Goal: Task Accomplishment & Management: Manage account settings

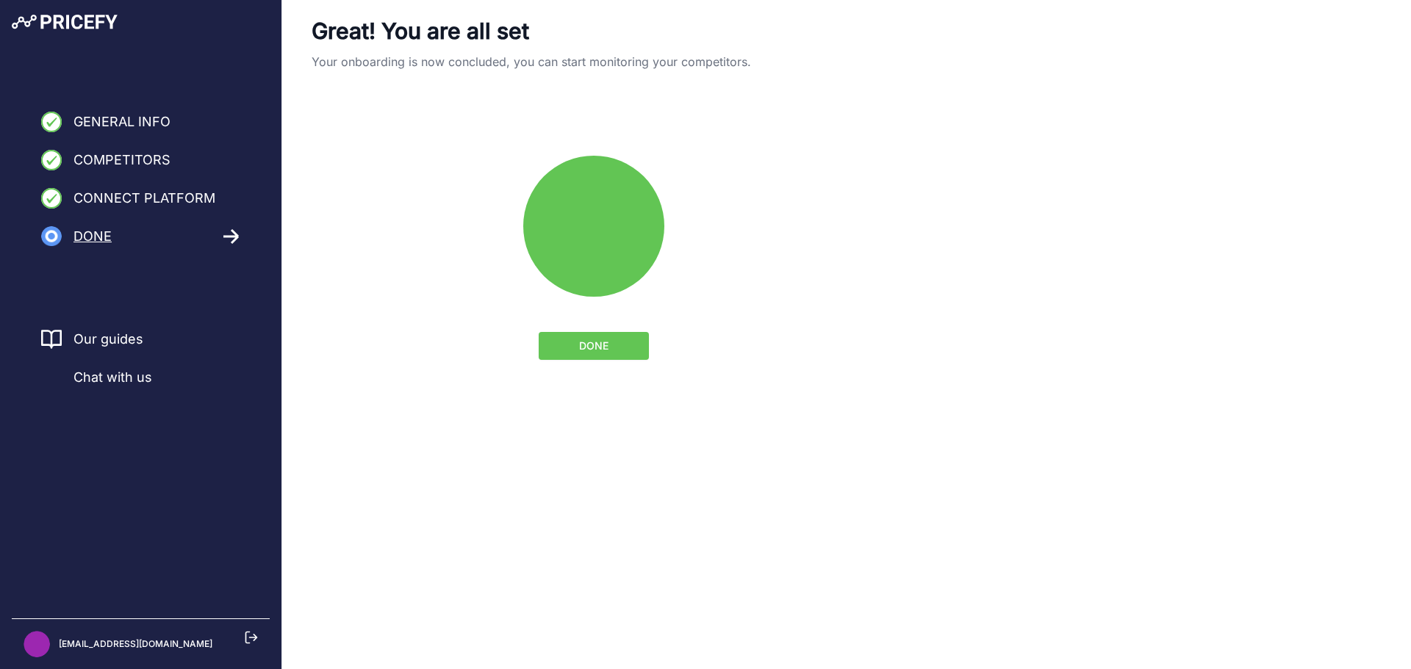
click at [137, 126] on span "General Info" at bounding box center [121, 122] width 97 height 21
click at [551, 341] on button "DONE" at bounding box center [594, 346] width 110 height 28
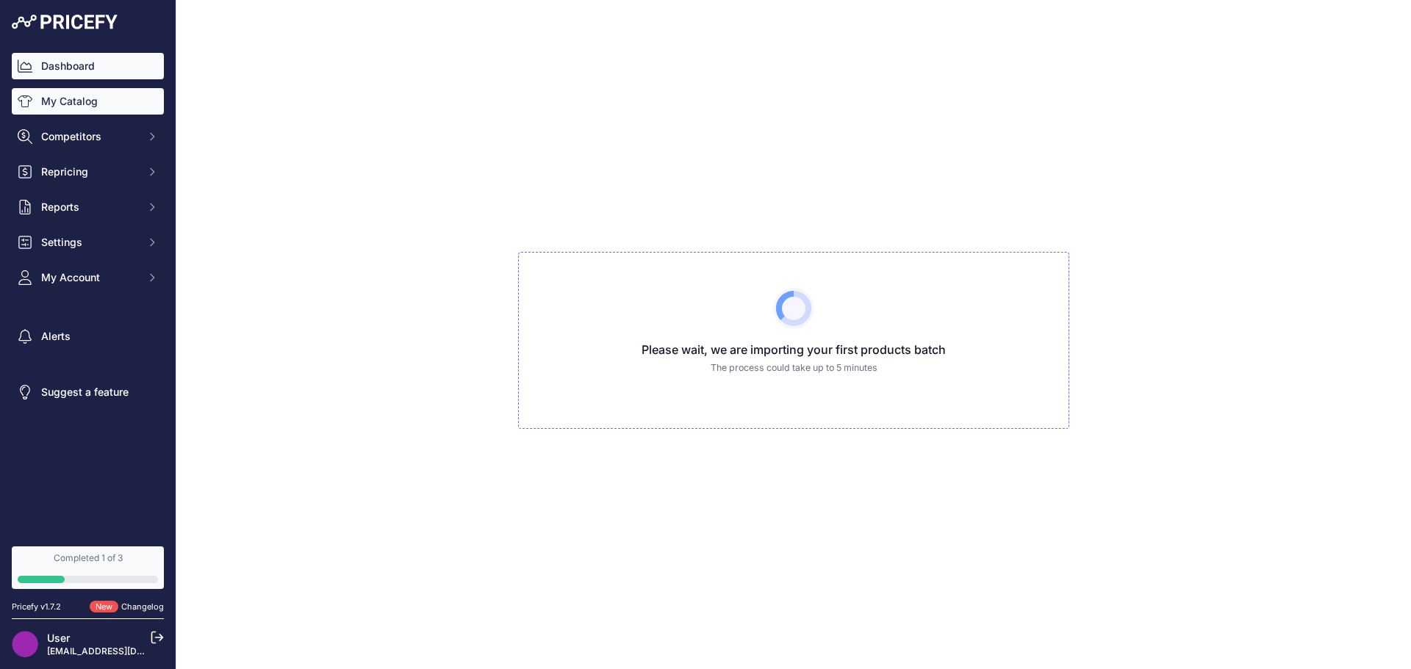
click at [90, 68] on link "Dashboard" at bounding box center [88, 66] width 152 height 26
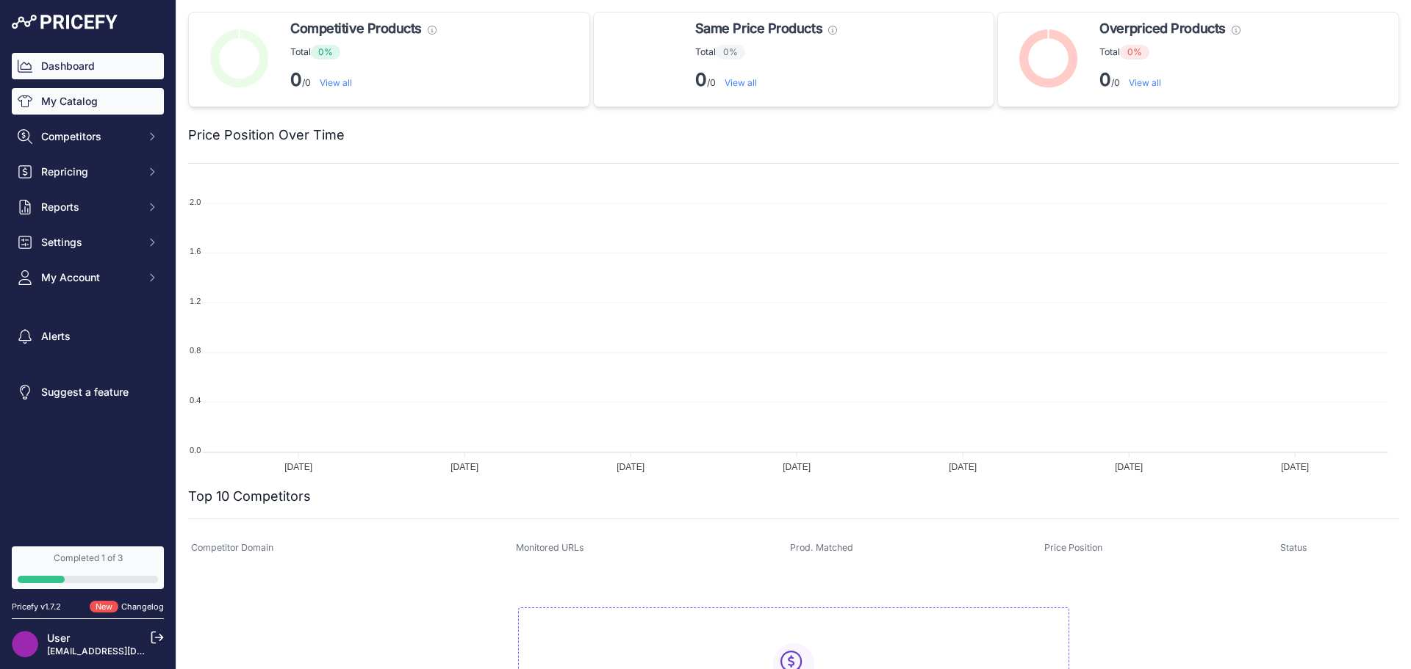
click at [101, 98] on link "My Catalog" at bounding box center [88, 101] width 152 height 26
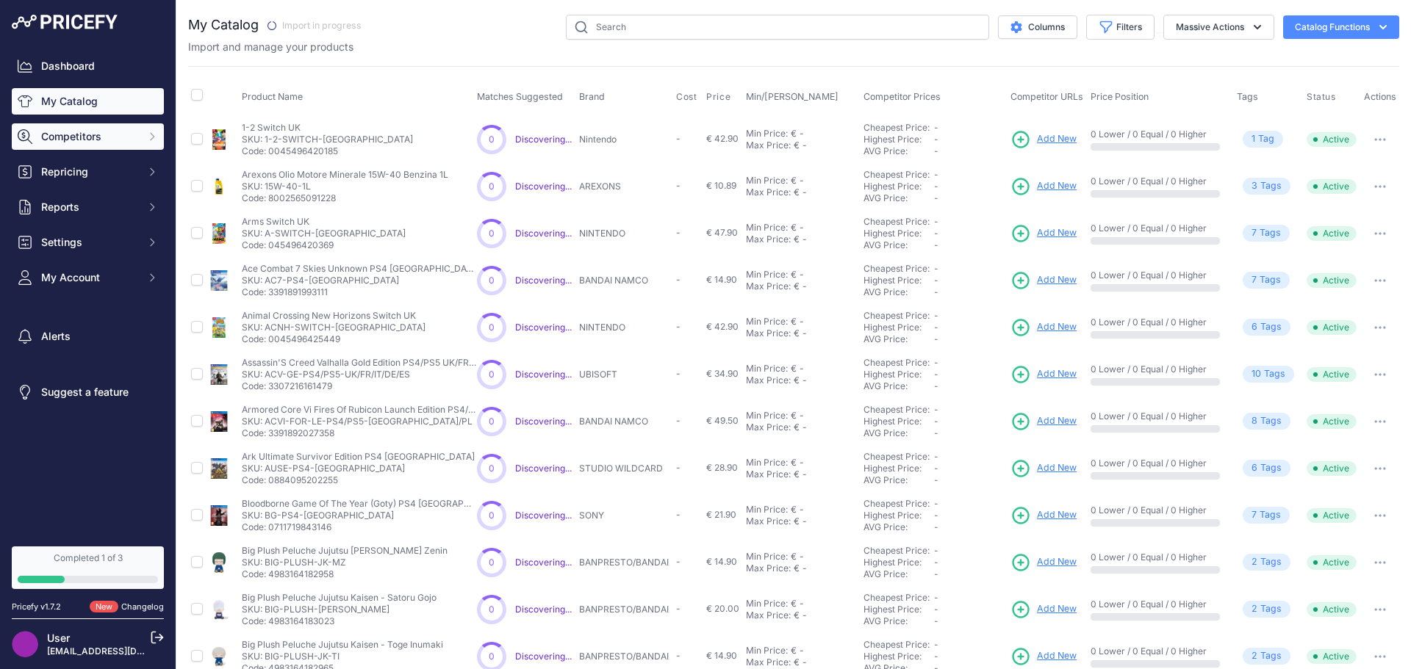
click at [89, 134] on span "Competitors" at bounding box center [89, 136] width 96 height 15
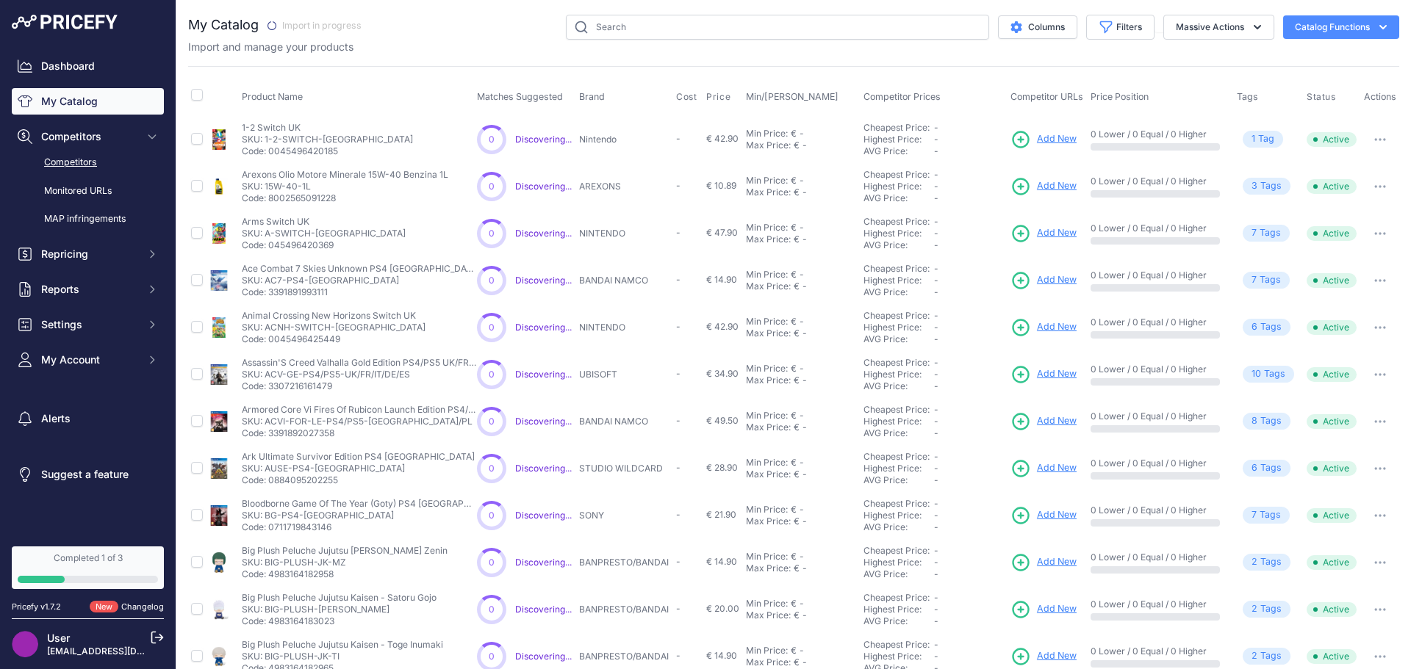
click at [93, 165] on link "Competitors" at bounding box center [88, 163] width 152 height 26
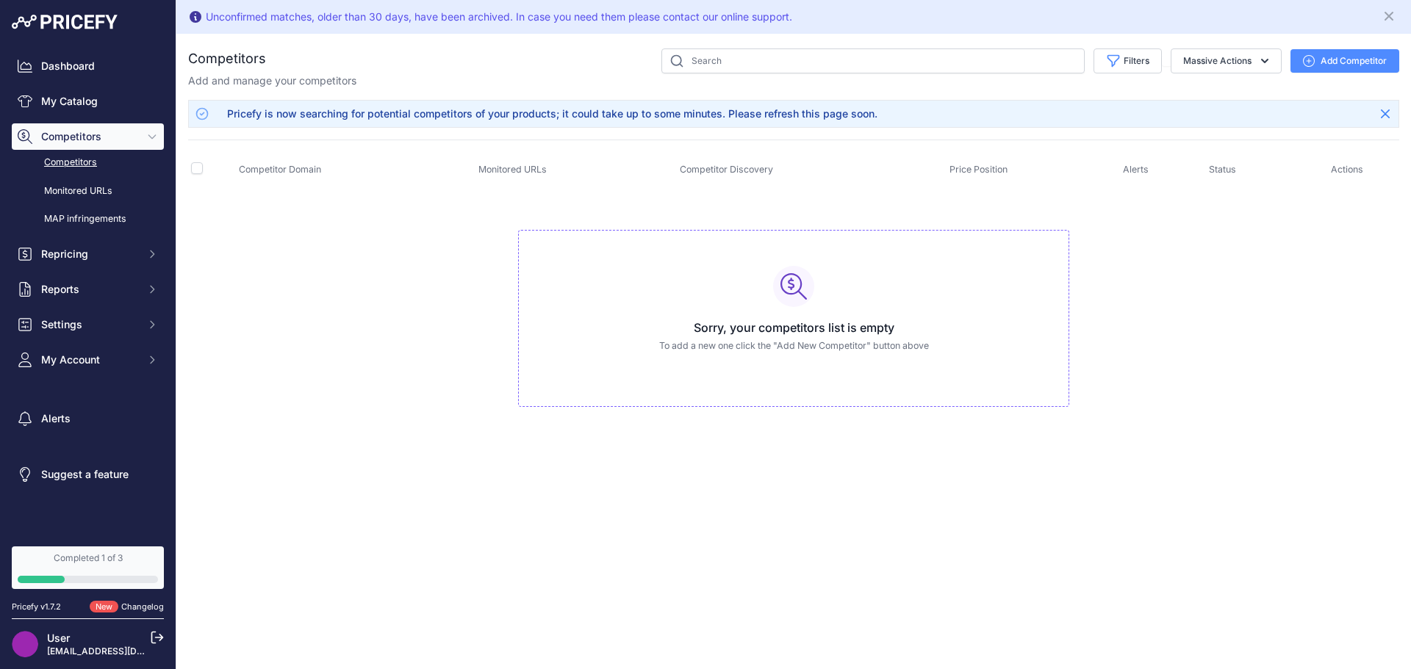
click at [1328, 57] on button "Add Competitor" at bounding box center [1344, 61] width 109 height 24
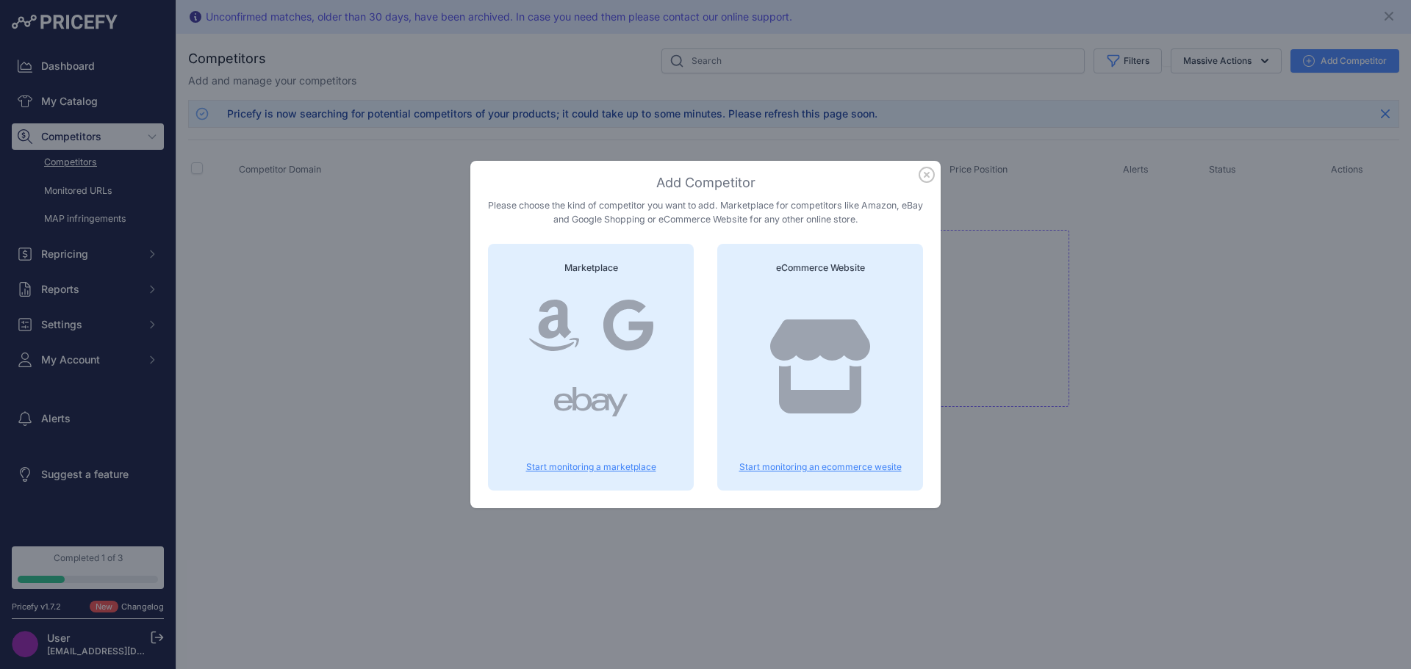
click at [620, 381] on icon at bounding box center [590, 402] width 73 height 59
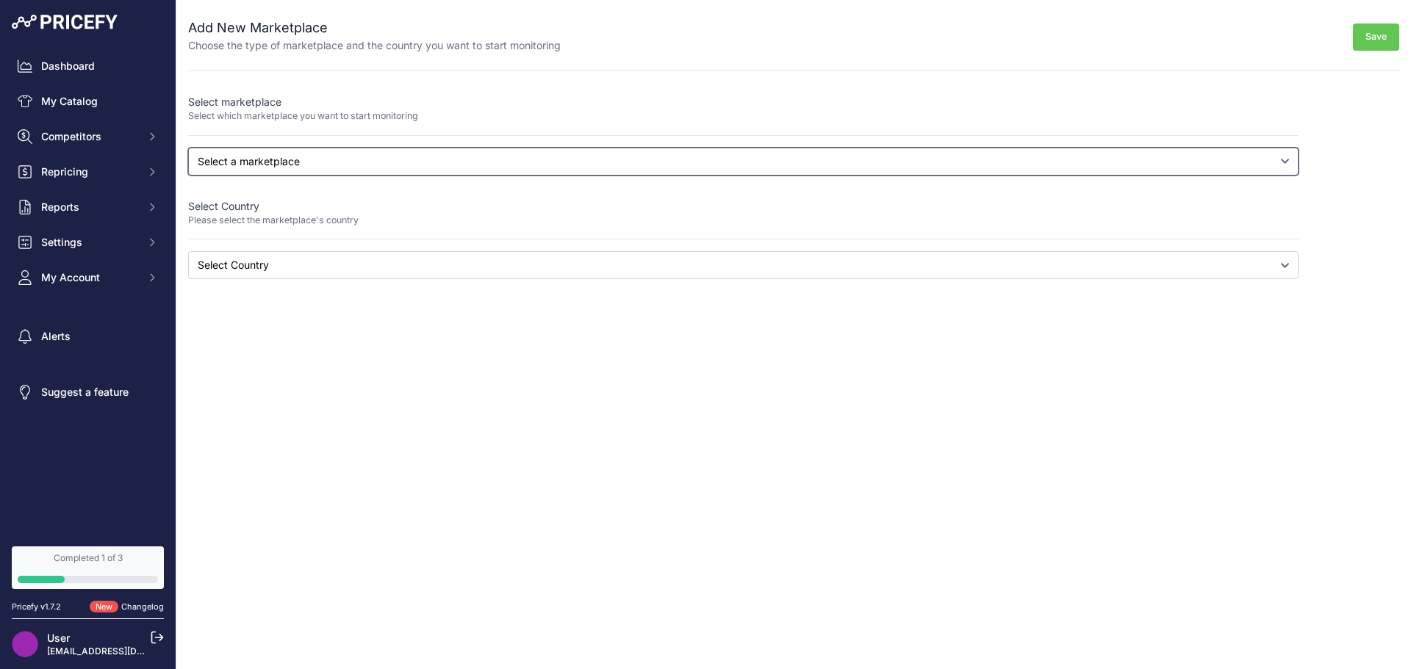
click at [378, 169] on select "Select a marketplace Amazon Google Shopping" at bounding box center [743, 162] width 1110 height 28
select select "amazon"
click at [188, 148] on select "Select a marketplace Amazon Google Shopping" at bounding box center [743, 162] width 1110 height 28
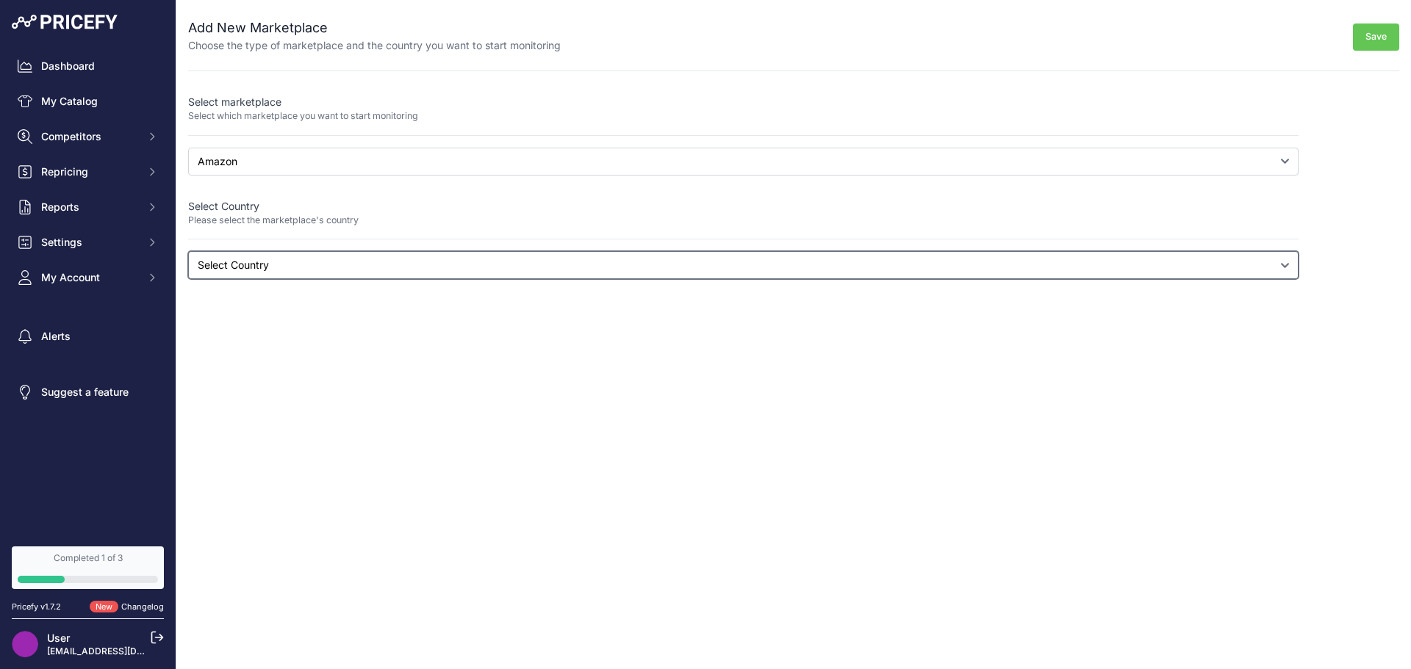
click at [292, 259] on select "Select Country Australia Brazil Canada France Germany India Italy Mexico Nether…" at bounding box center [743, 265] width 1110 height 28
select select "amazon.it"
click at [188, 251] on select "Select Country Australia Brazil Canada France Germany India Italy Mexico Nether…" at bounding box center [743, 265] width 1110 height 28
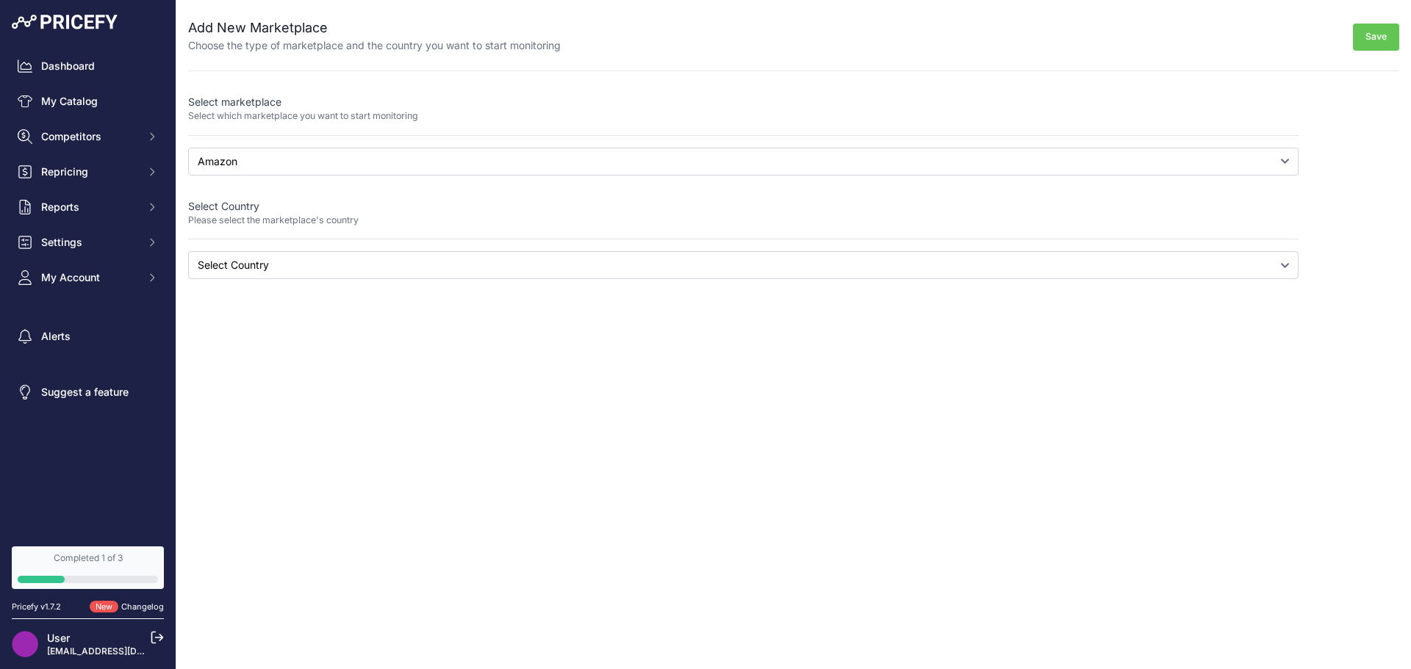
click at [1373, 43] on button "Save" at bounding box center [1376, 37] width 46 height 27
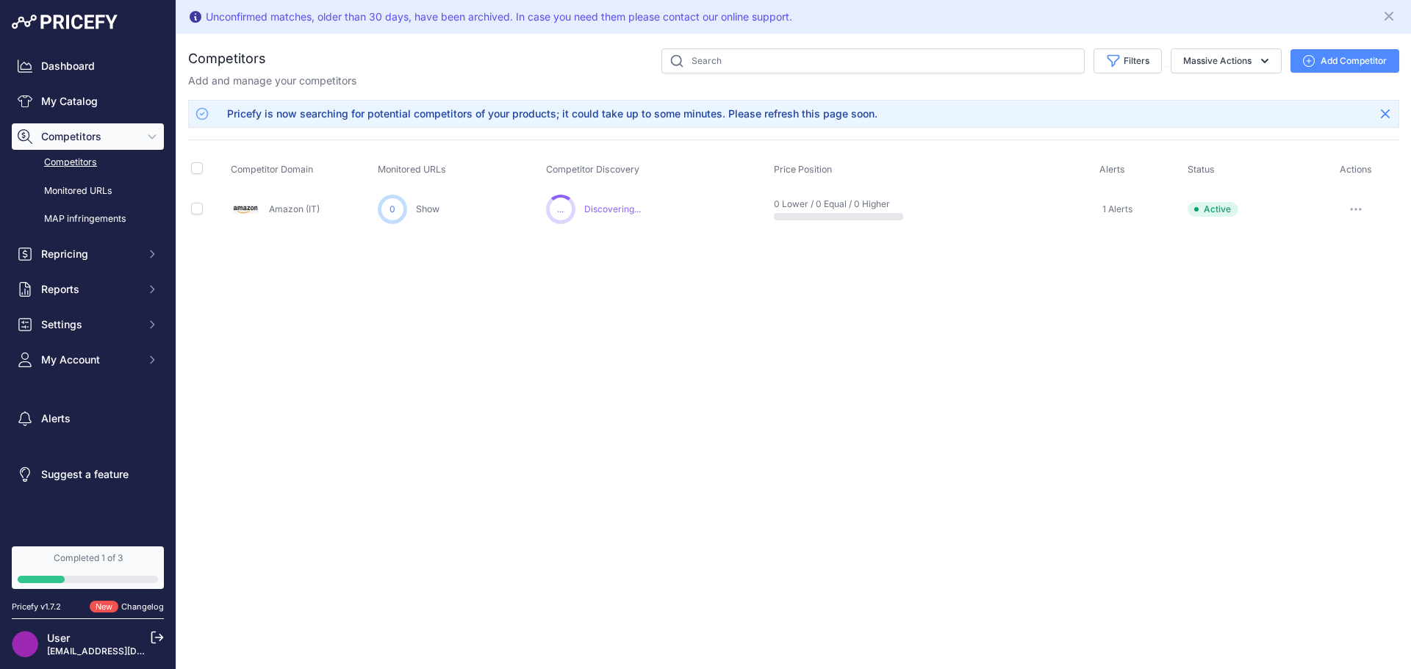
click at [1353, 64] on button "Add Competitor" at bounding box center [1344, 61] width 109 height 24
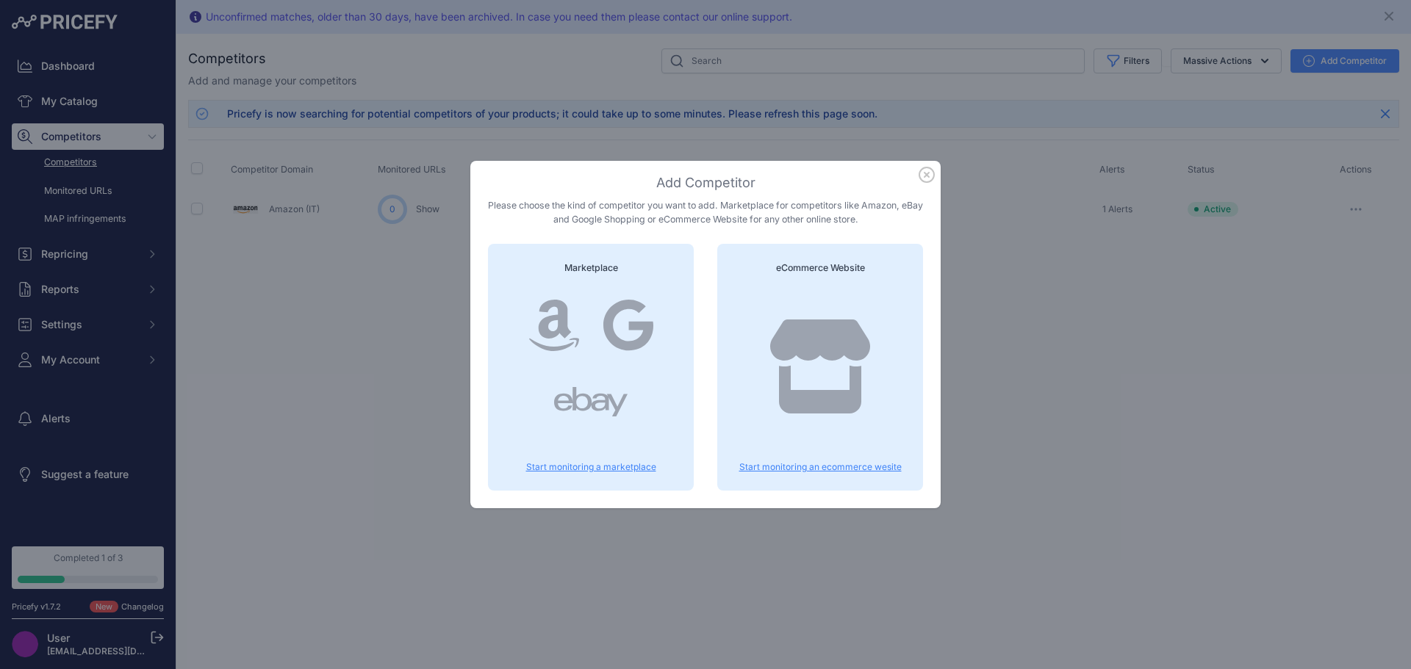
click at [630, 343] on icon at bounding box center [628, 325] width 51 height 51
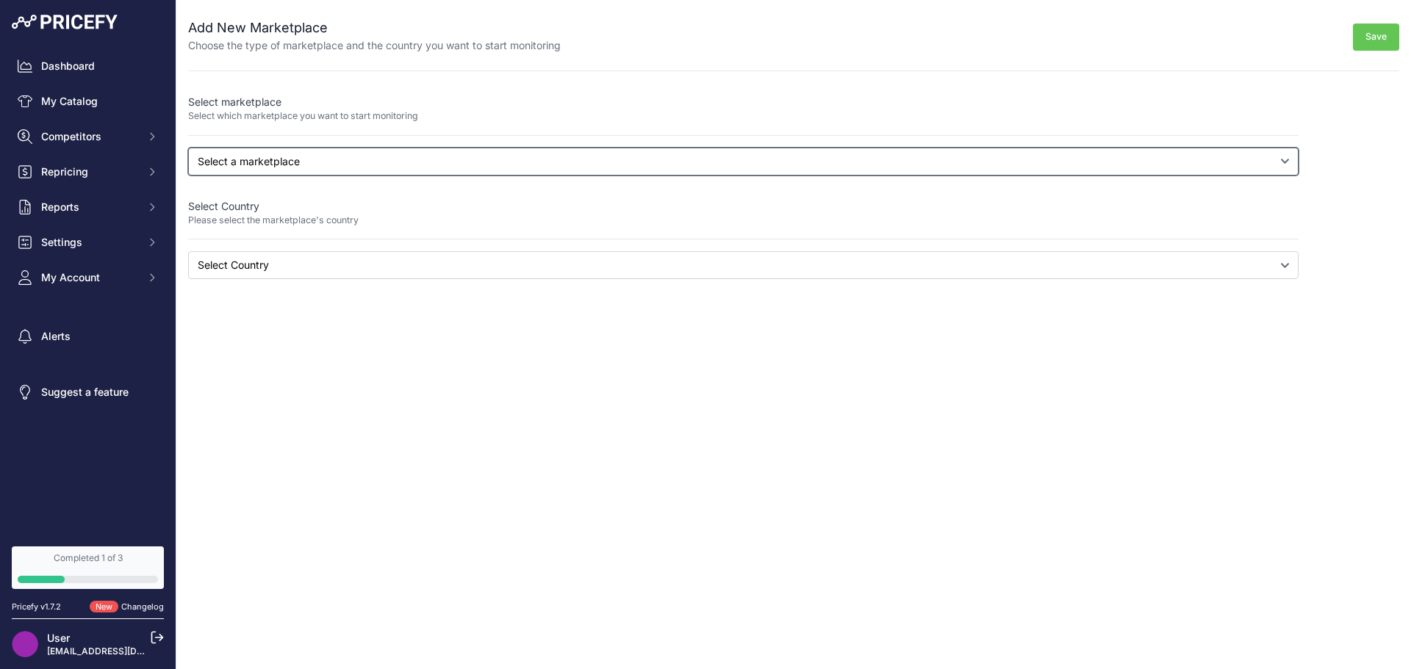
click at [276, 168] on select "Select a marketplace Amazon Google Shopping" at bounding box center [743, 162] width 1110 height 28
select select "google"
click at [188, 148] on select "Select a marketplace Amazon Google Shopping" at bounding box center [743, 162] width 1110 height 28
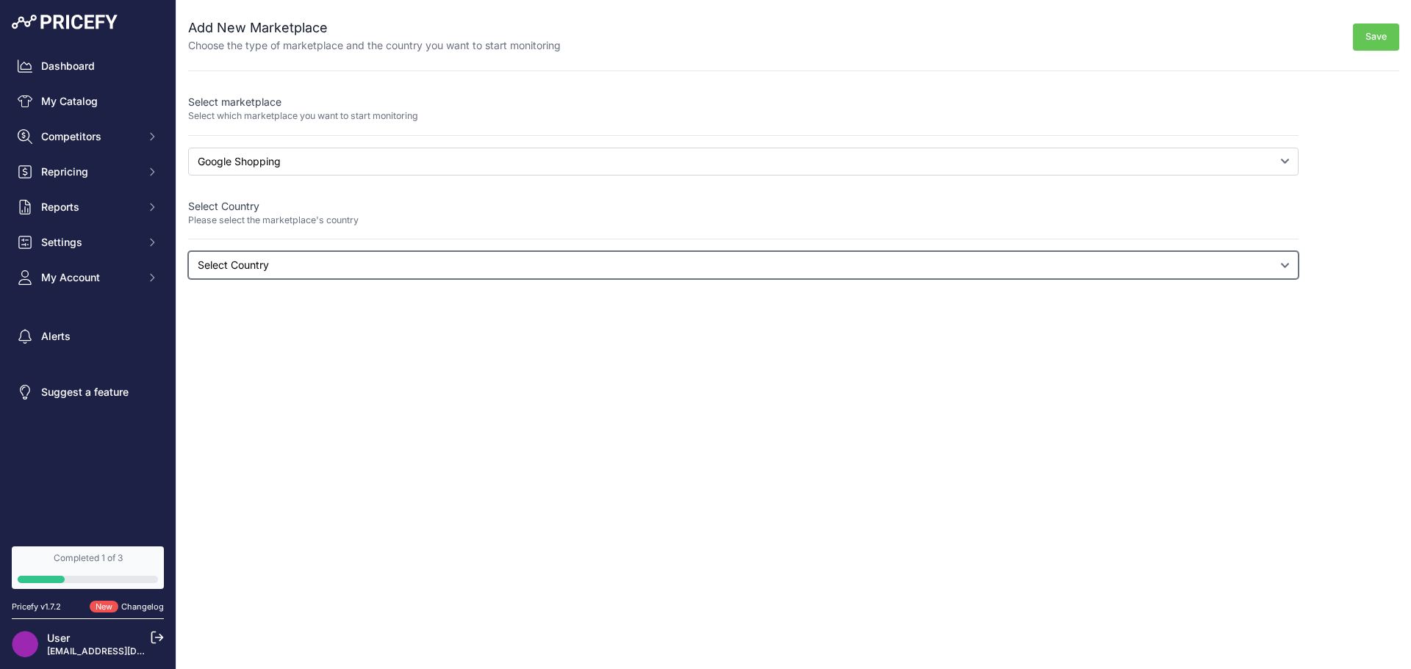
click at [259, 256] on select "Select Country [GEOGRAPHIC_DATA] [GEOGRAPHIC_DATA] [US_STATE] [GEOGRAPHIC_DATA]…" at bounding box center [743, 265] width 1110 height 28
select select "[DOMAIN_NAME]"
click at [188, 251] on select "Select Country [GEOGRAPHIC_DATA] [GEOGRAPHIC_DATA] [US_STATE] [GEOGRAPHIC_DATA]…" at bounding box center [743, 265] width 1110 height 28
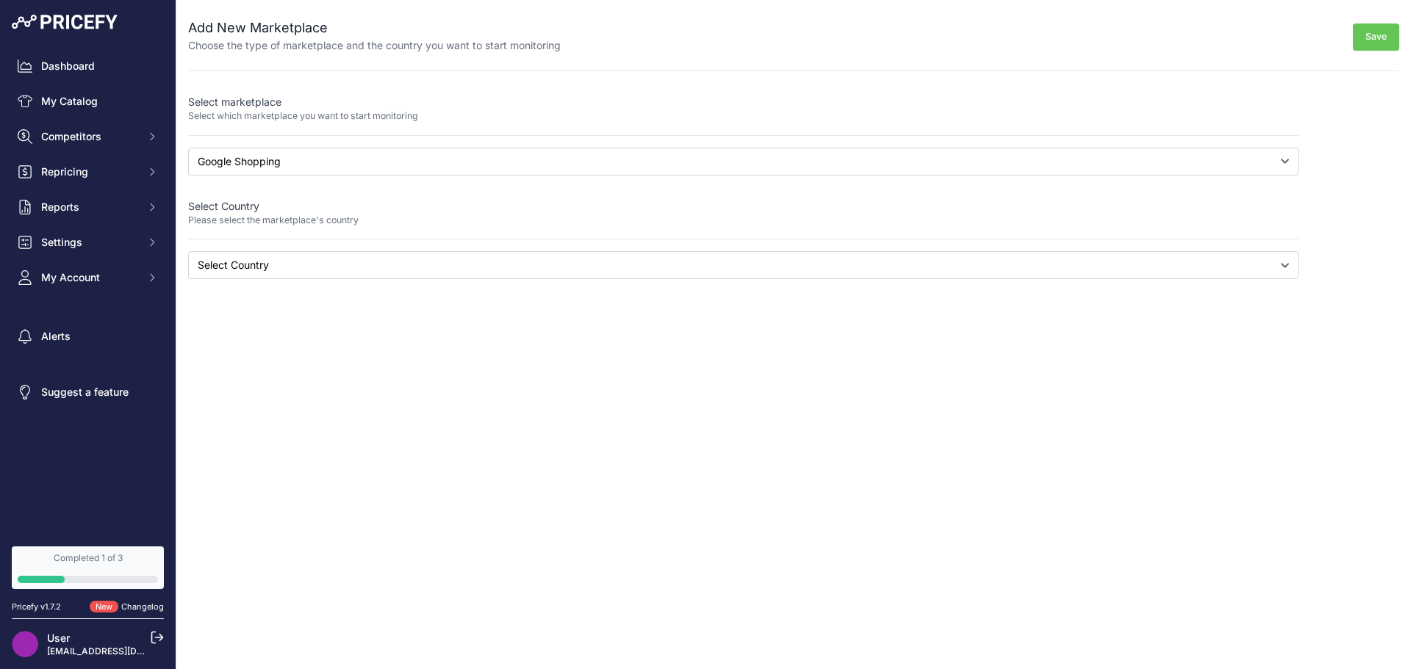
click at [1367, 35] on button "Save" at bounding box center [1376, 37] width 46 height 27
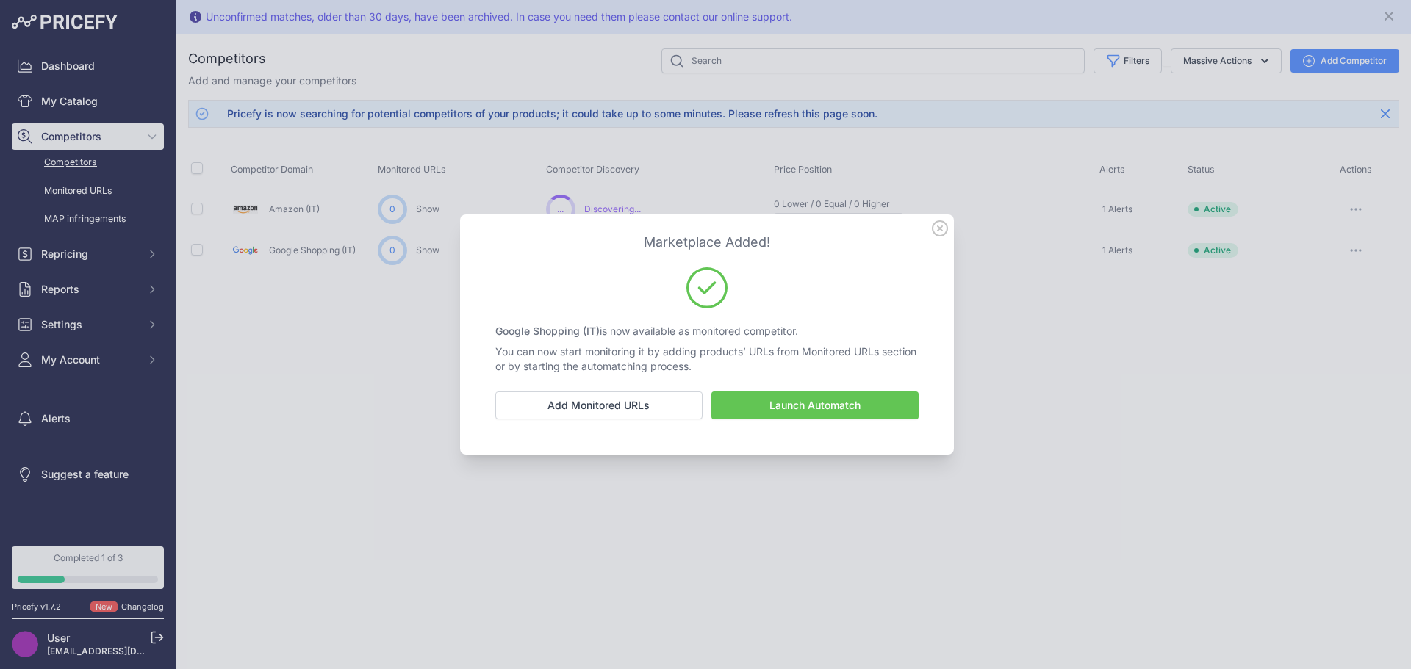
click at [827, 406] on button "Launch Automatch" at bounding box center [814, 406] width 207 height 28
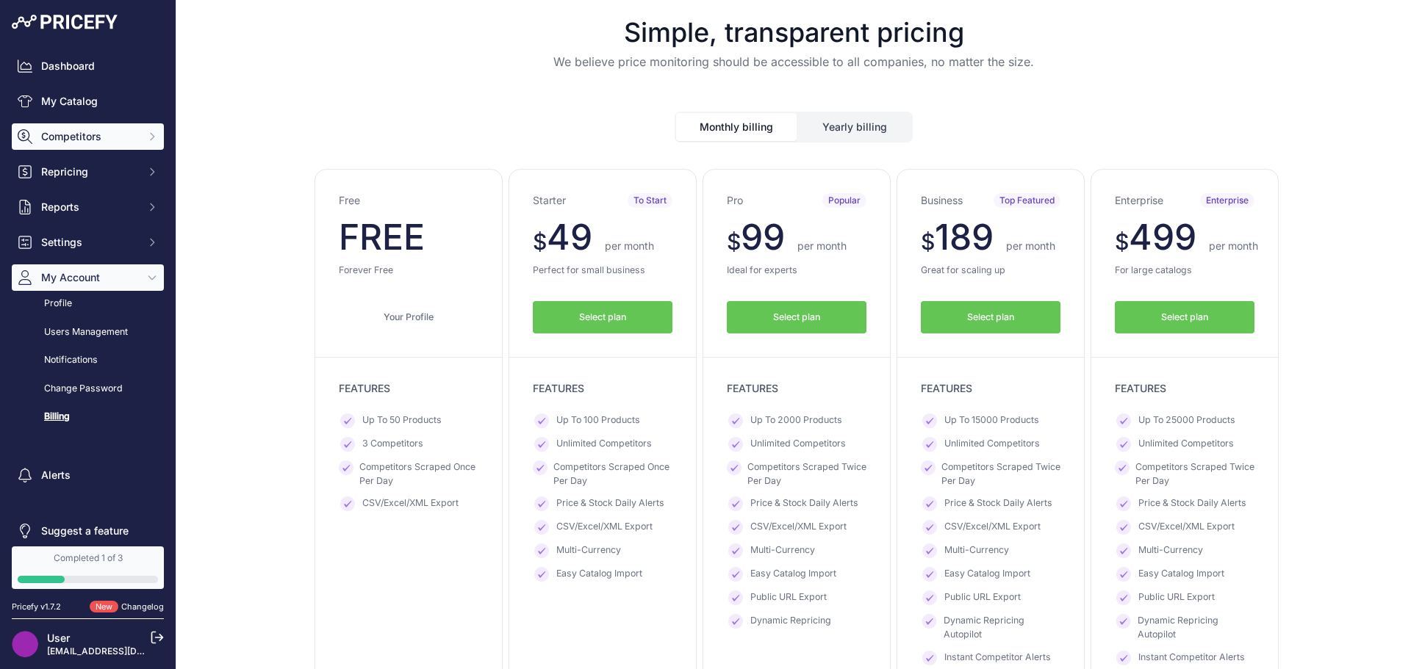
click at [86, 129] on button "Competitors" at bounding box center [88, 136] width 152 height 26
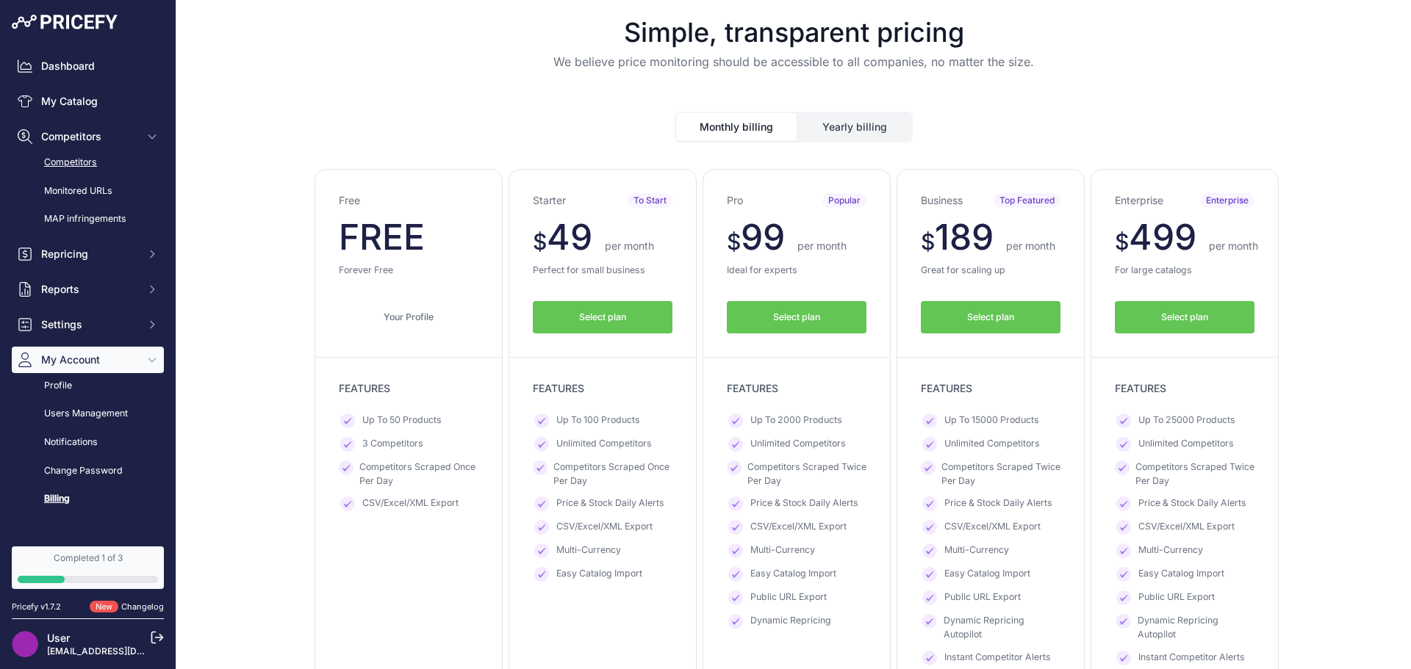
click at [88, 170] on link "Competitors" at bounding box center [88, 163] width 152 height 26
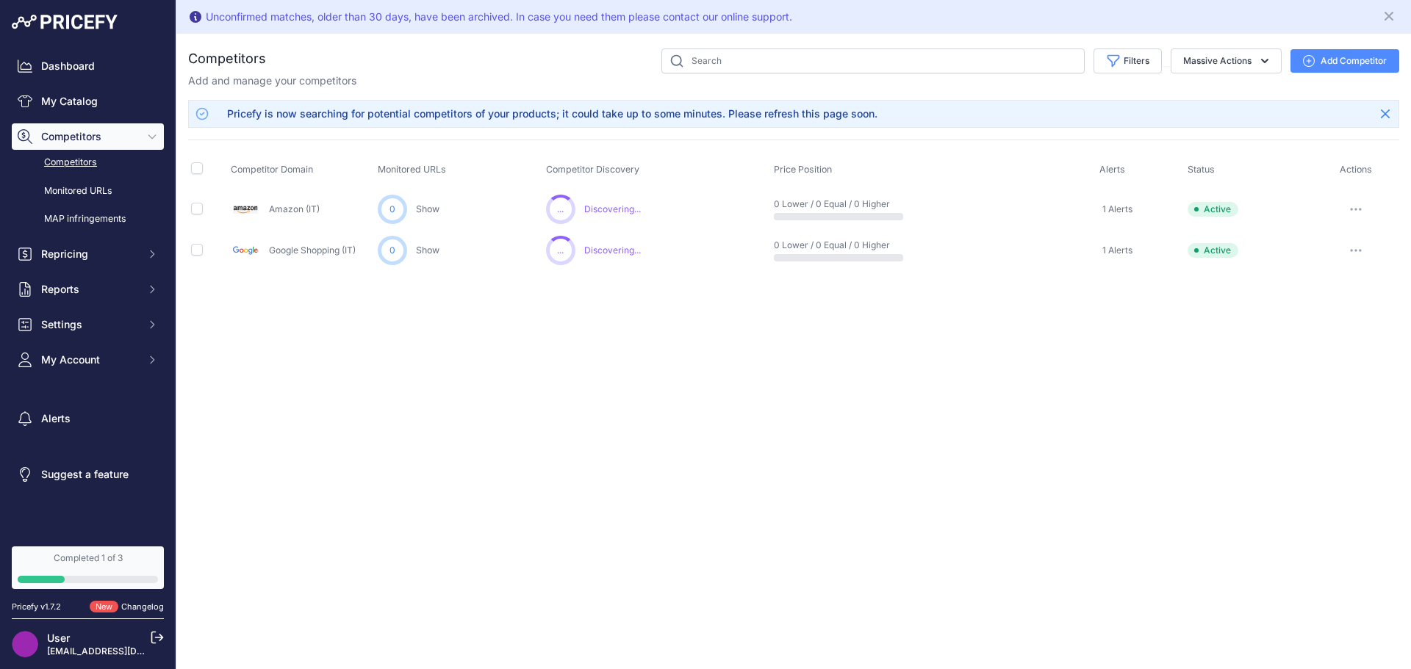
click at [1332, 68] on button "Add Competitor" at bounding box center [1344, 61] width 109 height 24
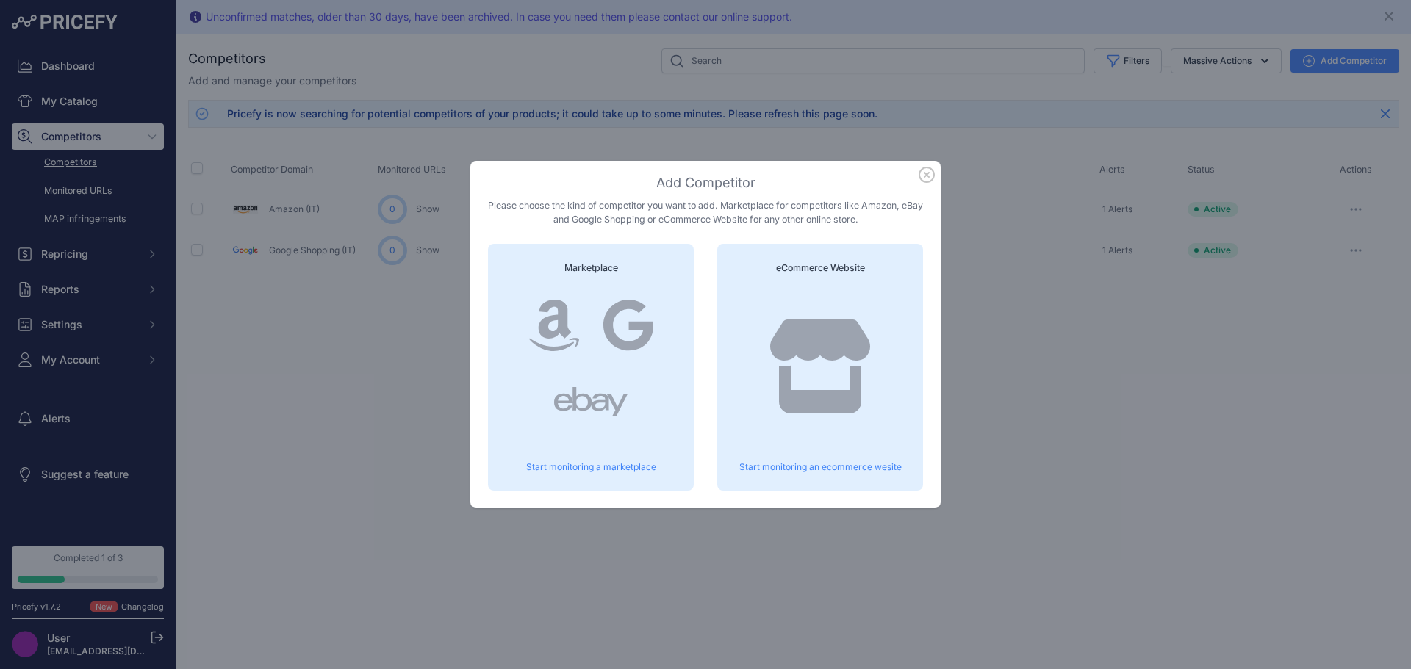
click at [601, 470] on p "Start monitoring a marketplace" at bounding box center [591, 467] width 170 height 12
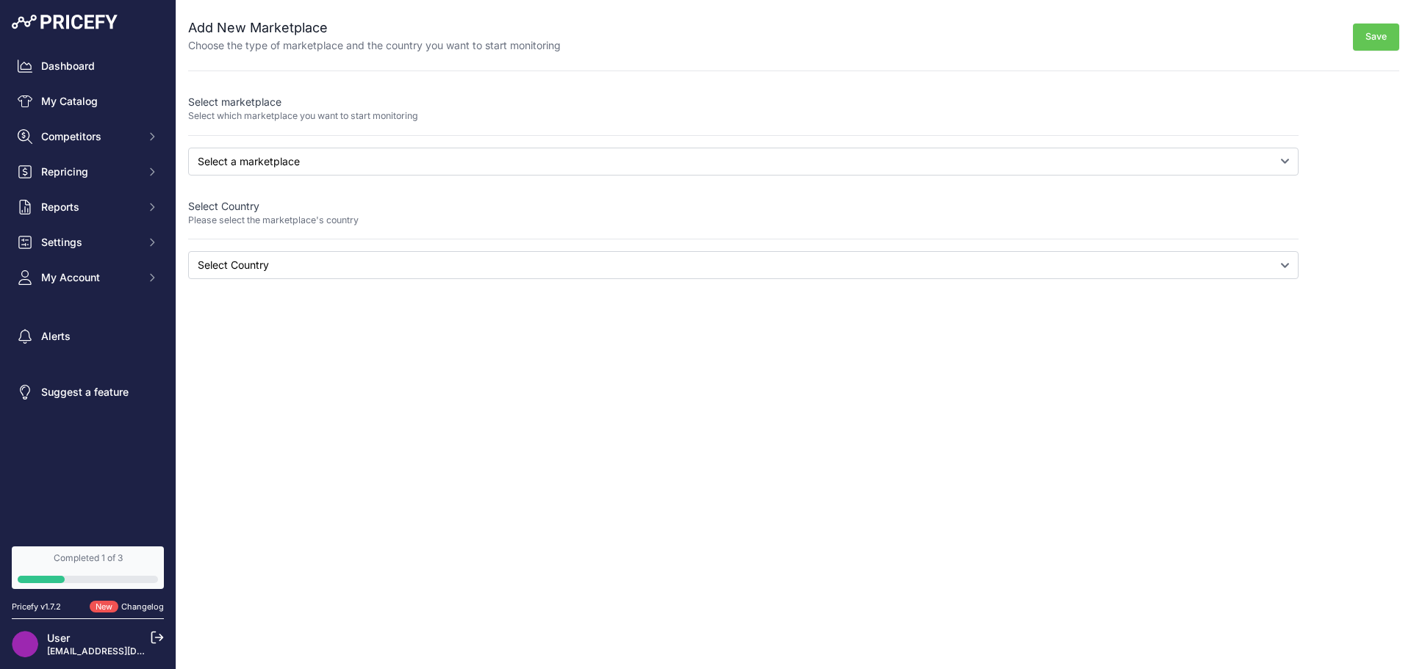
click at [448, 104] on p "Select marketplace" at bounding box center [743, 102] width 1110 height 15
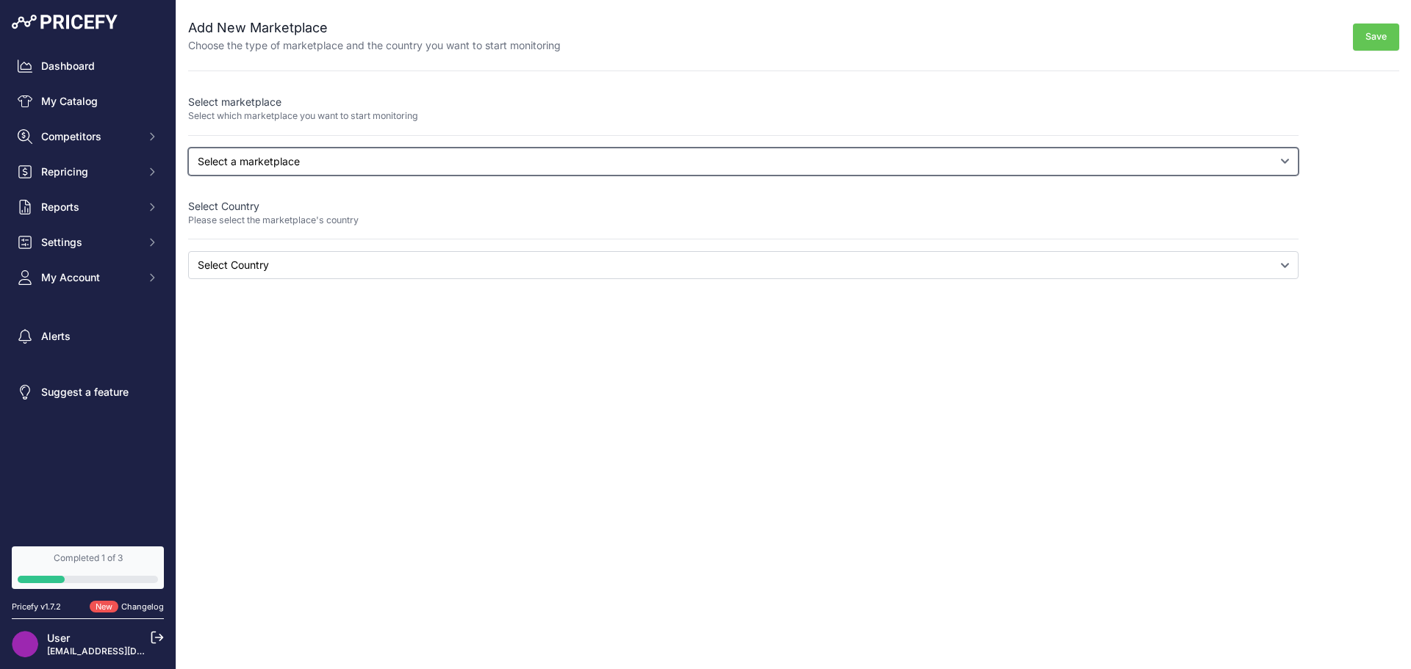
click at [405, 173] on select "Select a marketplace Amazon Google Shopping" at bounding box center [743, 162] width 1110 height 28
drag, startPoint x: 345, startPoint y: 166, endPoint x: 345, endPoint y: 175, distance: 8.8
click at [345, 166] on select "Select a marketplace Amazon Google Shopping" at bounding box center [743, 162] width 1110 height 28
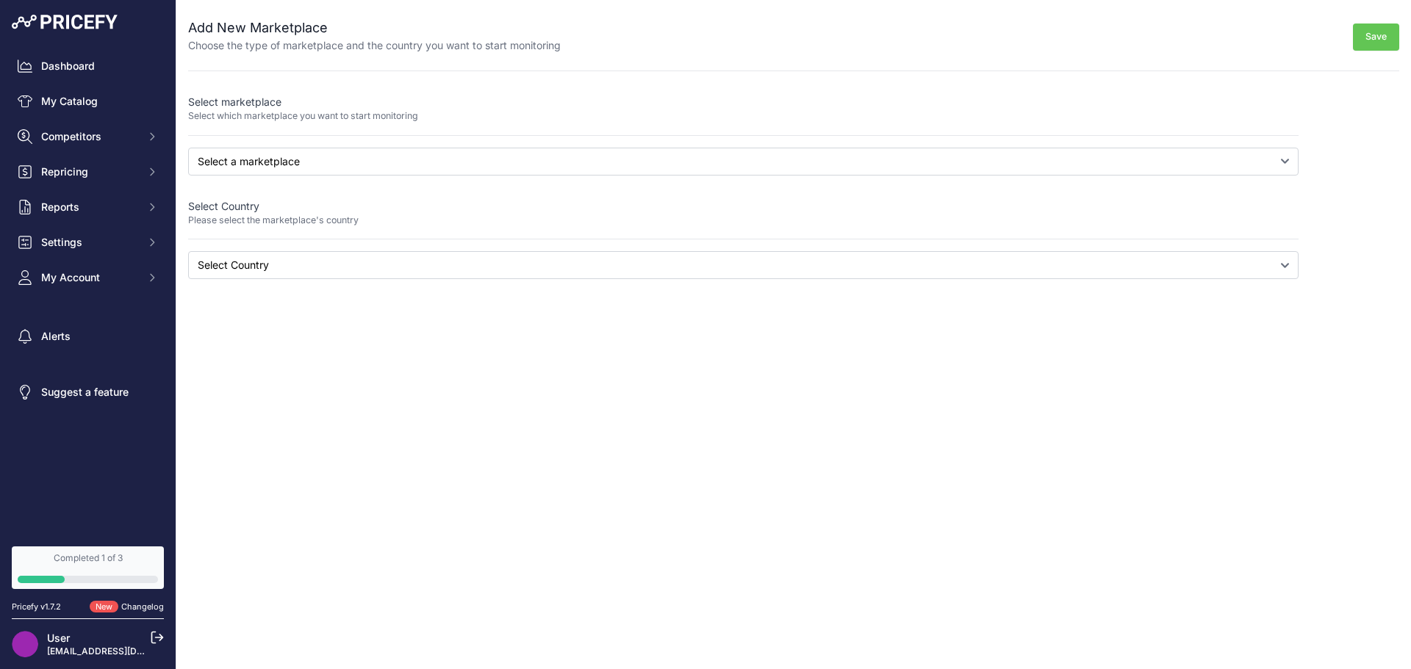
drag, startPoint x: 326, startPoint y: 342, endPoint x: 321, endPoint y: 329, distance: 13.9
click at [326, 342] on div "Close Add New Marketplace Choose the type of marketplace and the country you wa…" at bounding box center [793, 334] width 1234 height 669
click at [112, 129] on span "Competitors" at bounding box center [89, 136] width 96 height 15
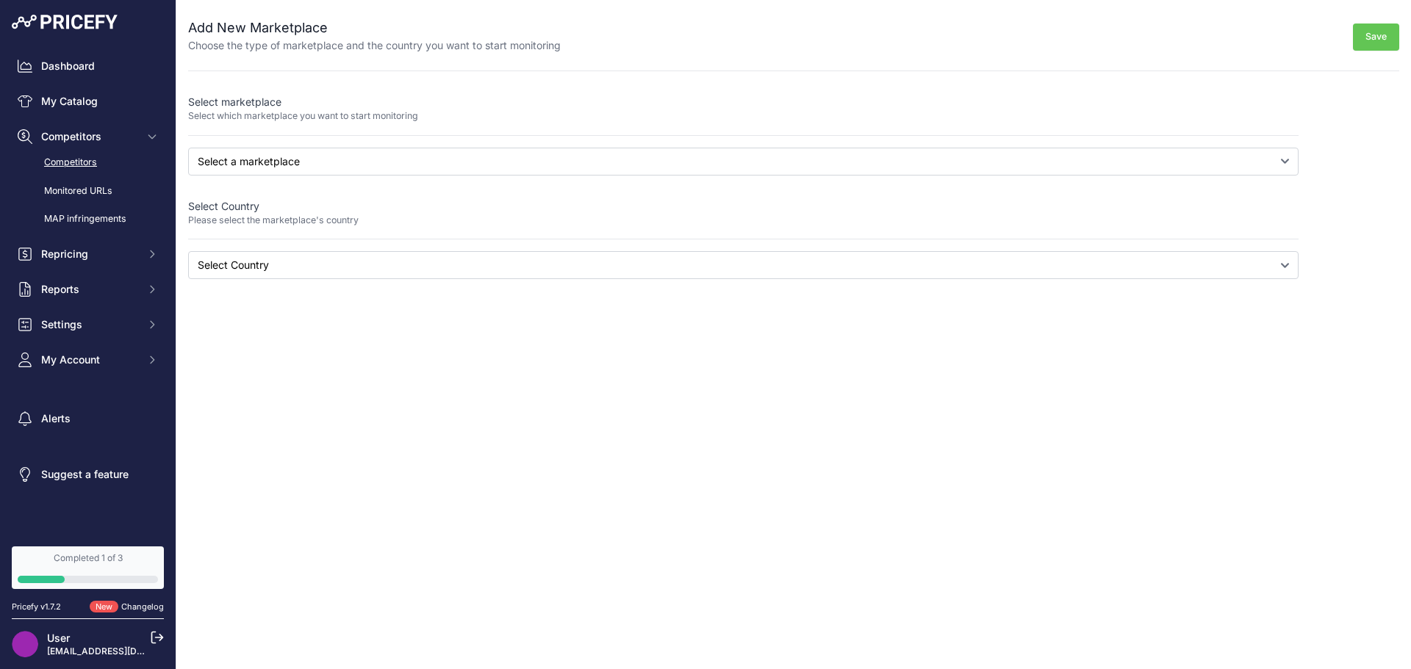
click at [99, 159] on link "Competitors" at bounding box center [88, 163] width 152 height 26
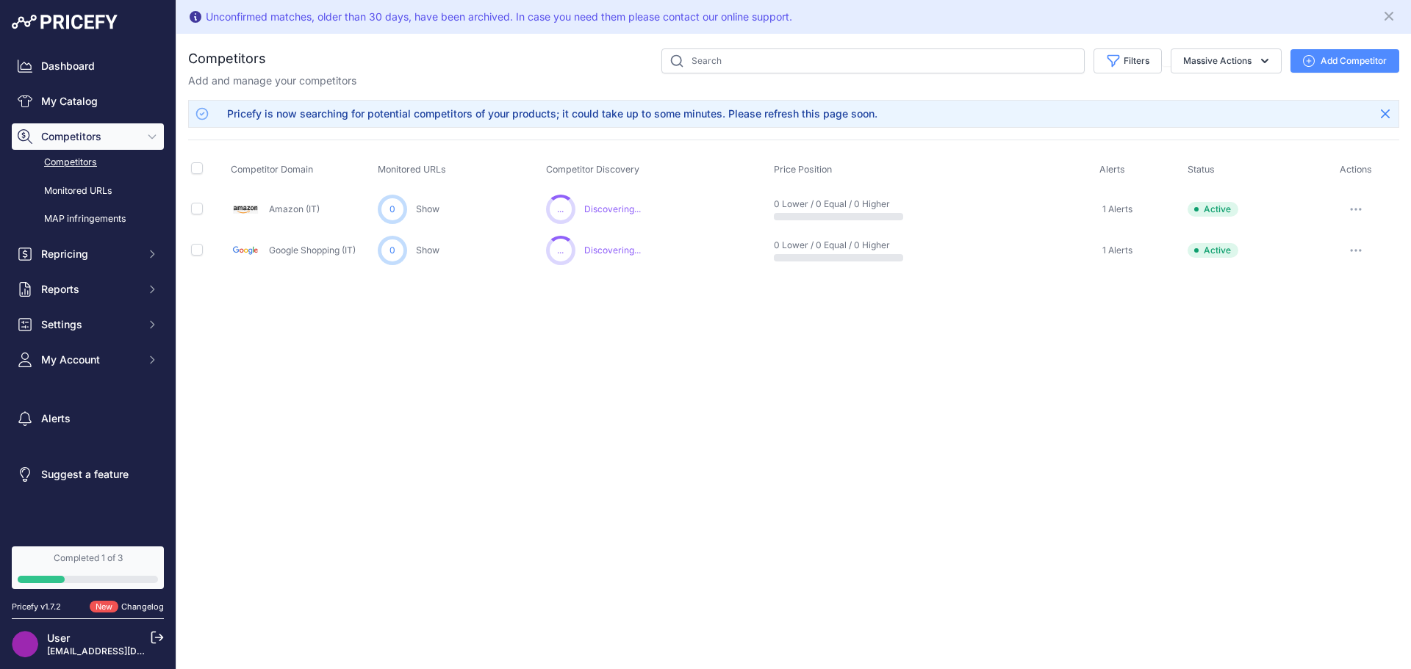
click at [1340, 66] on button "Add Competitor" at bounding box center [1344, 61] width 109 height 24
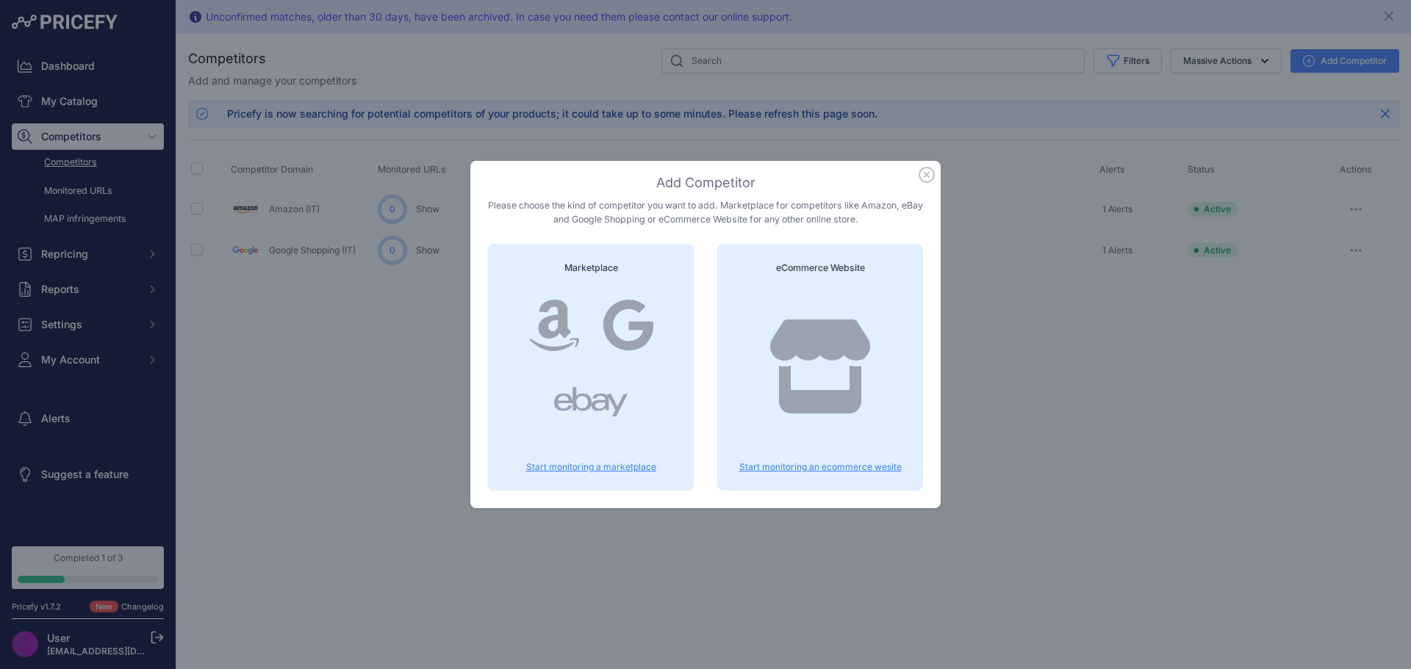
click at [824, 336] on icon at bounding box center [820, 367] width 100 height 94
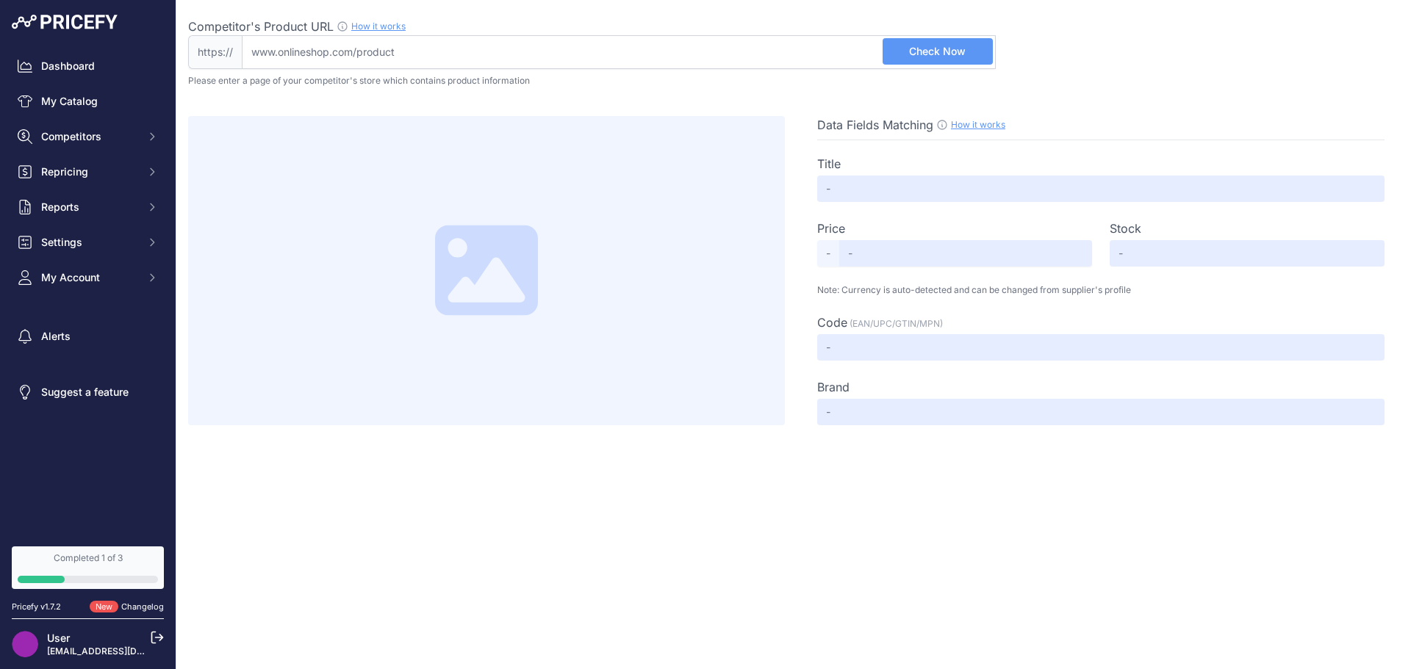
click at [923, 175] on div "Title" at bounding box center [1100, 178] width 567 height 47
click at [916, 195] on input "text" at bounding box center [1100, 189] width 567 height 26
click at [389, 49] on input "Competitor's Product URL How it works In order to create your competitor's extr…" at bounding box center [619, 52] width 754 height 34
click at [921, 48] on span "Check Now" at bounding box center [937, 51] width 57 height 15
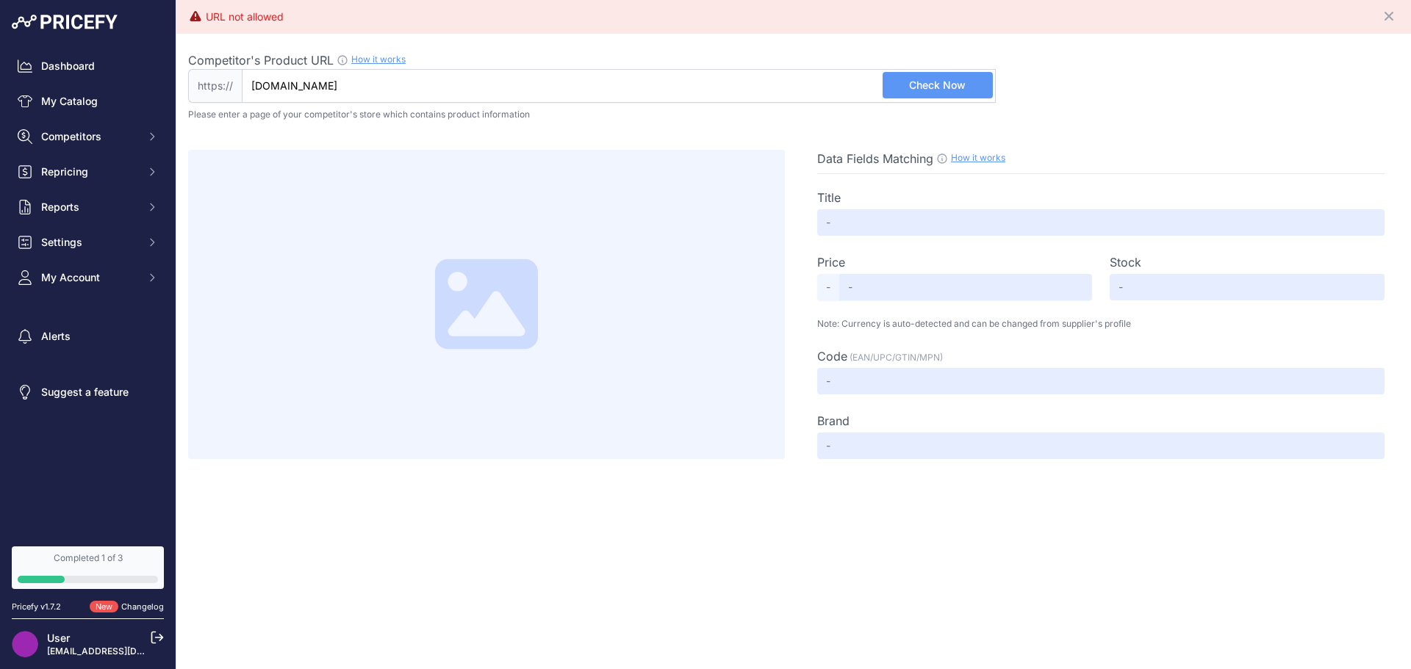
click at [395, 96] on input "ebay.it" at bounding box center [619, 86] width 754 height 34
type input "trovaprezzi.it"
click at [966, 85] on button "Check Now" at bounding box center [937, 85] width 110 height 26
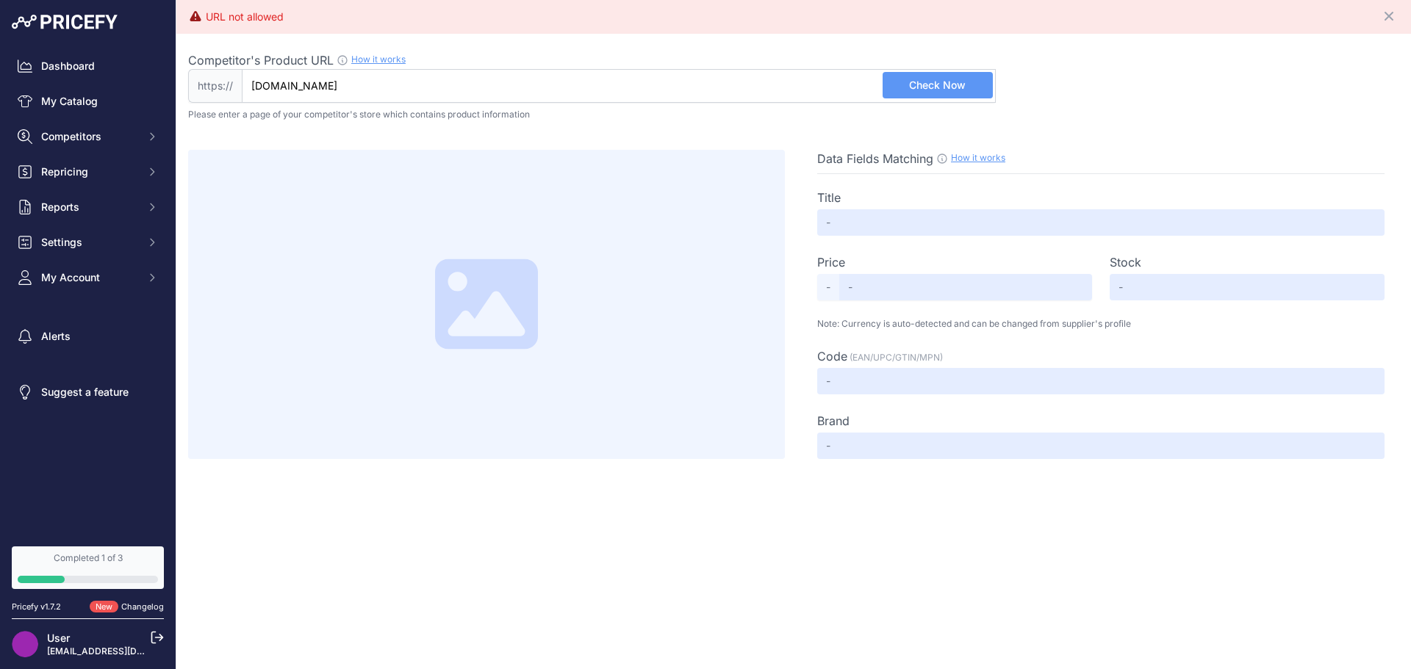
click at [380, 65] on link "How it works" at bounding box center [378, 59] width 54 height 11
click at [871, 226] on input "text" at bounding box center [1100, 222] width 567 height 26
click at [65, 121] on div "Dashboard My Catalog Competitors Competitors Monitored URLs MAP infringements R…" at bounding box center [88, 172] width 152 height 238
click at [68, 128] on button "Competitors" at bounding box center [88, 136] width 152 height 26
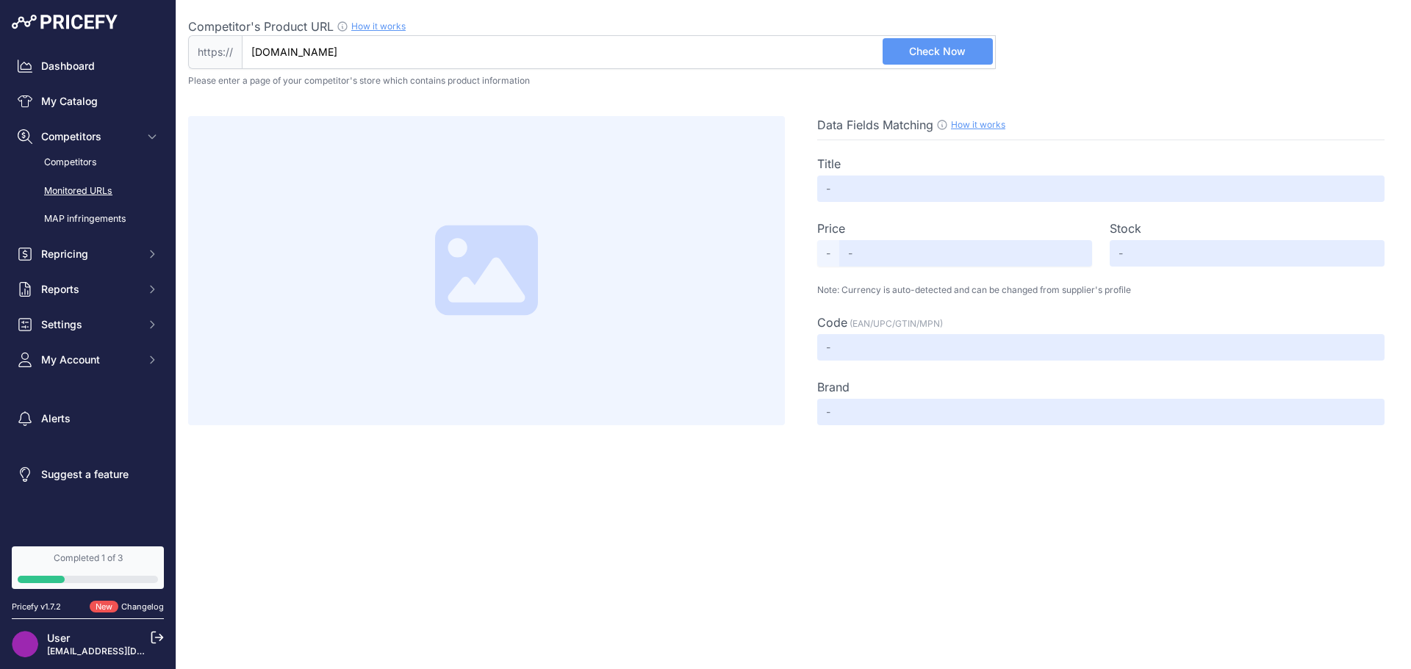
click at [93, 195] on link "Monitored URLs" at bounding box center [88, 192] width 152 height 26
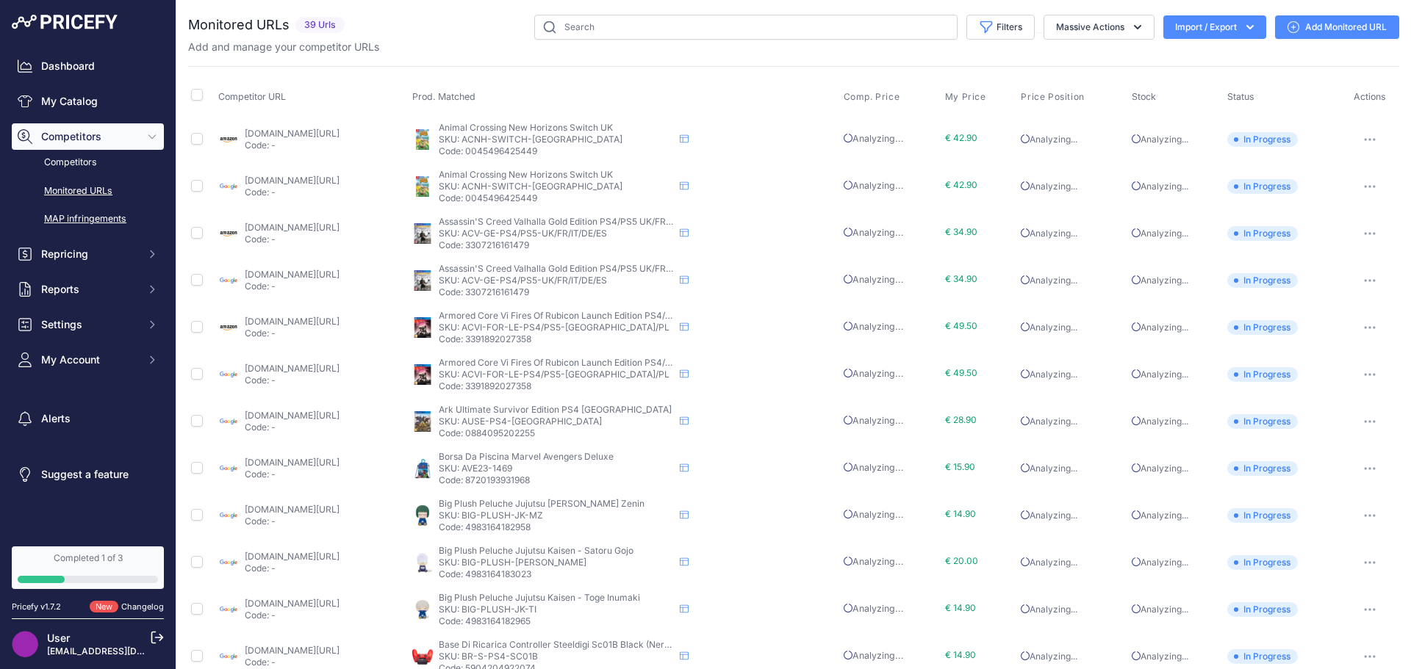
click at [85, 214] on link "MAP infringements" at bounding box center [88, 219] width 152 height 26
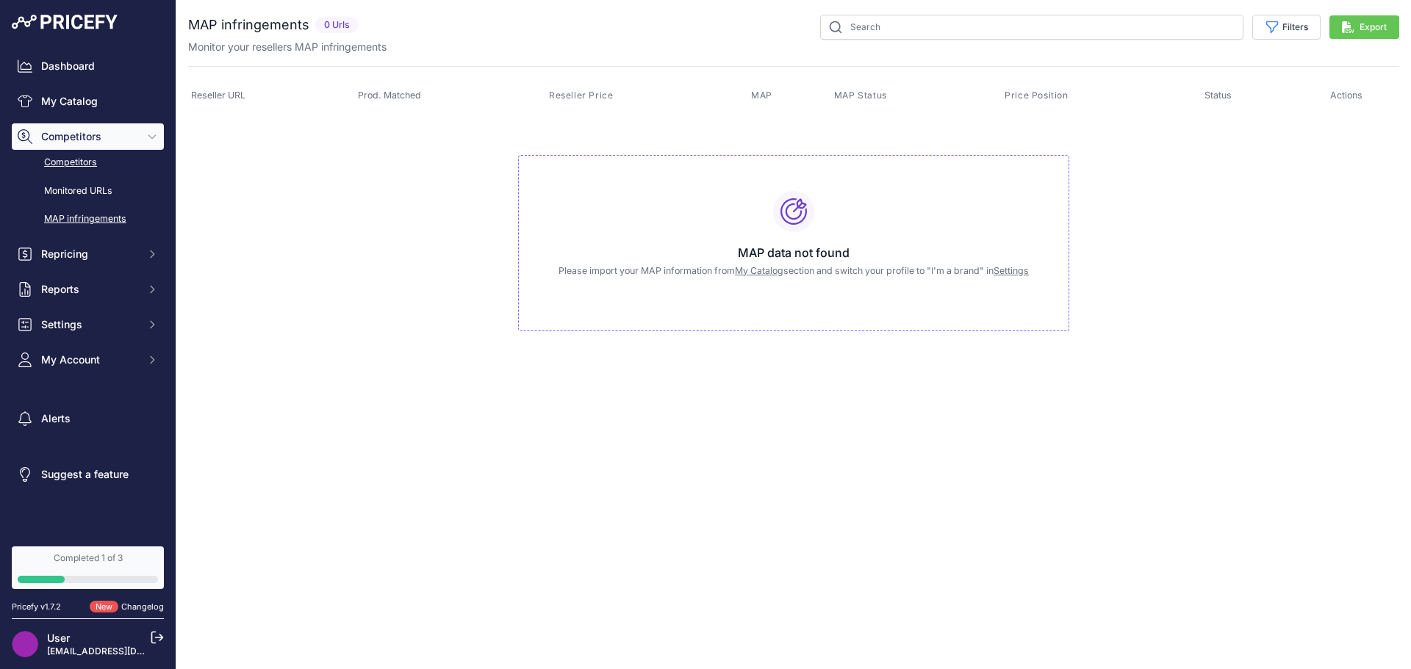
click at [84, 162] on link "Competitors" at bounding box center [88, 163] width 152 height 26
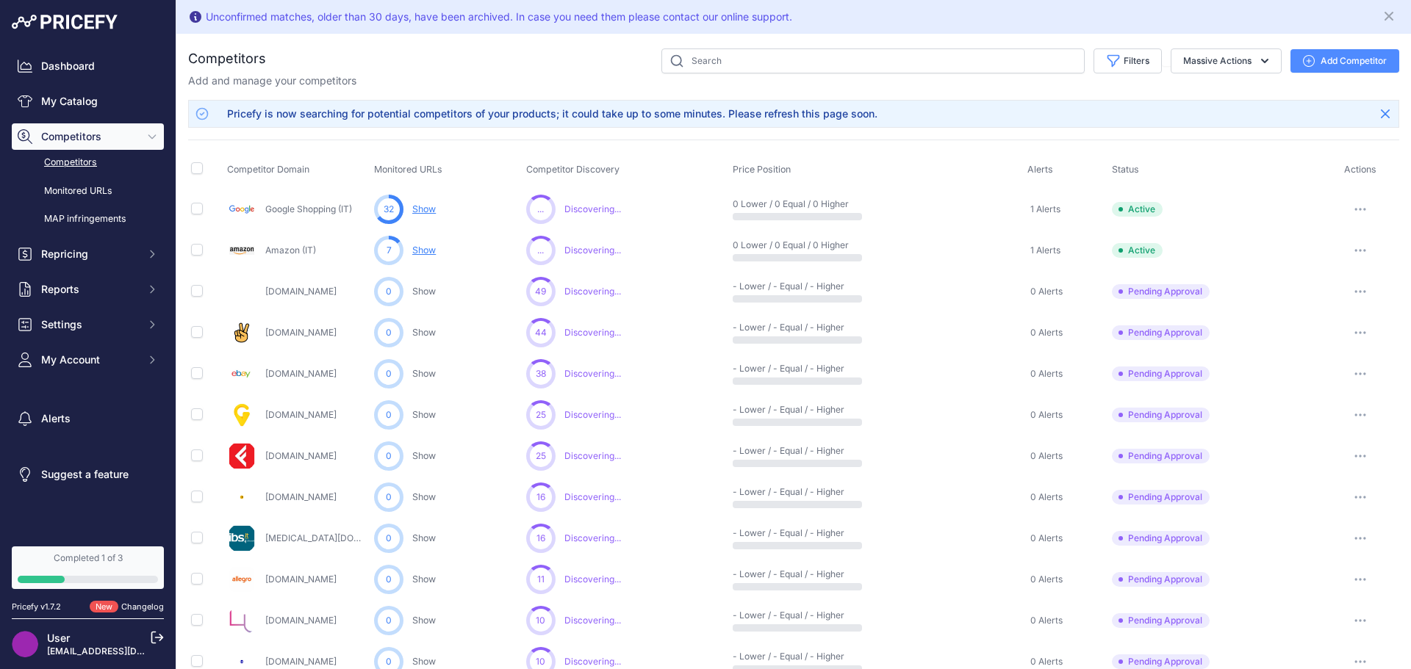
click at [1354, 291] on icon "button" at bounding box center [1360, 291] width 12 height 3
click at [1021, 90] on div "Competitors" at bounding box center [793, 656] width 1211 height 1216
click at [1364, 374] on icon "button" at bounding box center [1364, 373] width 1 height 1
click at [1329, 431] on button "Approve Competitor" at bounding box center [1336, 429] width 121 height 24
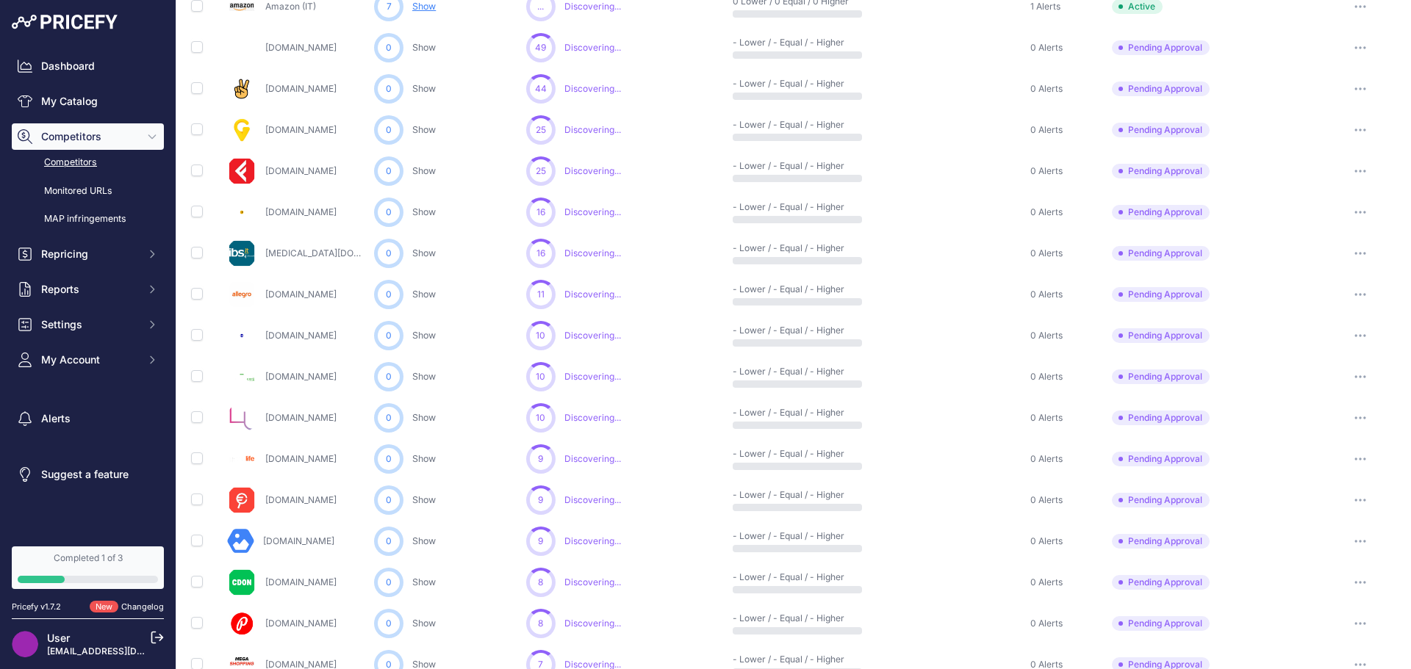
scroll to position [294, 0]
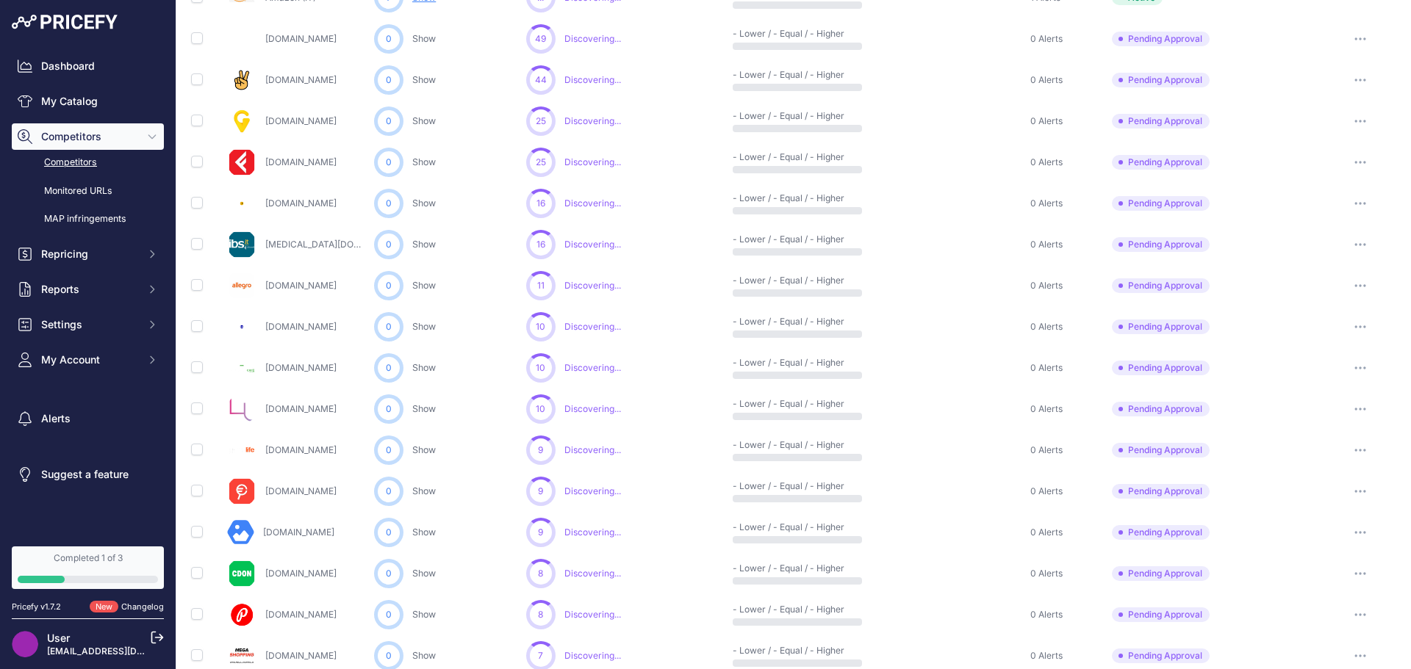
click at [1354, 492] on icon "button" at bounding box center [1360, 491] width 12 height 3
click at [1317, 544] on button "Approve Competitor" at bounding box center [1336, 546] width 121 height 24
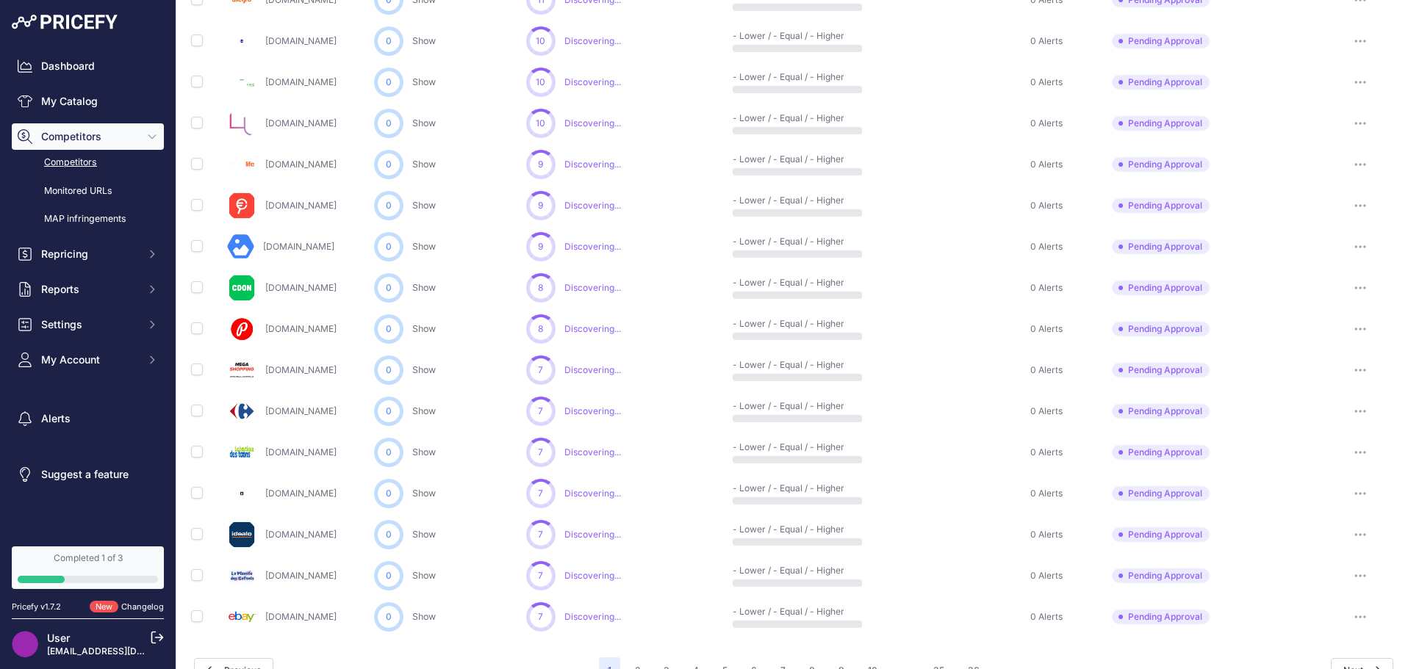
scroll to position [569, 0]
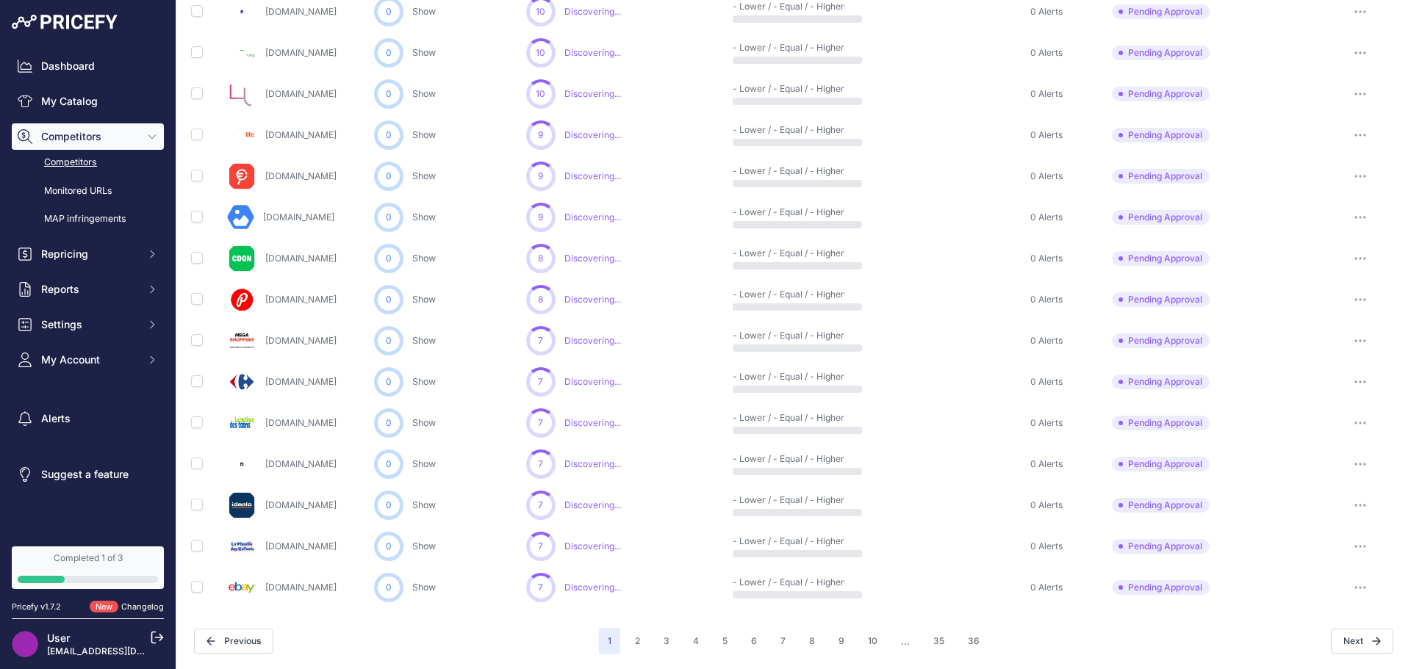
click at [1357, 506] on button "button" at bounding box center [1359, 505] width 29 height 21
click at [1317, 561] on button "Approve Competitor" at bounding box center [1336, 560] width 121 height 24
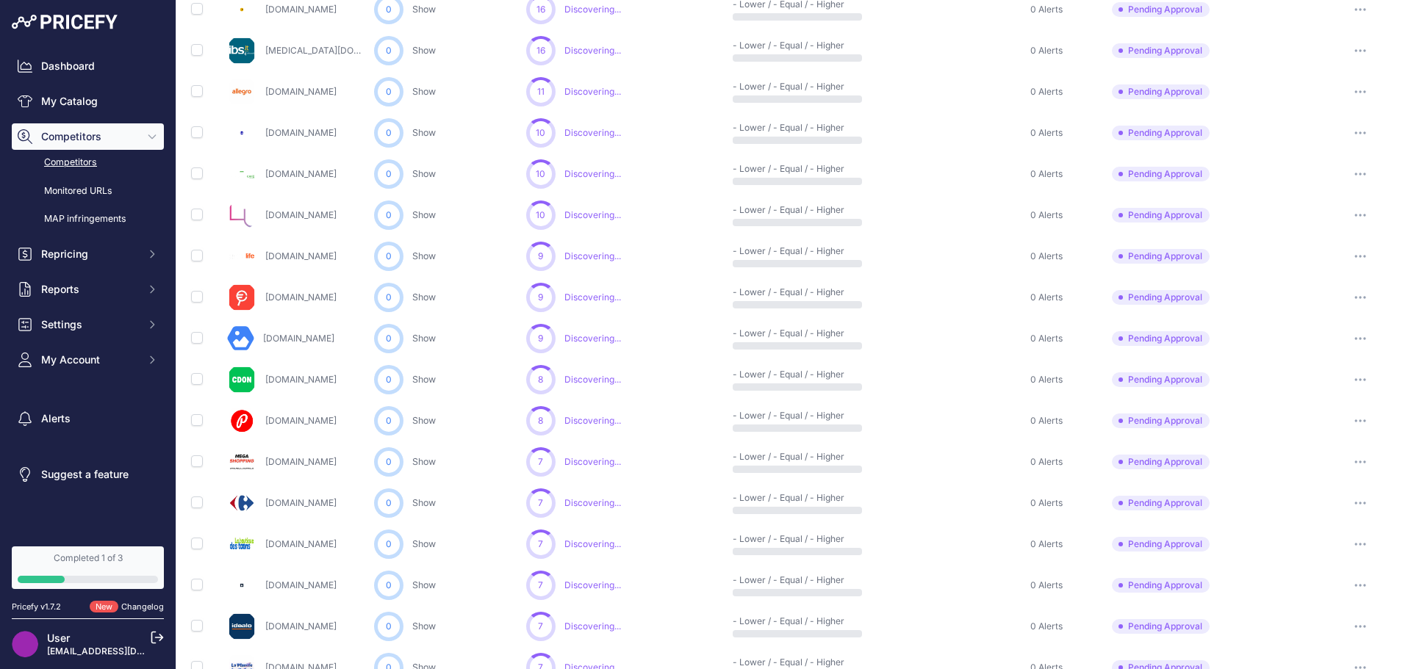
scroll to position [462, 0]
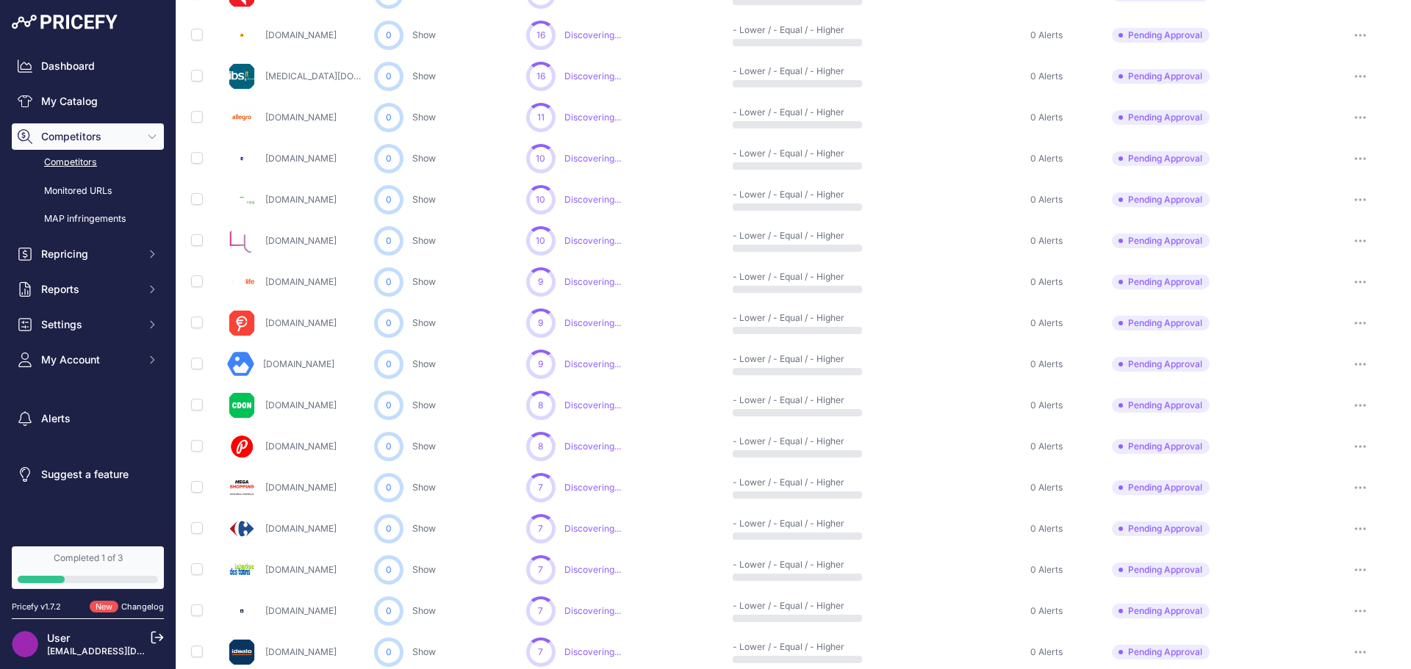
click at [1347, 320] on button "button" at bounding box center [1359, 323] width 29 height 21
click at [1300, 379] on button "Approve Competitor" at bounding box center [1336, 378] width 121 height 24
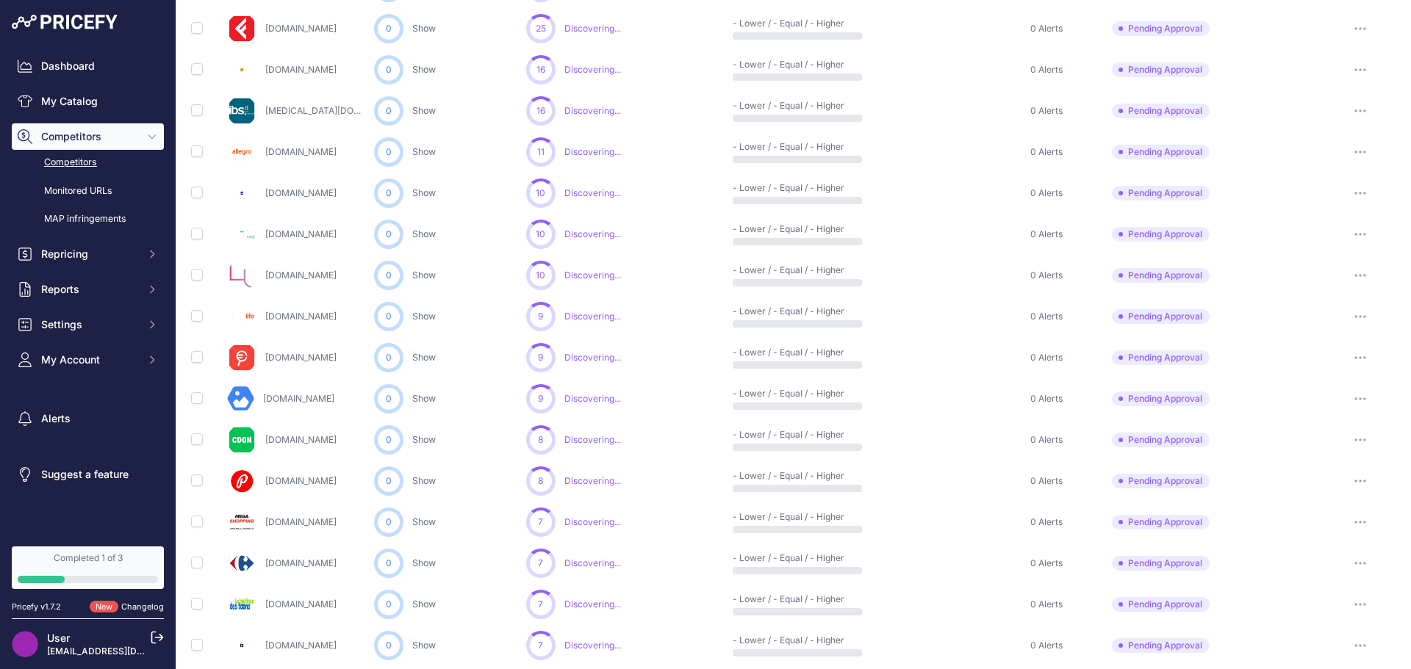
scroll to position [569, 0]
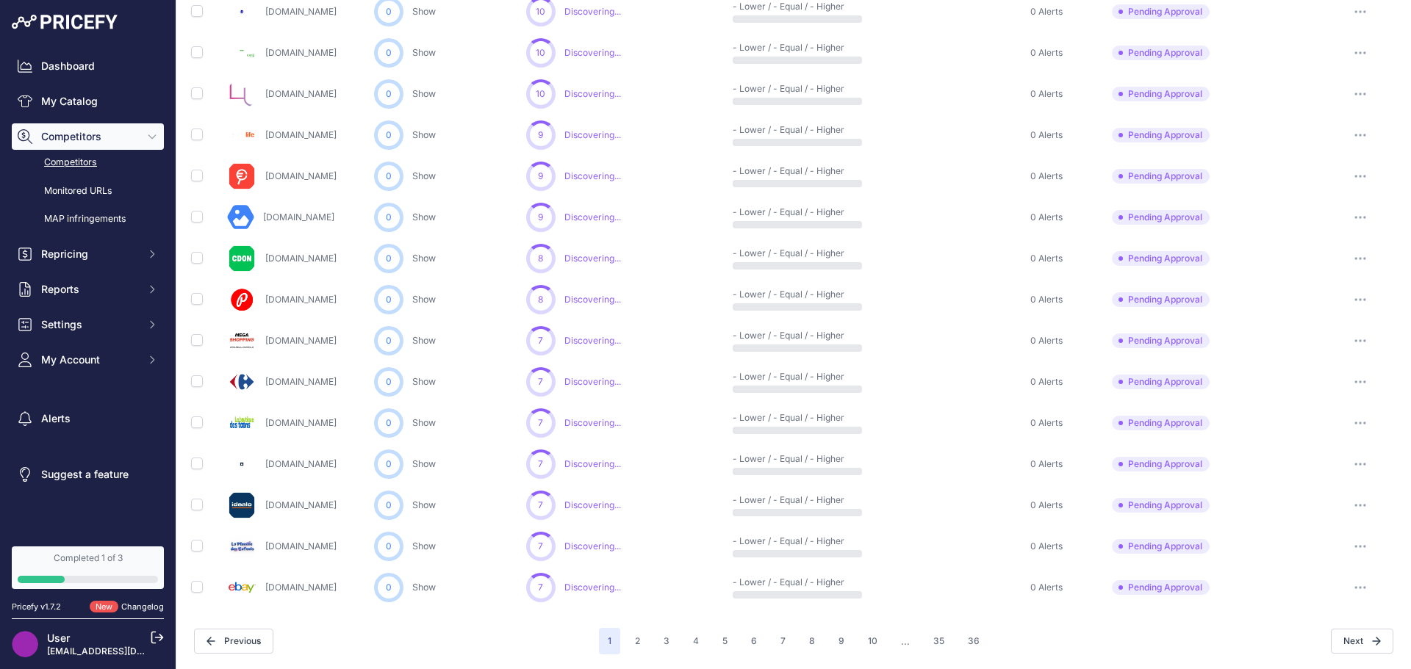
click at [1345, 505] on button "button" at bounding box center [1359, 505] width 29 height 21
click at [1306, 559] on button "Approve Competitor" at bounding box center [1336, 560] width 121 height 24
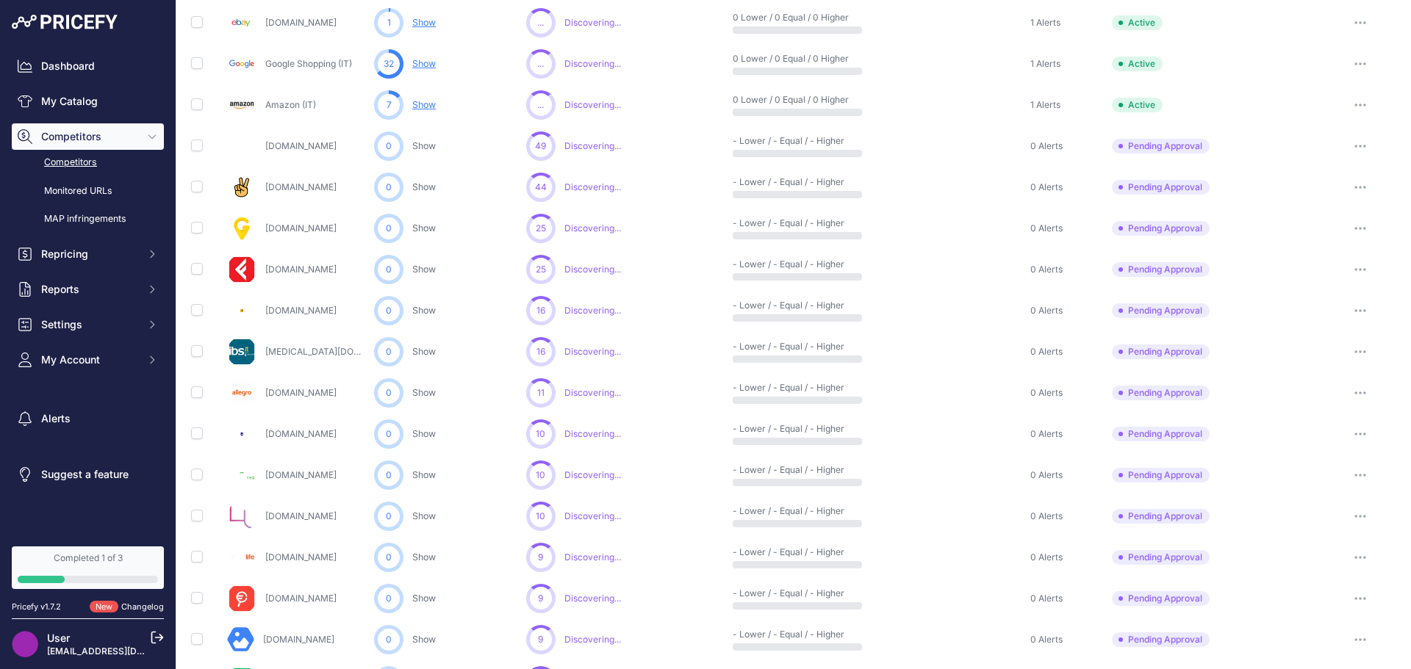
scroll to position [0, 0]
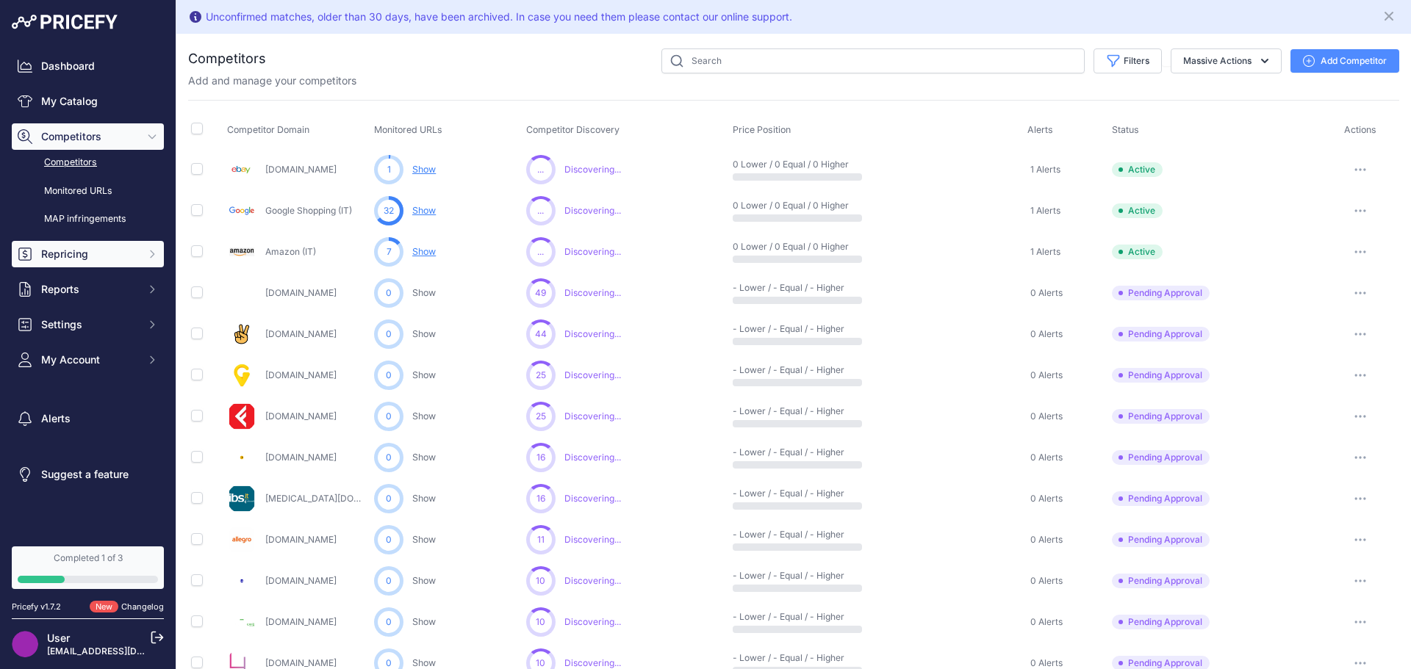
click at [124, 257] on span "Repricing" at bounding box center [89, 254] width 96 height 15
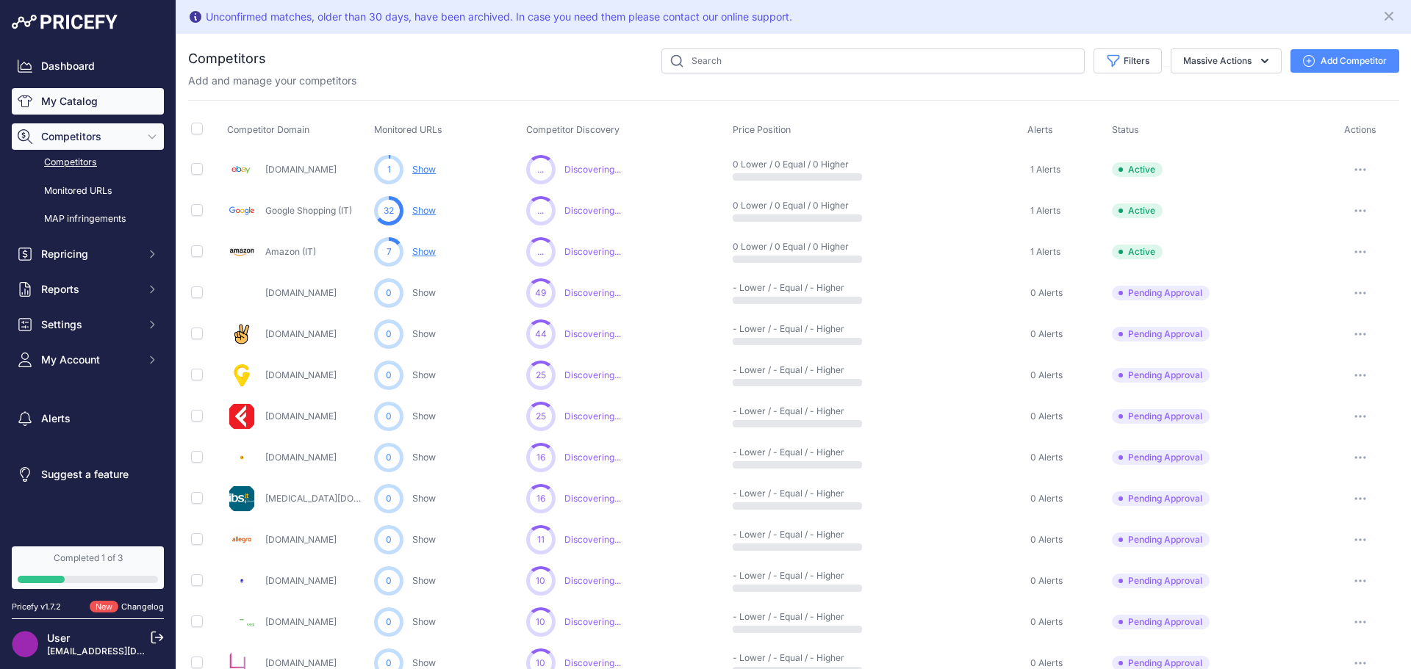
click at [93, 103] on link "My Catalog" at bounding box center [88, 101] width 152 height 26
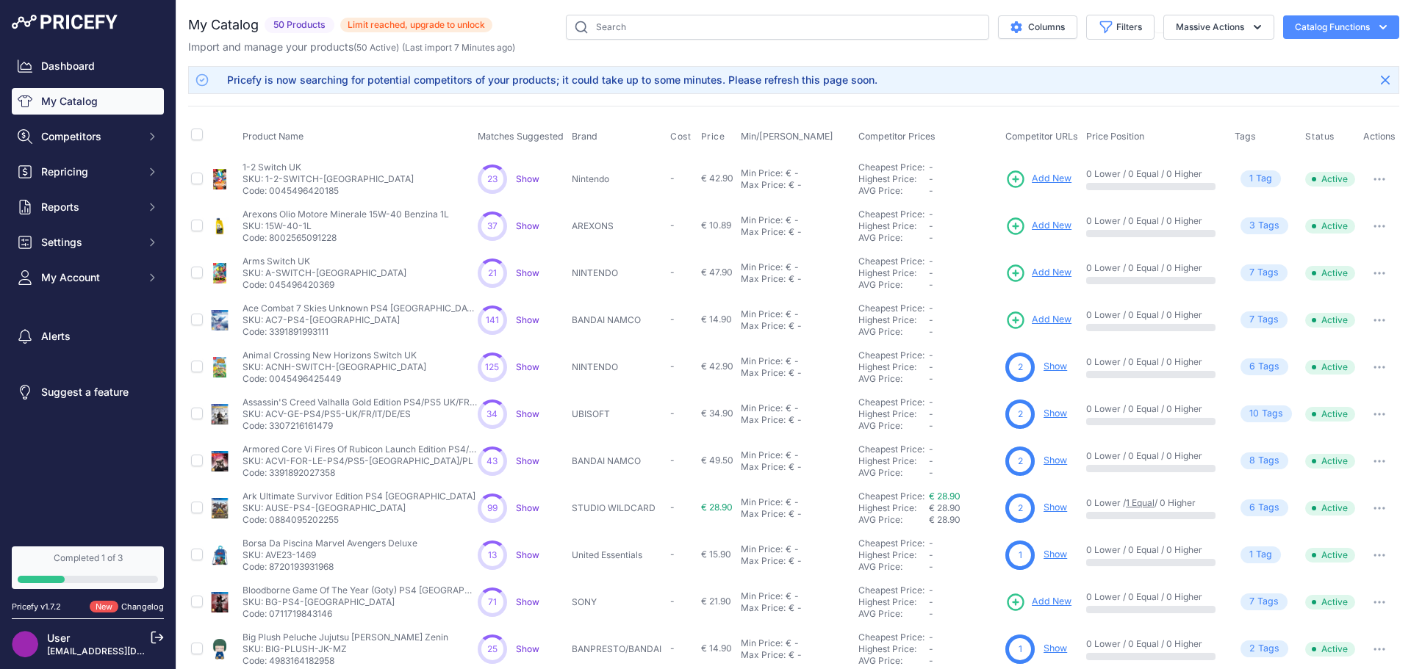
click at [1048, 370] on link "Show" at bounding box center [1055, 366] width 24 height 11
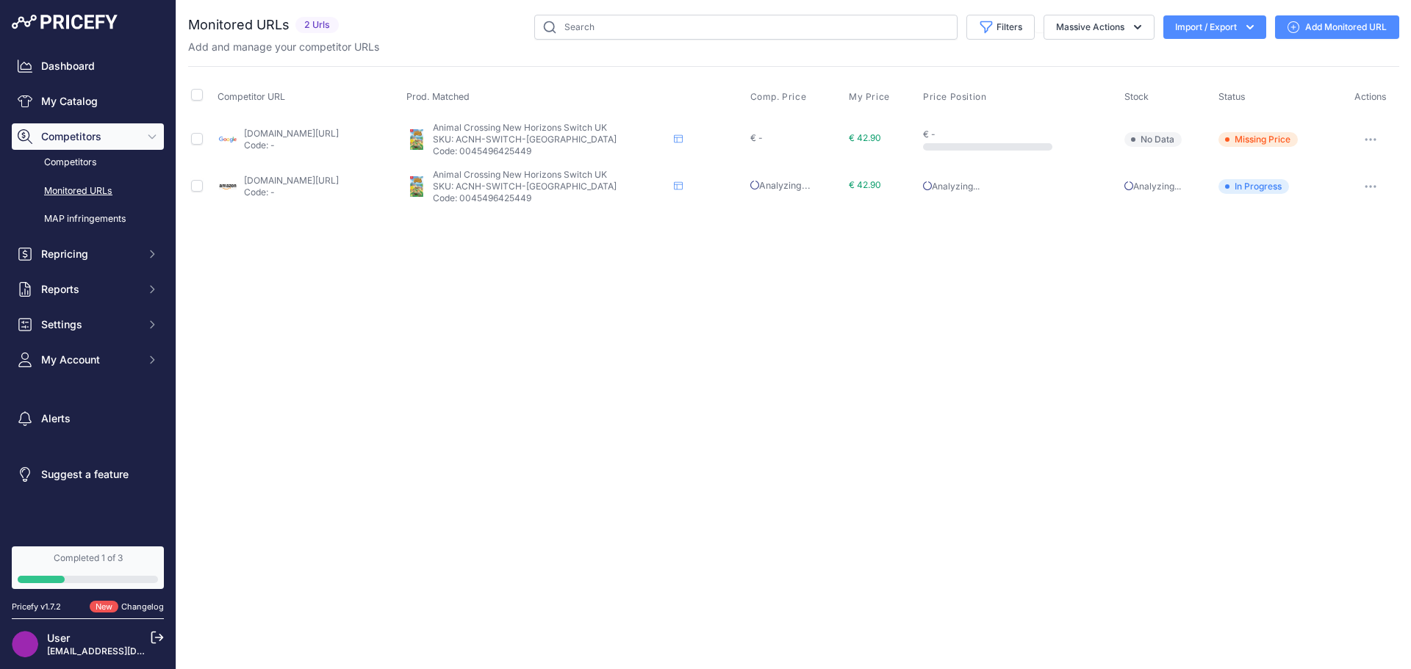
click at [95, 143] on span "Competitors" at bounding box center [89, 136] width 96 height 15
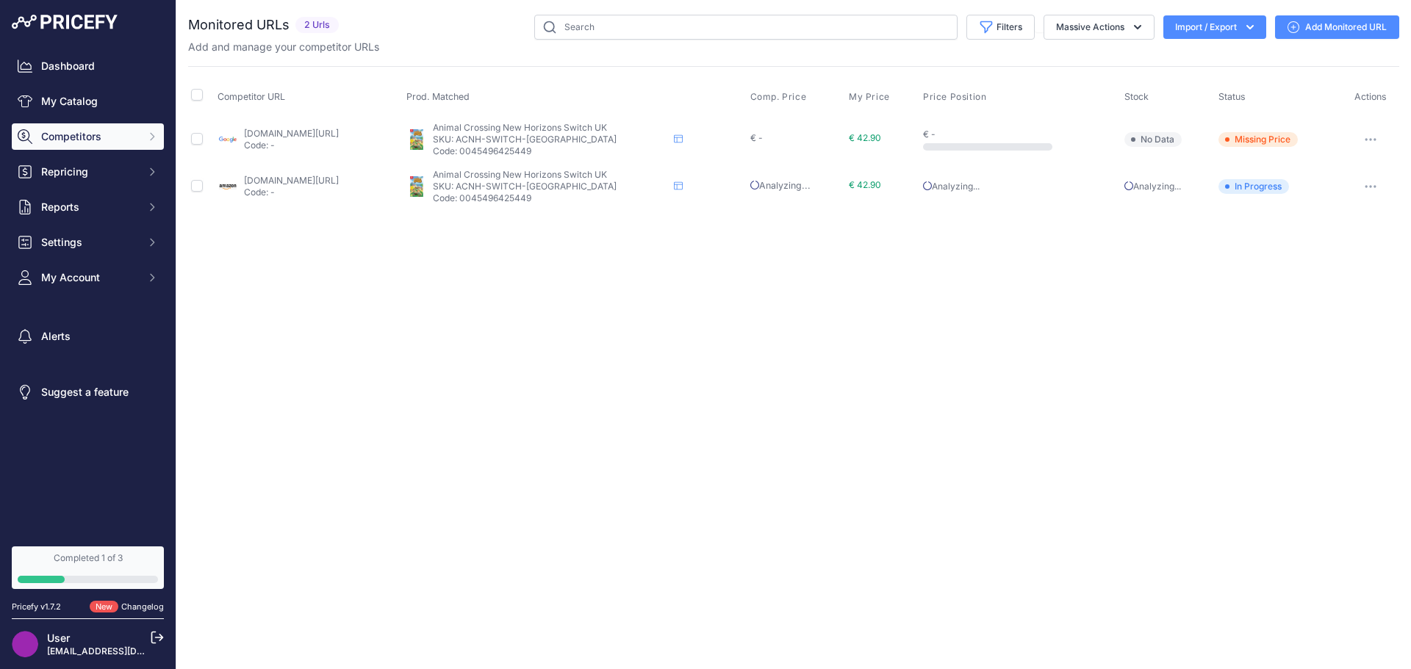
click at [95, 143] on span "Competitors" at bounding box center [89, 136] width 96 height 15
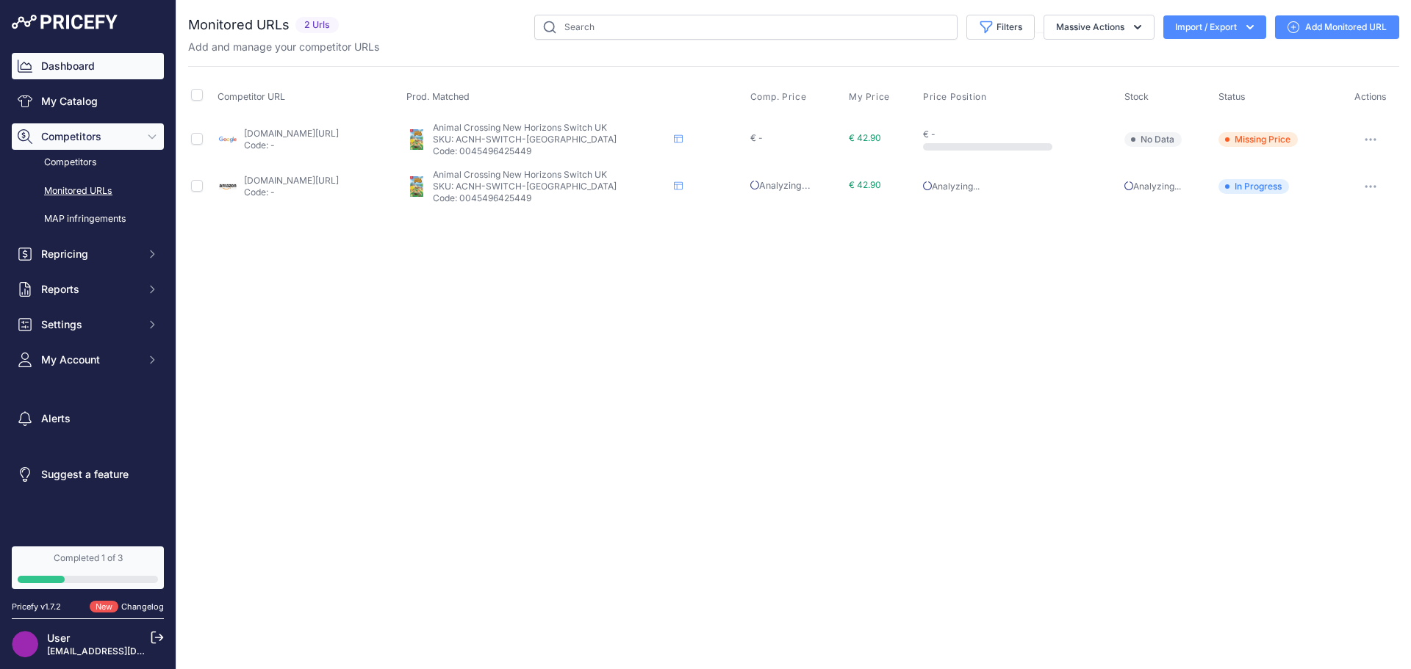
click at [85, 64] on link "Dashboard" at bounding box center [88, 66] width 152 height 26
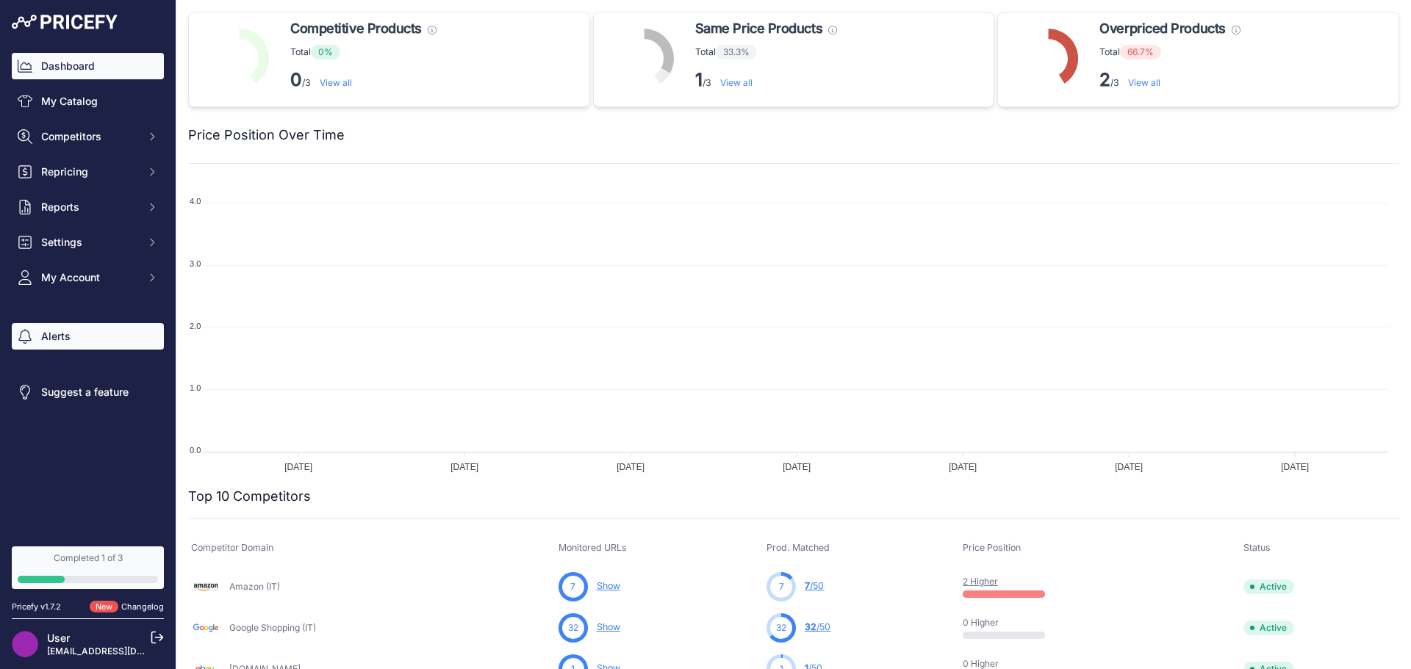
click at [96, 344] on link "Alerts" at bounding box center [88, 336] width 152 height 26
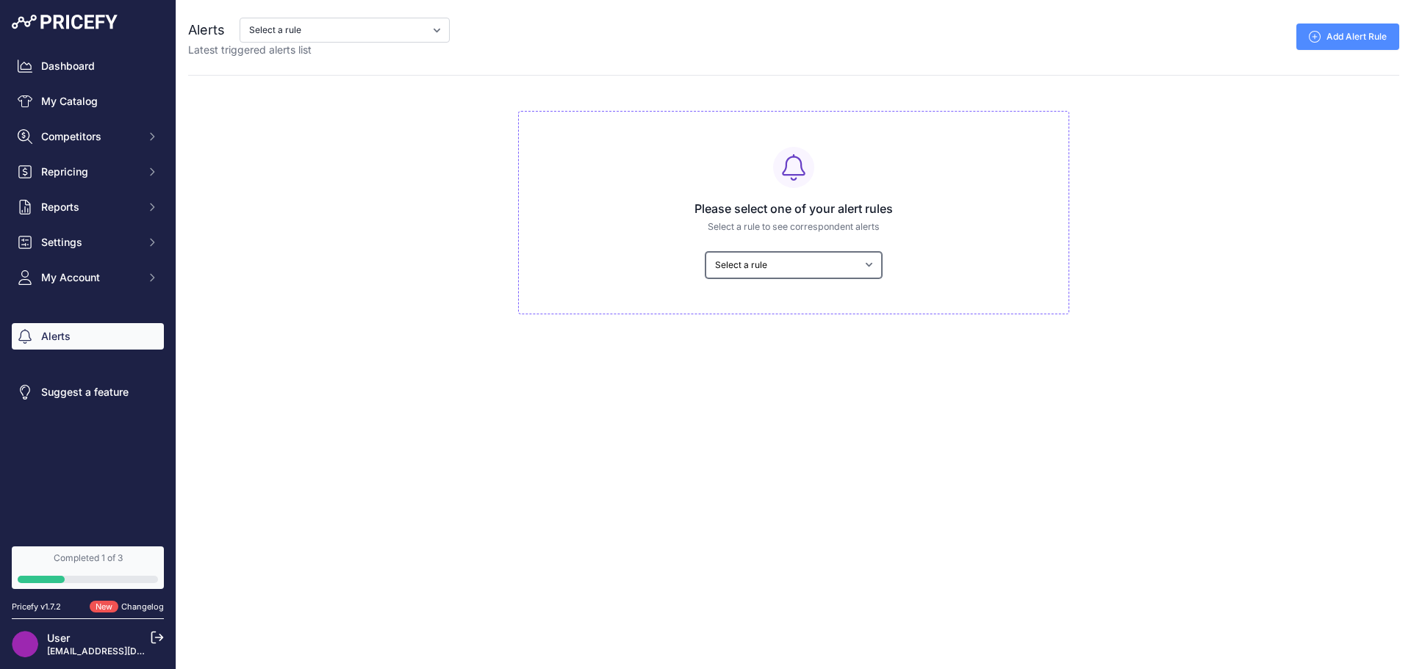
click at [795, 259] on select "Select a rule My competitors are 5% cheaper than me" at bounding box center [793, 265] width 176 height 26
select select "9331"
click at [705, 252] on select "Select a rule My competitors are 5% cheaper than me" at bounding box center [793, 265] width 176 height 26
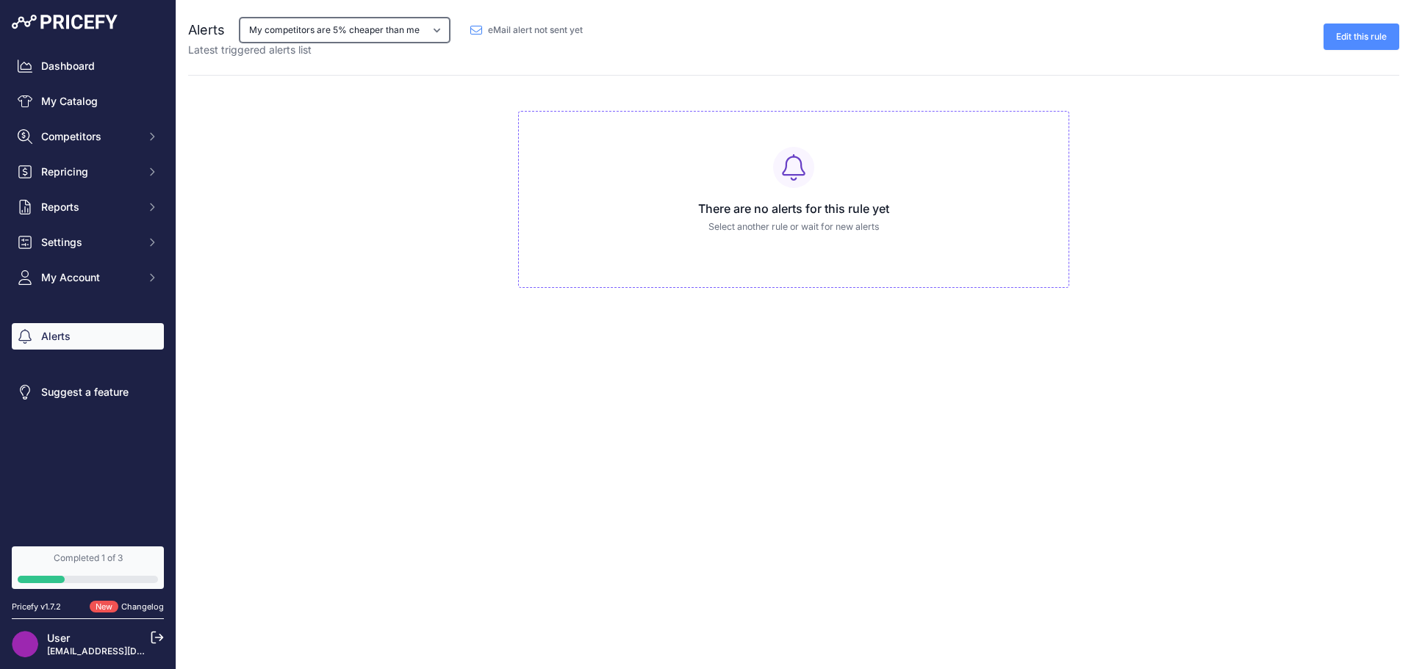
click at [404, 38] on select "My competitors are 5% cheaper than me" at bounding box center [345, 30] width 210 height 25
click at [528, 41] on div "eMail alert not sent yet" at bounding box center [527, 30] width 136 height 24
click at [1346, 35] on link "Edit this rule" at bounding box center [1361, 37] width 76 height 26
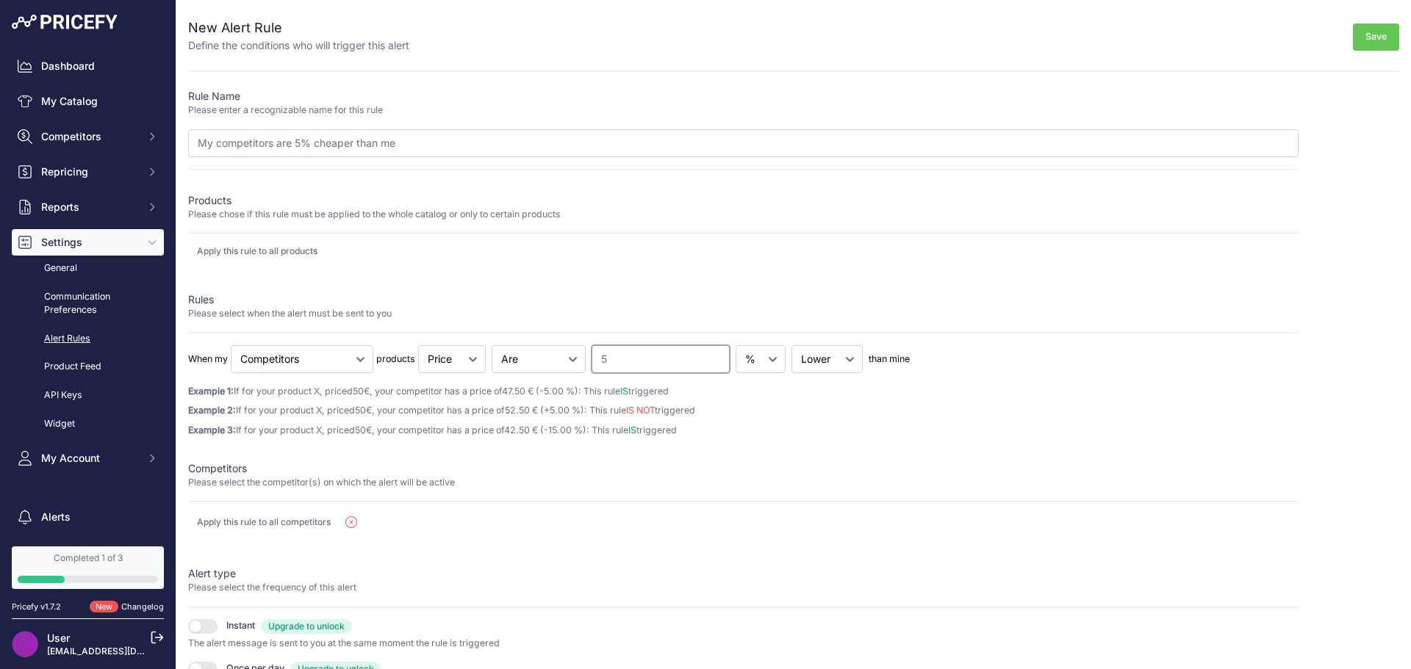
click at [664, 359] on input "5" at bounding box center [661, 359] width 138 height 28
drag, startPoint x: 664, startPoint y: 359, endPoint x: 539, endPoint y: 359, distance: 124.2
click at [539, 359] on div "When my Cheapest Competitor Highest Competitor Competitors products Price" at bounding box center [743, 359] width 1110 height 28
type input "1"
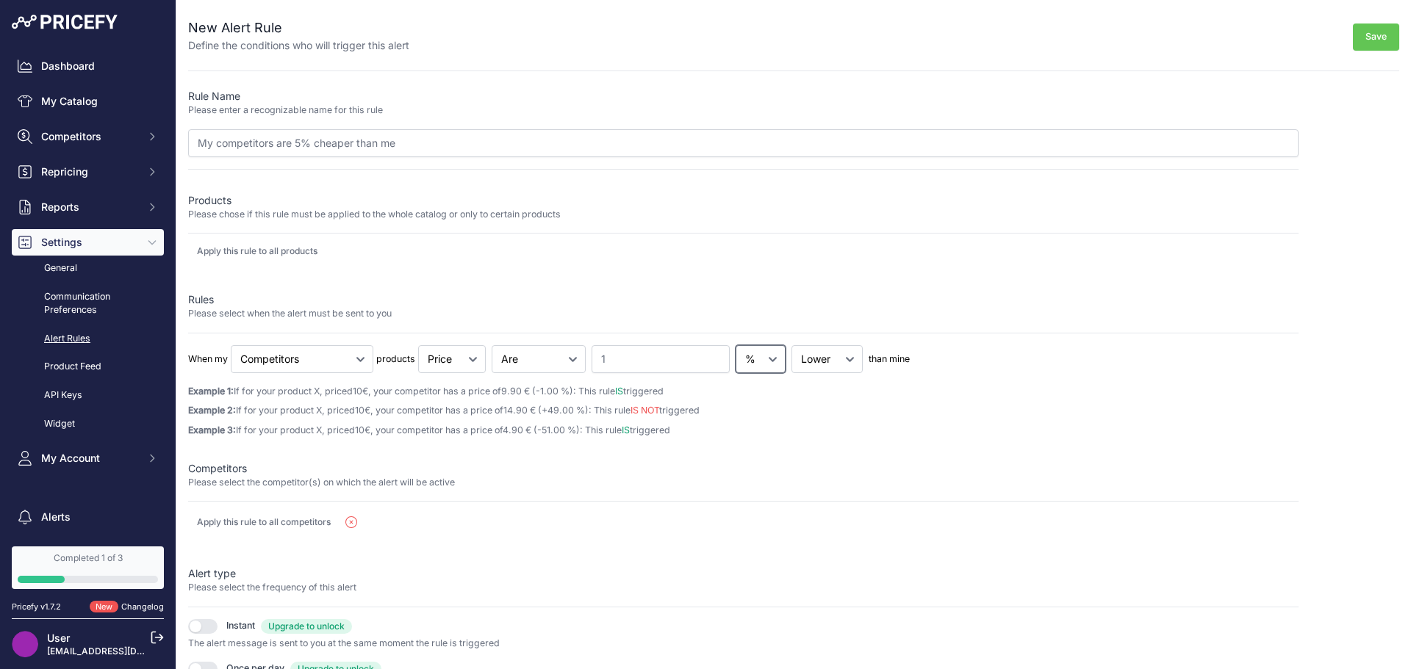
click at [736, 353] on select "% €" at bounding box center [761, 359] width 50 height 28
select select "fixed"
click at [736, 345] on select "% €" at bounding box center [761, 359] width 50 height 28
click at [668, 372] on input "1" at bounding box center [661, 359] width 138 height 28
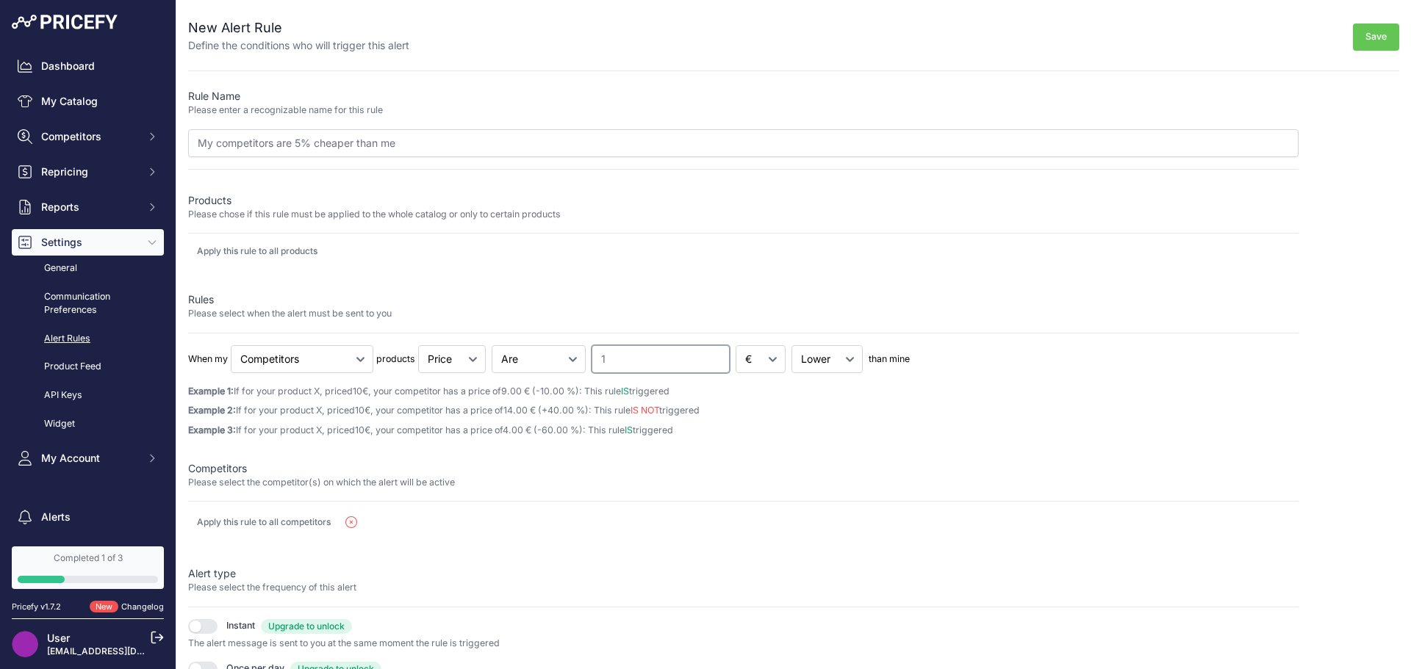
click at [668, 372] on input "1" at bounding box center [661, 359] width 138 height 28
type input "0.10"
click at [810, 523] on div "Apply this rule to all competitors" at bounding box center [604, 523] width 833 height 18
click at [825, 351] on select "Lower Higher" at bounding box center [826, 359] width 71 height 28
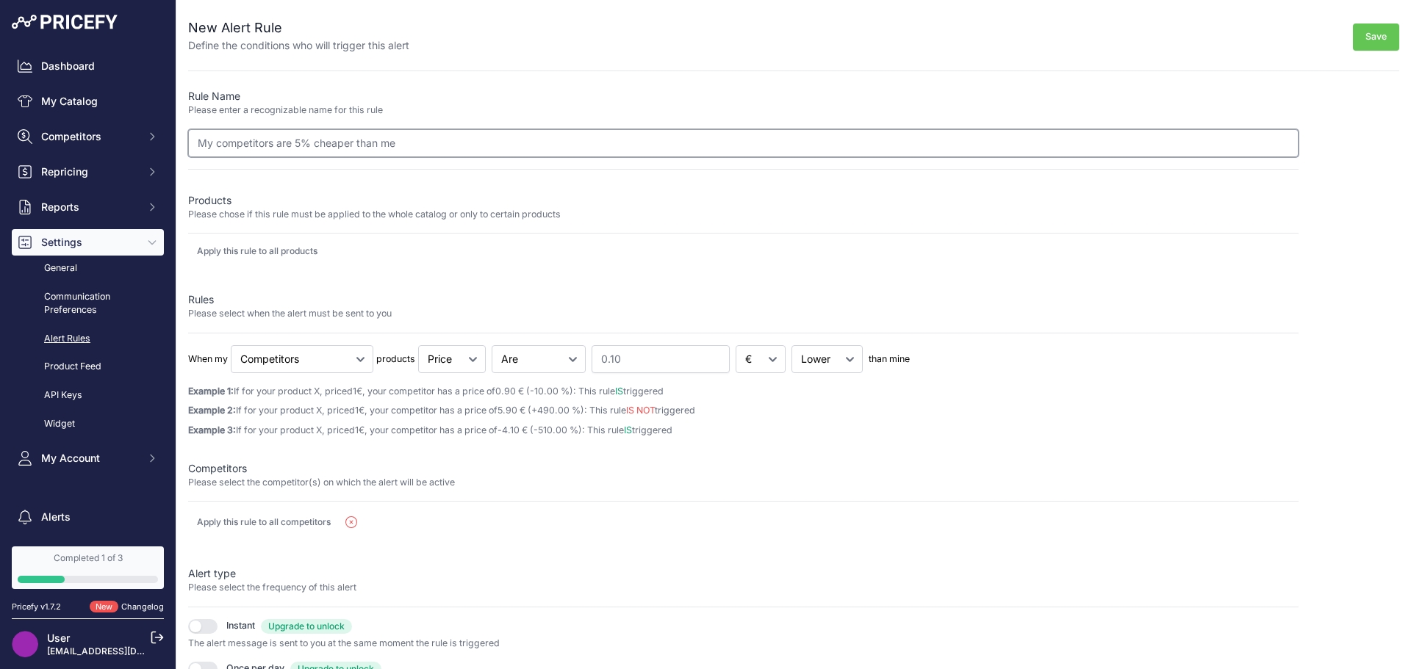
click at [303, 145] on input "My competitors are 5% cheaper than me" at bounding box center [743, 143] width 1110 height 28
type input "My competitors are 0,10€ cheaper than me"
click at [1357, 32] on button "Save" at bounding box center [1376, 37] width 46 height 27
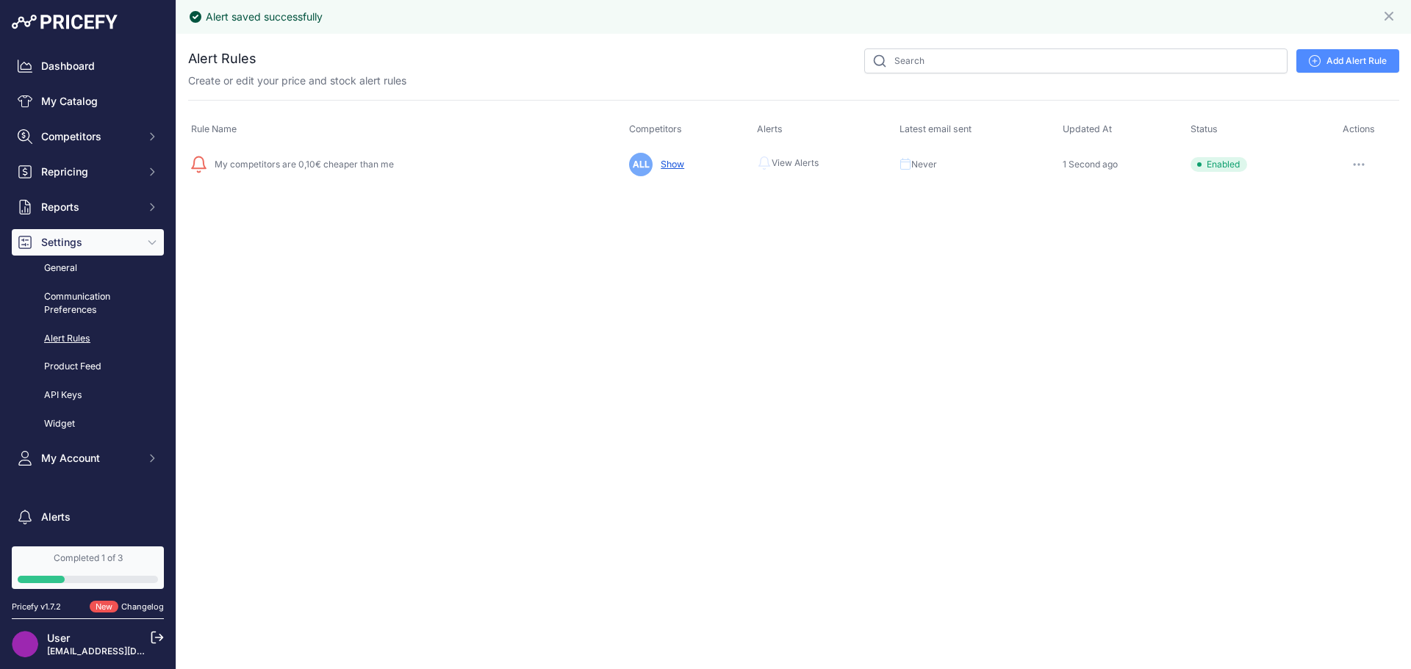
click at [1356, 165] on icon "button" at bounding box center [1359, 164] width 12 height 3
drag, startPoint x: 820, startPoint y: 230, endPoint x: 818, endPoint y: 222, distance: 8.4
click at [820, 230] on div "Alert saved successfully Close You are not connected to the internet." at bounding box center [793, 334] width 1234 height 669
click at [103, 266] on link "General" at bounding box center [88, 269] width 152 height 26
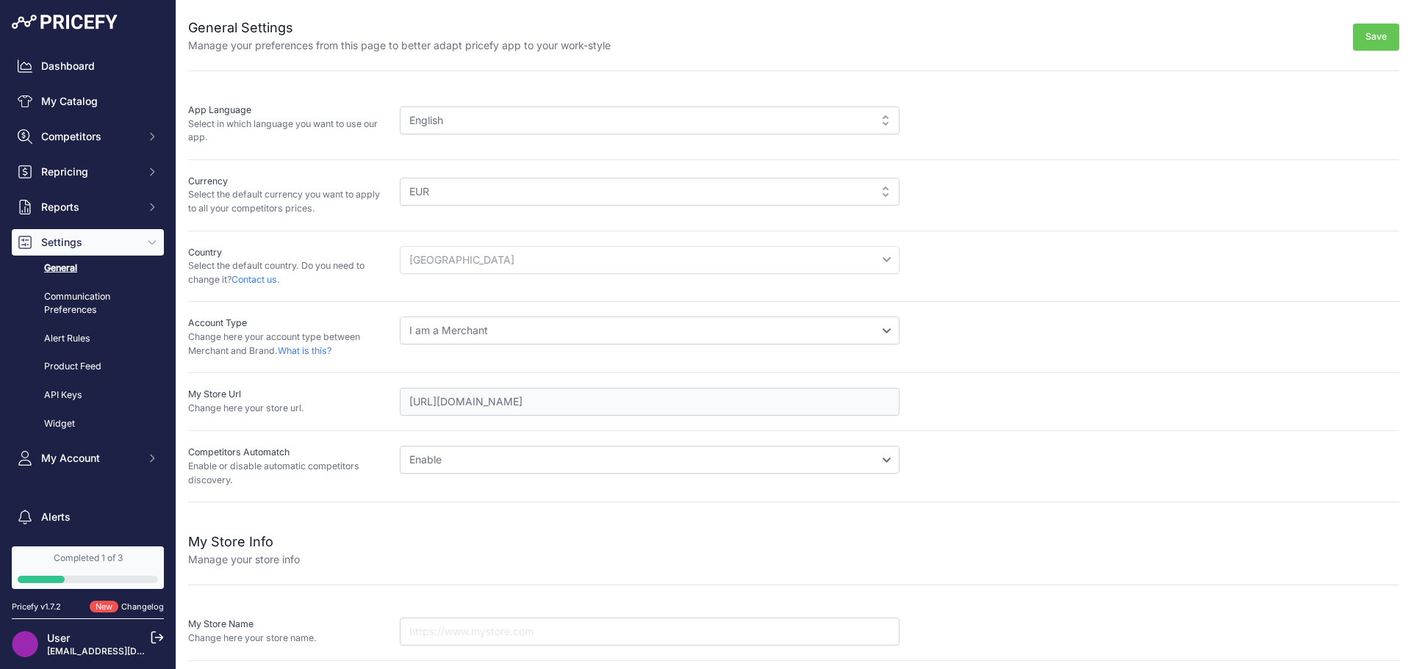
click at [436, 104] on div "English English" at bounding box center [899, 124] width 999 height 41
click at [439, 109] on div "English" at bounding box center [650, 121] width 500 height 28
click at [445, 118] on div "English" at bounding box center [650, 121] width 500 height 28
click at [449, 126] on div "English" at bounding box center [650, 121] width 500 height 28
click at [450, 169] on div "Currency Select the default currency you want to apply to all your competitors …" at bounding box center [793, 195] width 1211 height 71
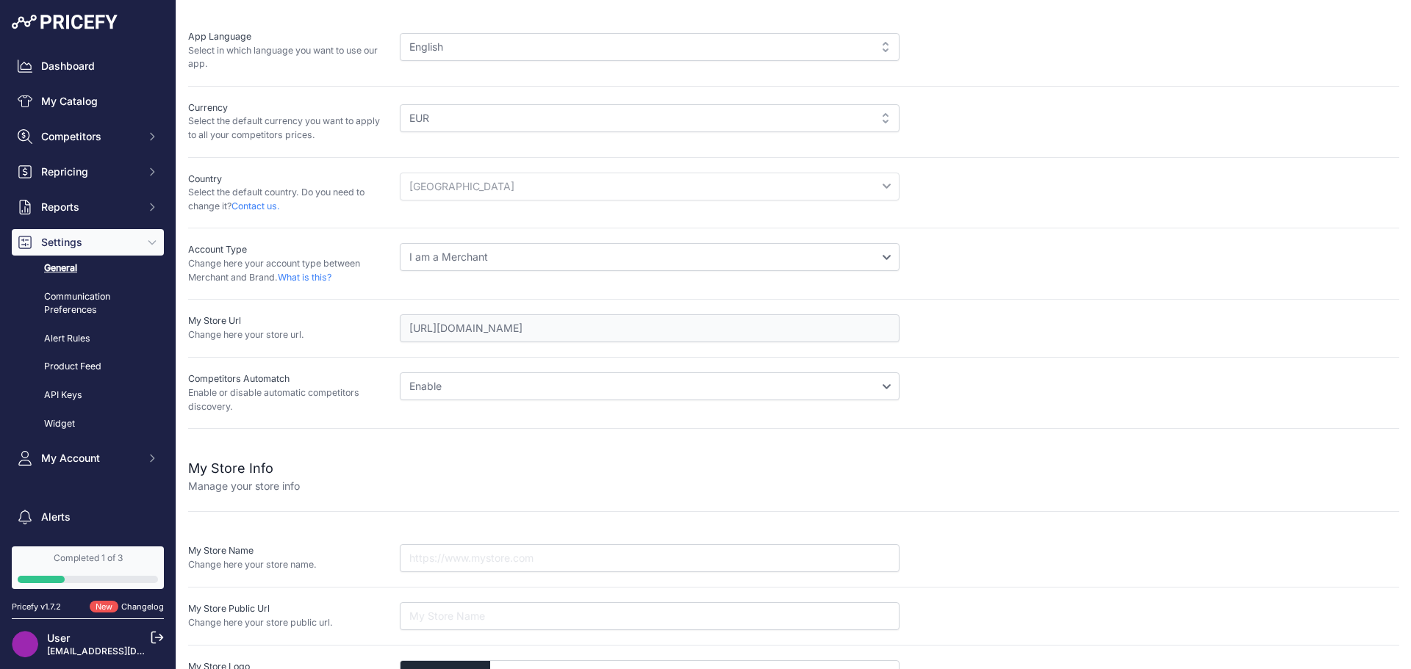
scroll to position [126, 0]
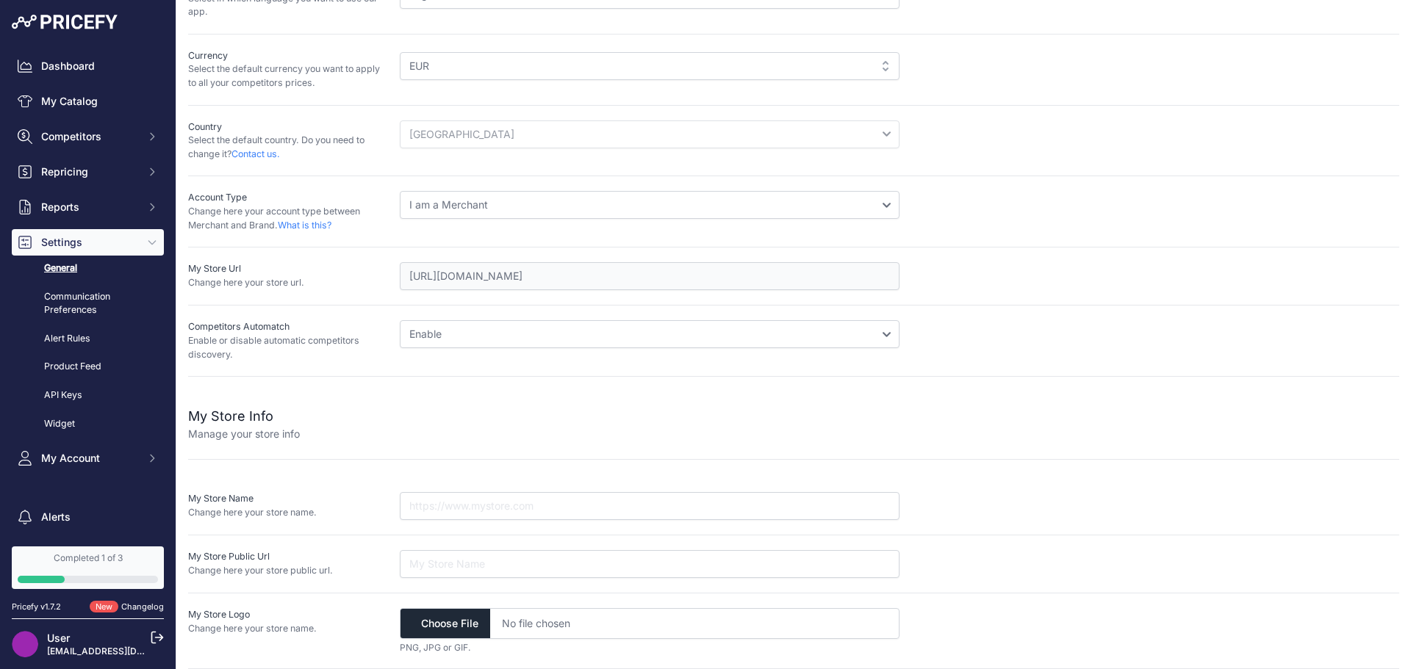
click at [454, 193] on select "I am a Merchant I am a Brand" at bounding box center [650, 205] width 500 height 28
click at [454, 194] on select "I am a Merchant I am a Brand" at bounding box center [650, 205] width 500 height 28
click at [454, 195] on select "I am a Merchant I am a Brand" at bounding box center [650, 205] width 500 height 28
click at [453, 320] on select "Disable Enable" at bounding box center [650, 334] width 500 height 28
click at [453, 323] on select "Disable Enable" at bounding box center [650, 334] width 500 height 28
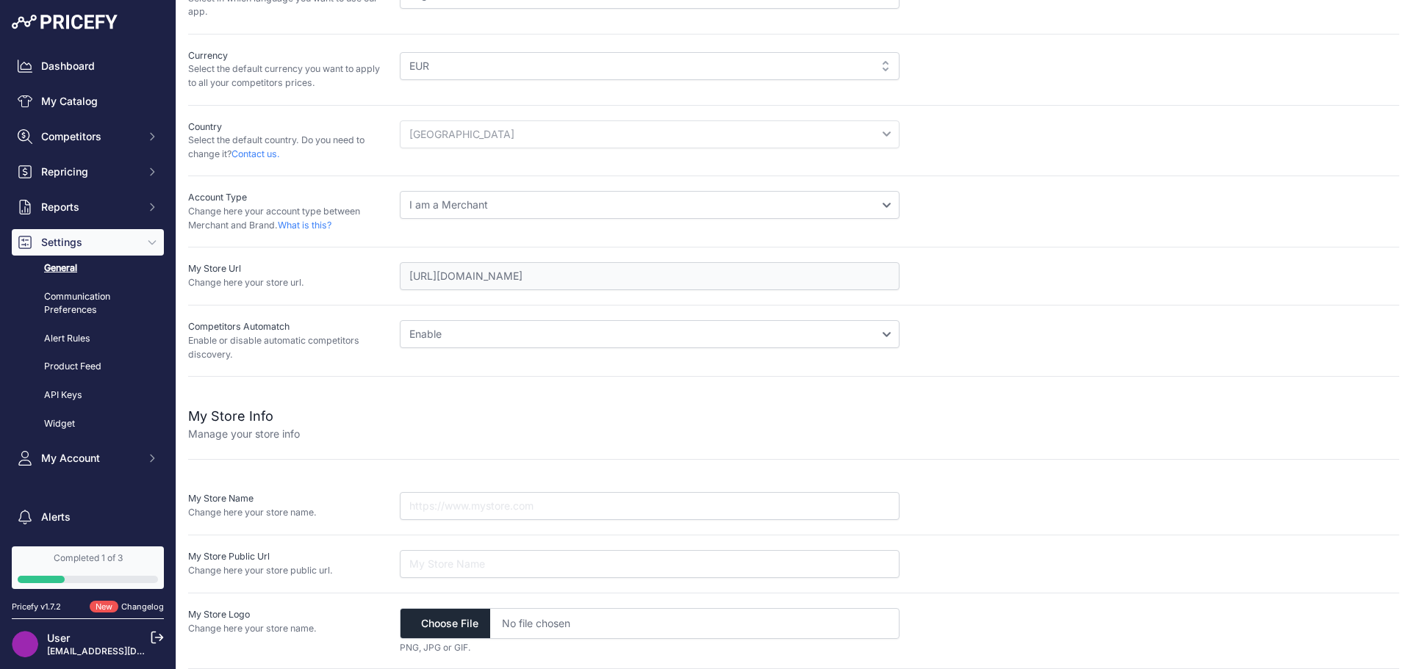
click at [349, 354] on p "Enable or disable automatic competitors discovery." at bounding box center [288, 347] width 200 height 27
click at [417, 509] on input "text" at bounding box center [650, 506] width 500 height 28
click at [429, 559] on input "url" at bounding box center [650, 564] width 500 height 28
type input "www.prezzobomba.eu"
click at [535, 505] on input "text" at bounding box center [650, 506] width 500 height 28
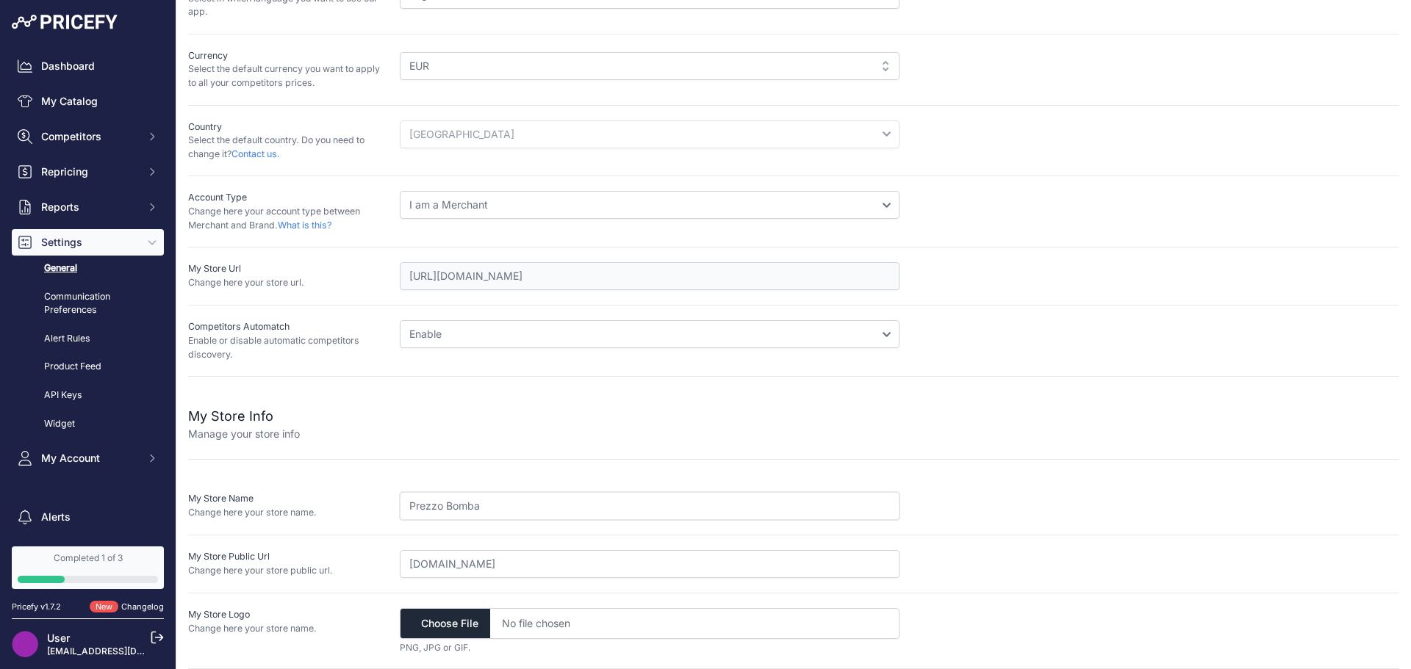
scroll to position [0, 0]
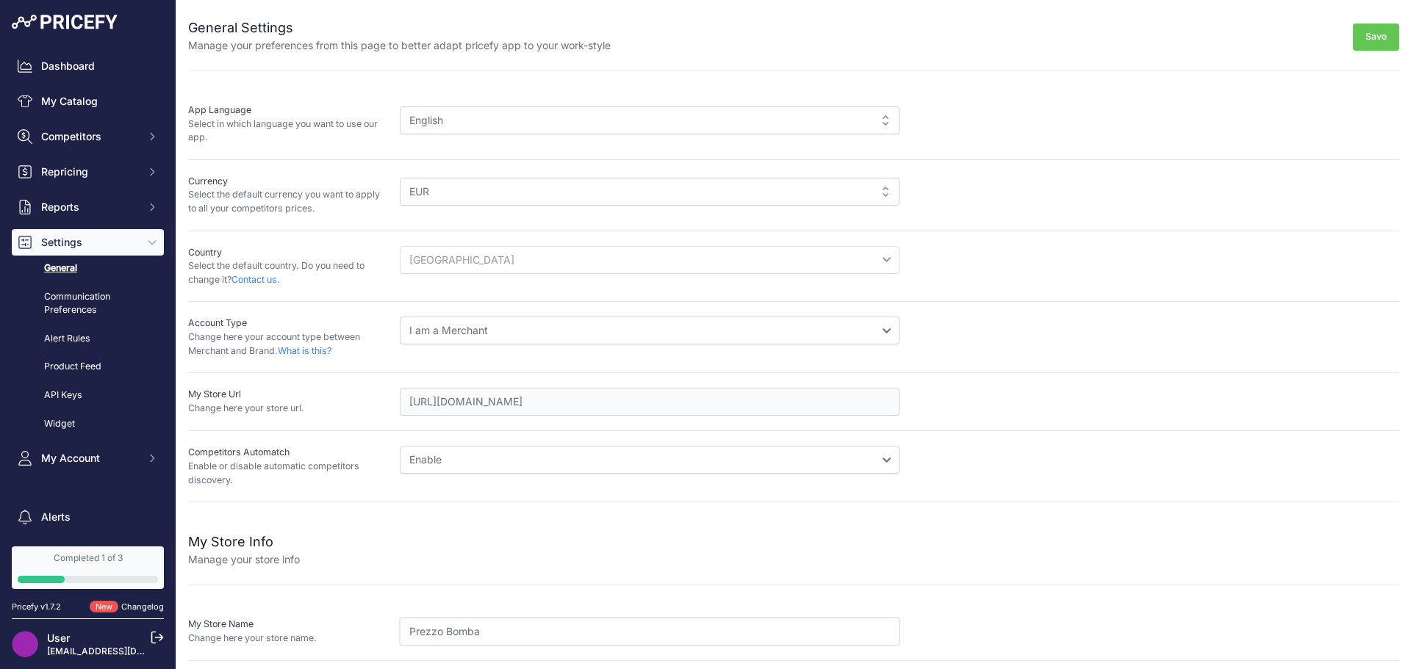
type input "Prezzo Bomba"
click at [1373, 35] on button "Save" at bounding box center [1376, 37] width 46 height 27
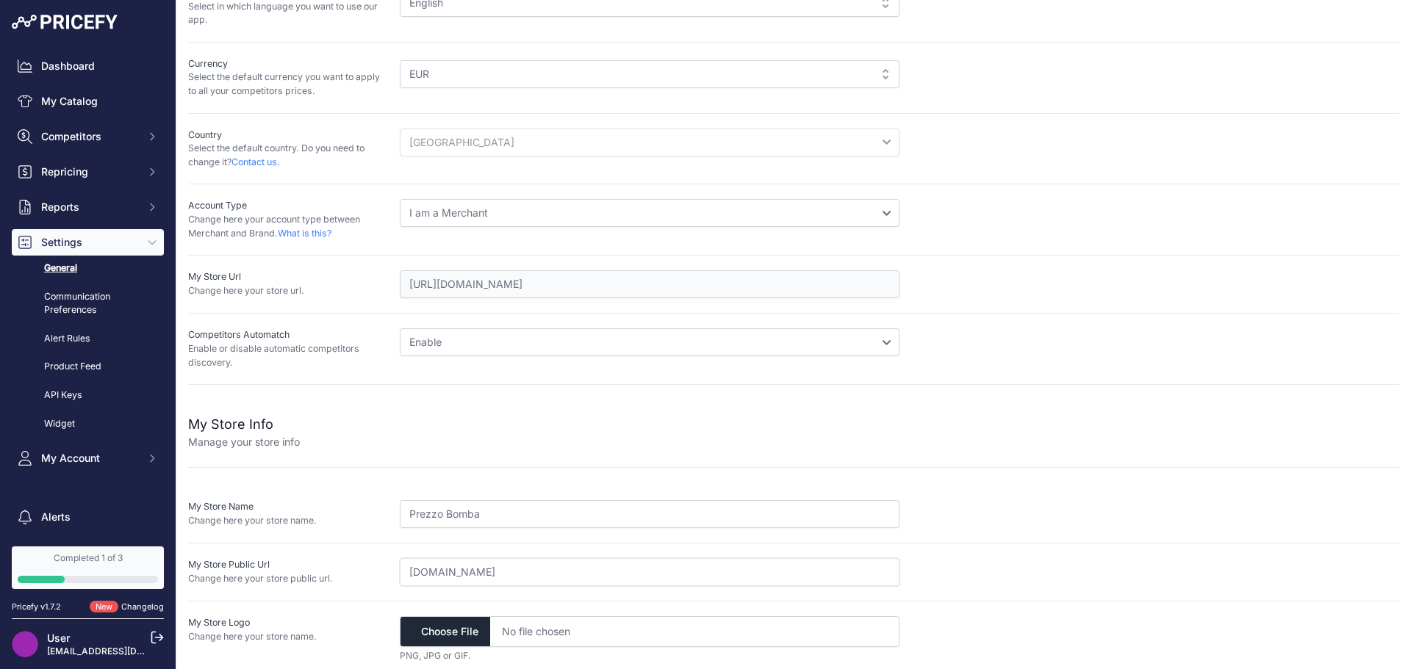
scroll to position [126, 0]
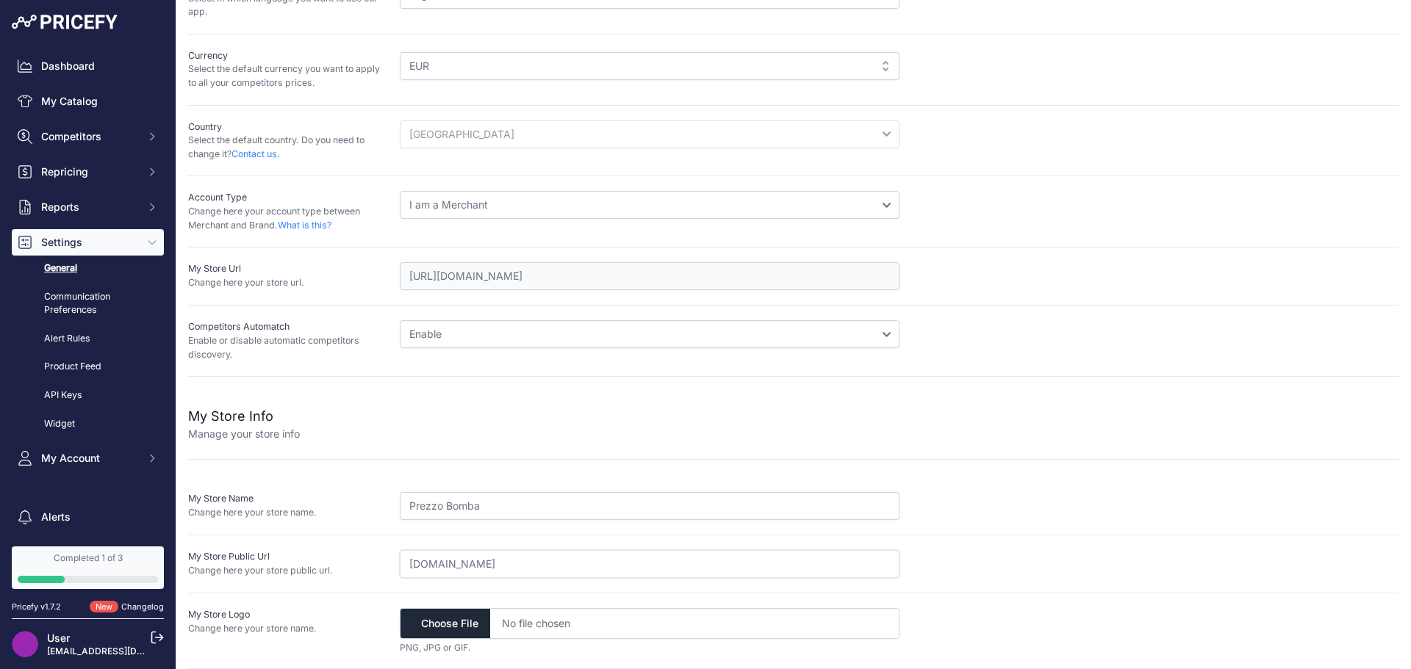
click at [636, 565] on input "www.prezzobomba.eu" at bounding box center [650, 564] width 500 height 28
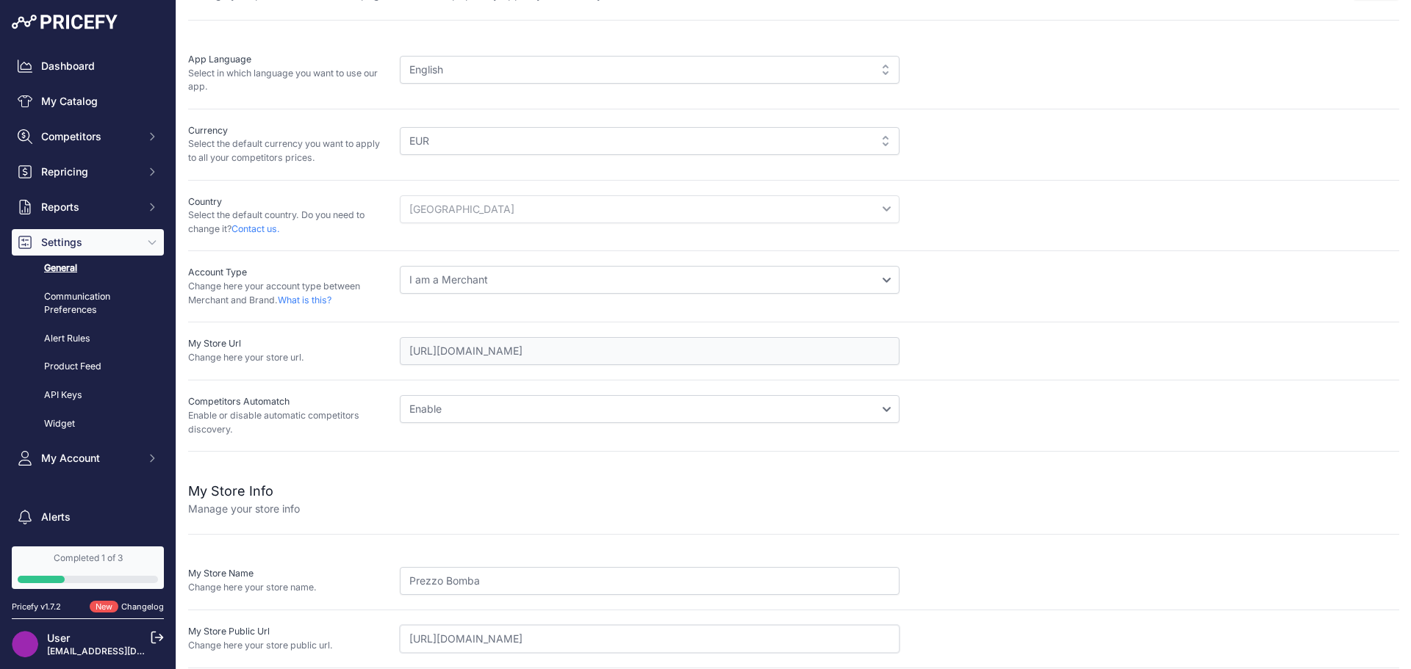
scroll to position [0, 0]
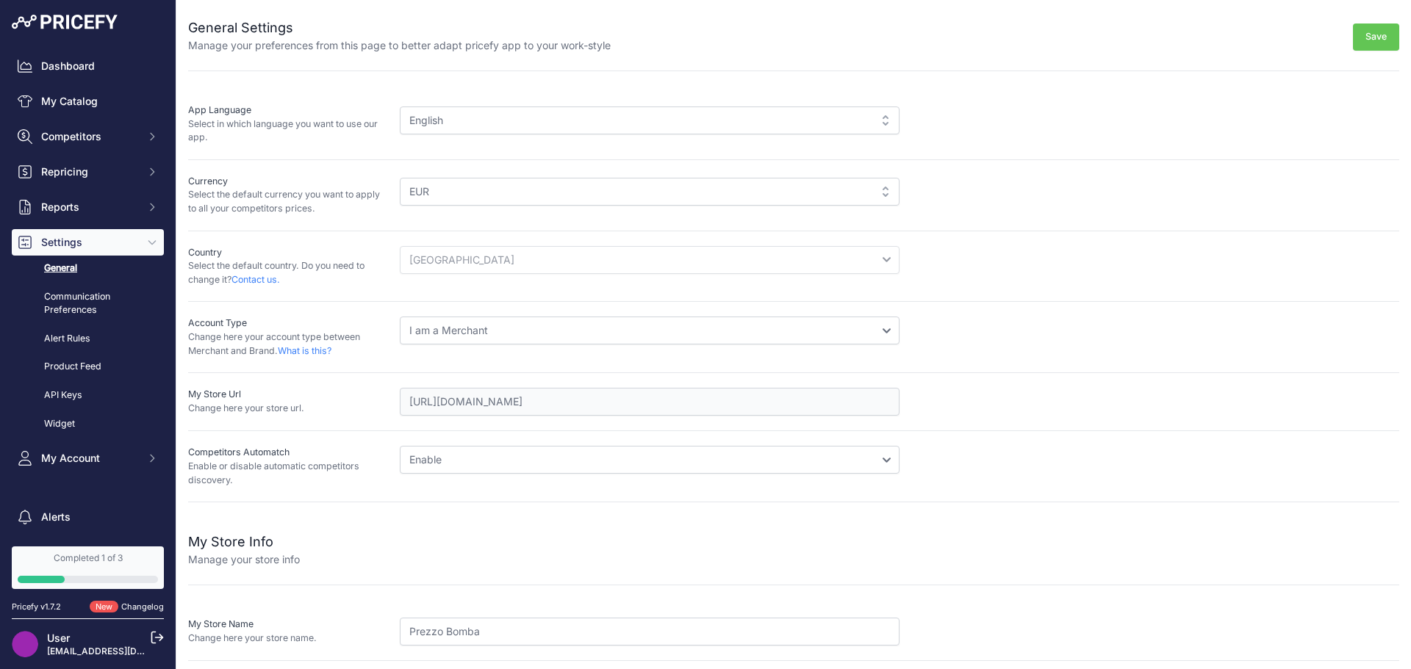
type input "https://prezzobomba.eu"
click at [1383, 40] on button "Save" at bounding box center [1376, 37] width 46 height 27
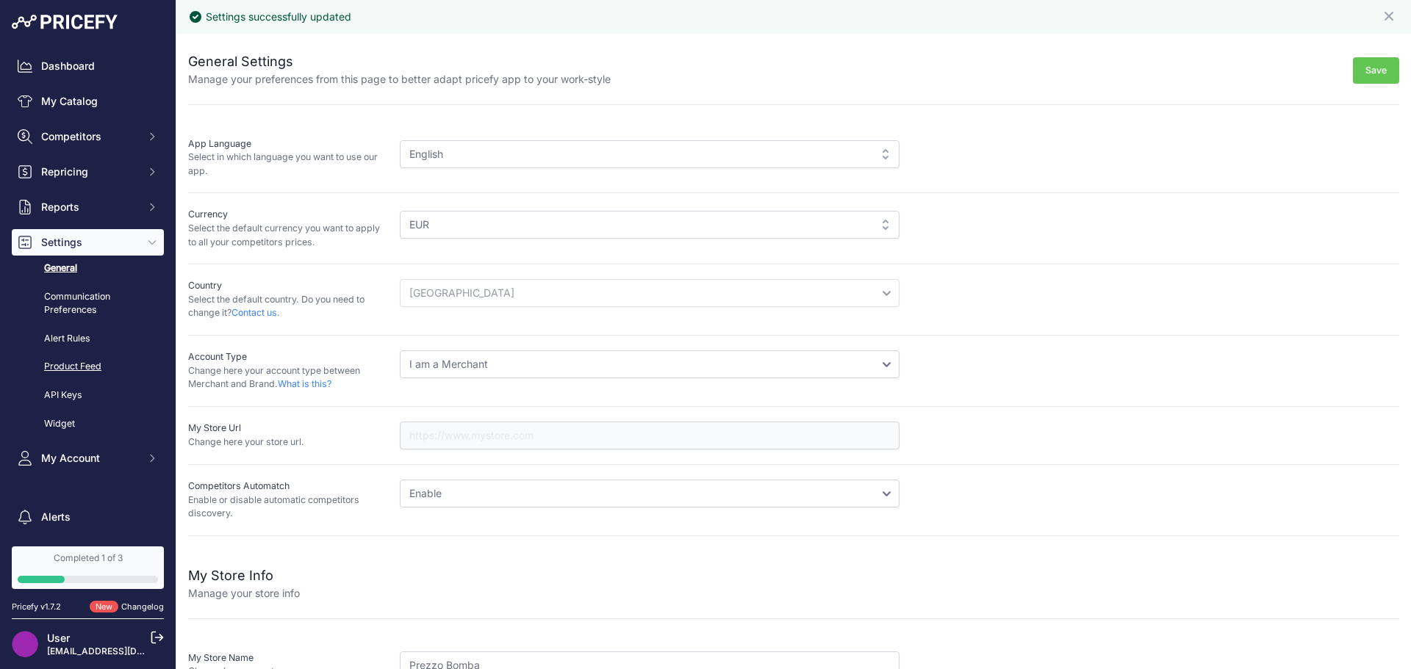
scroll to position [57, 0]
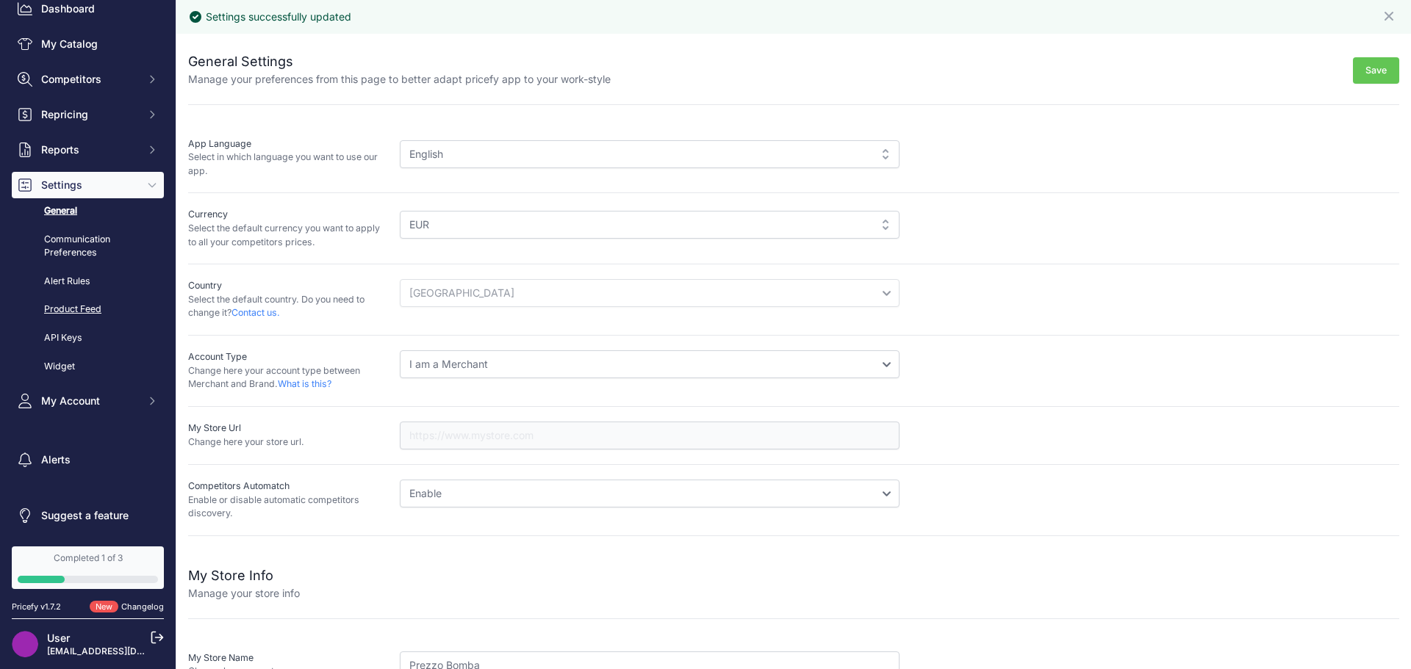
click at [98, 309] on link "Product Feed" at bounding box center [88, 310] width 152 height 26
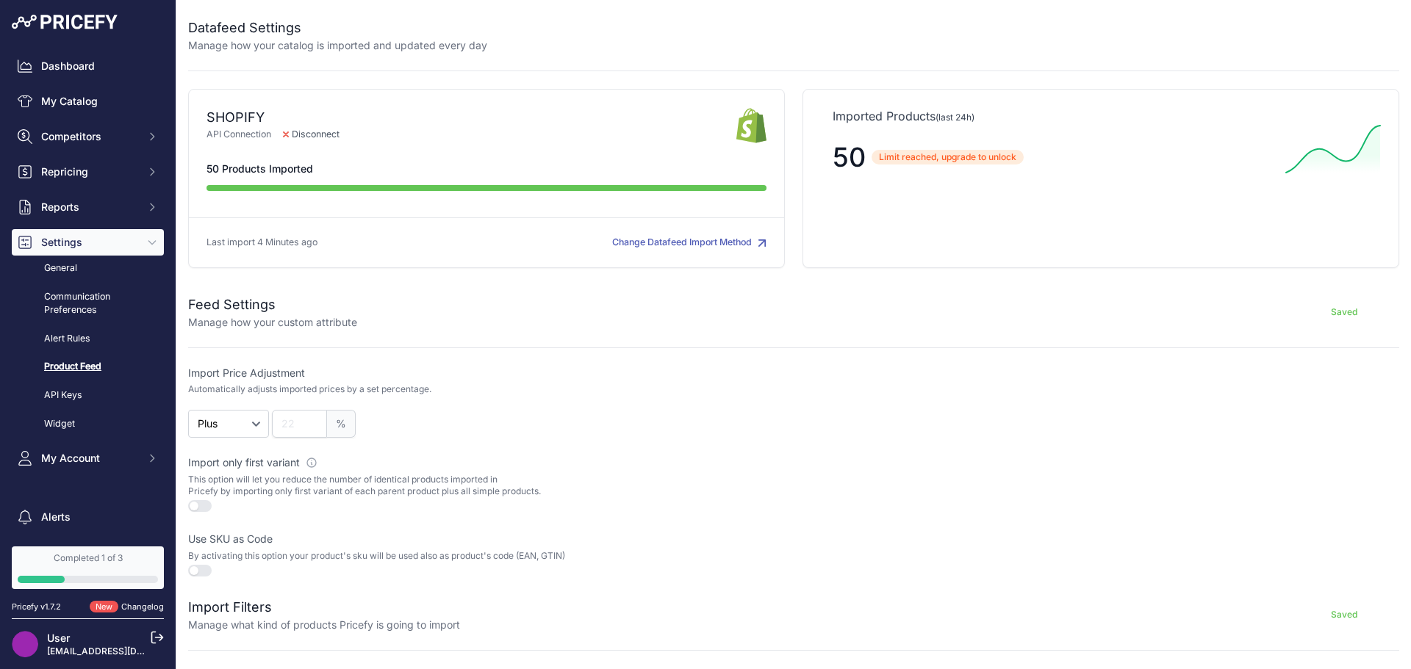
scroll to position [73, 0]
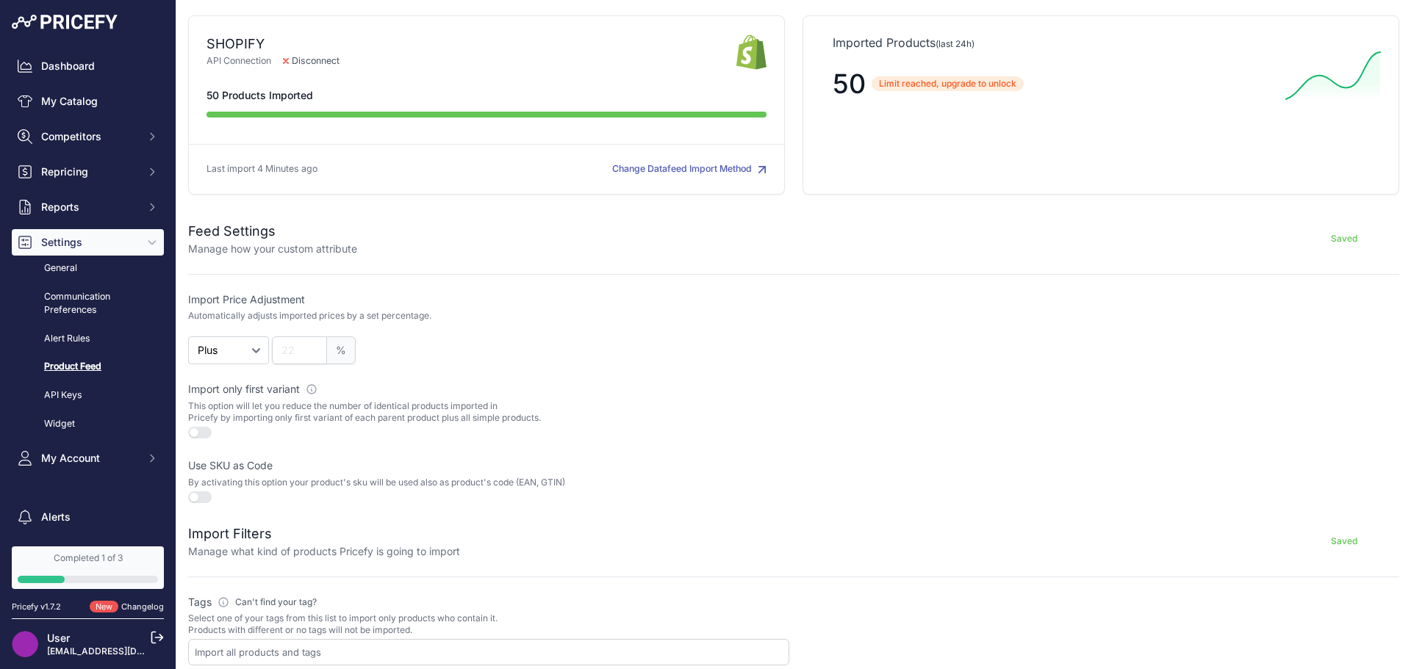
click at [612, 361] on div "%" at bounding box center [530, 351] width 517 height 28
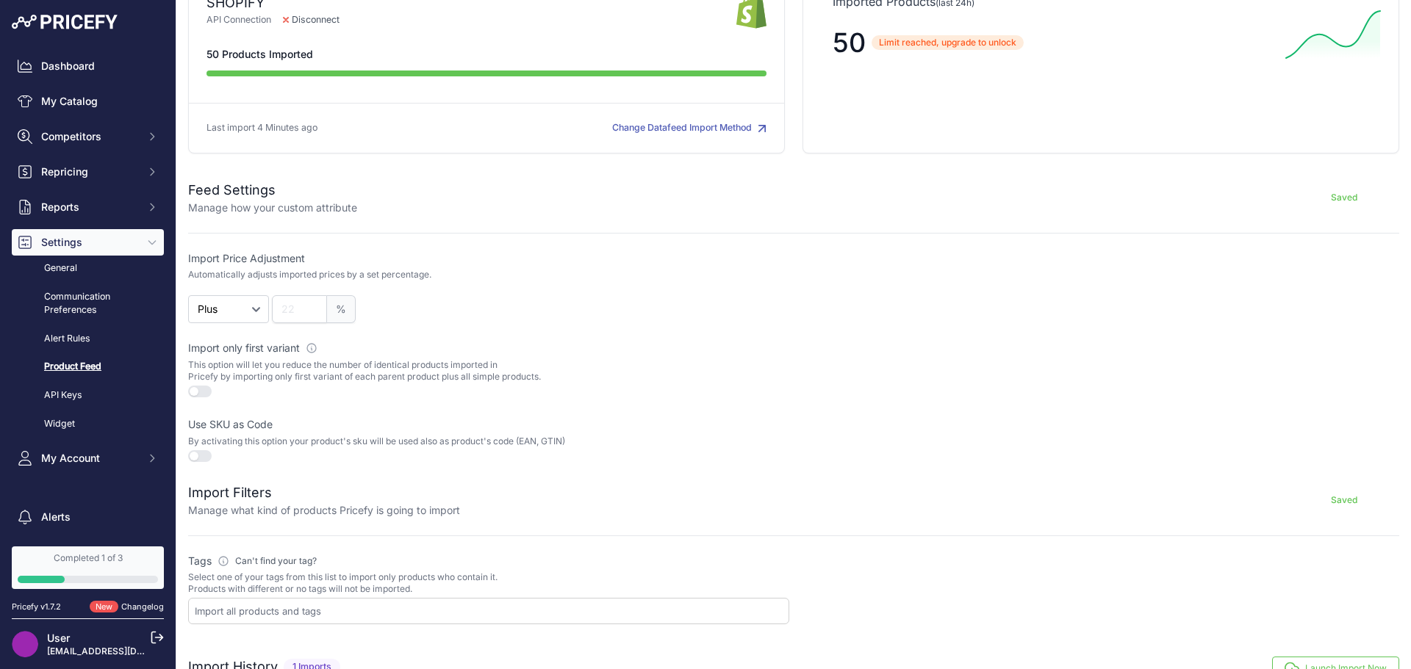
scroll to position [147, 0]
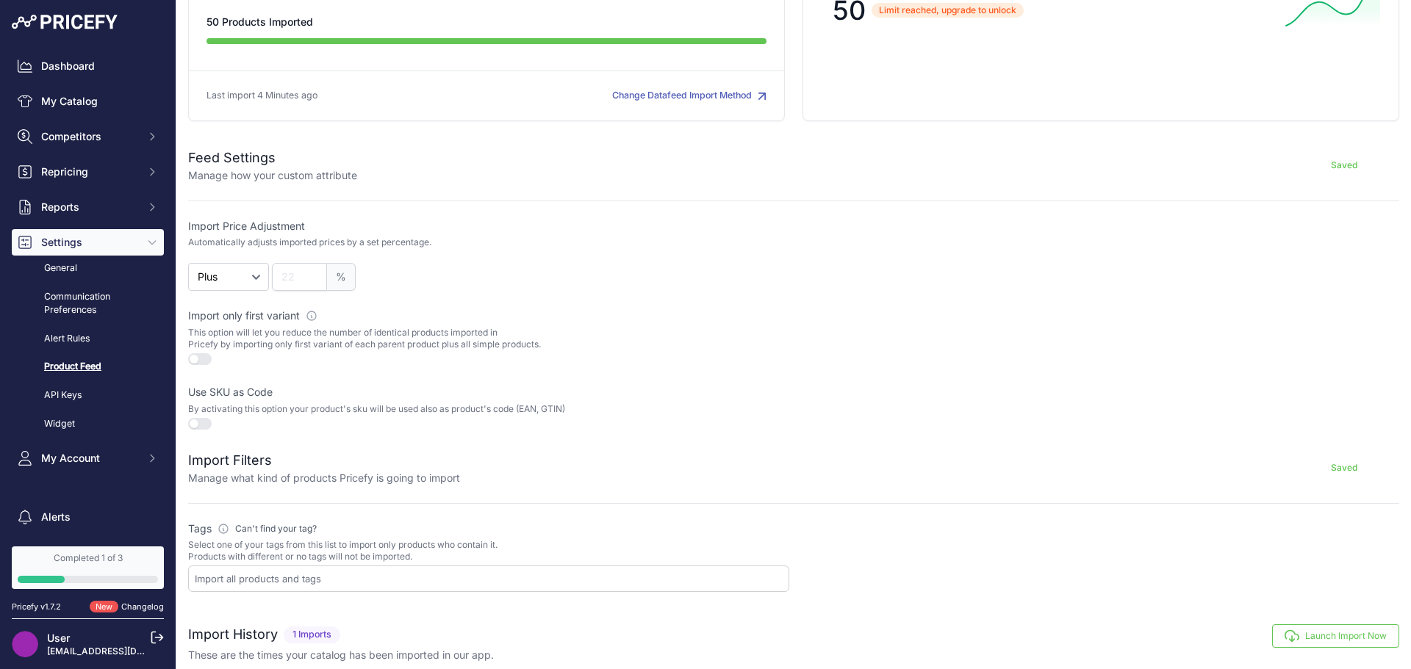
click at [198, 418] on button "button" at bounding box center [200, 424] width 24 height 12
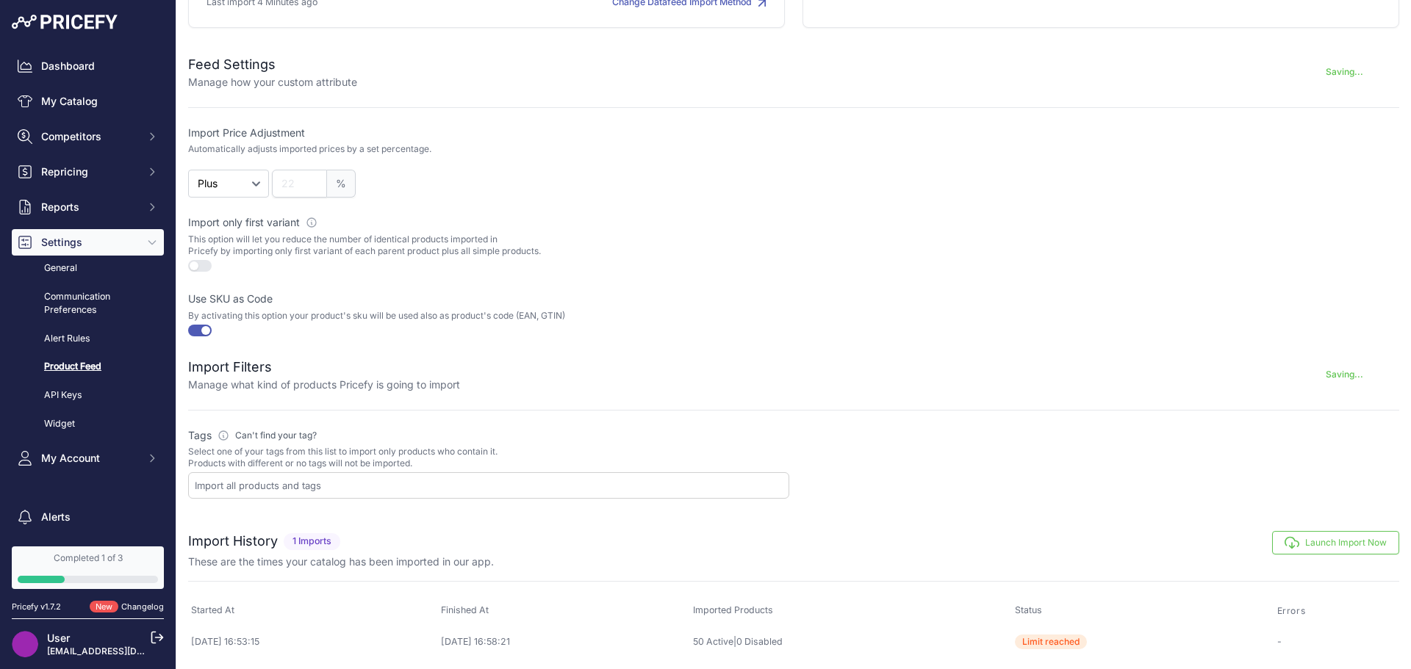
scroll to position [241, 0]
click at [392, 495] on div at bounding box center [488, 485] width 601 height 26
click at [770, 303] on label "Use SKU as Code" at bounding box center [488, 298] width 601 height 15
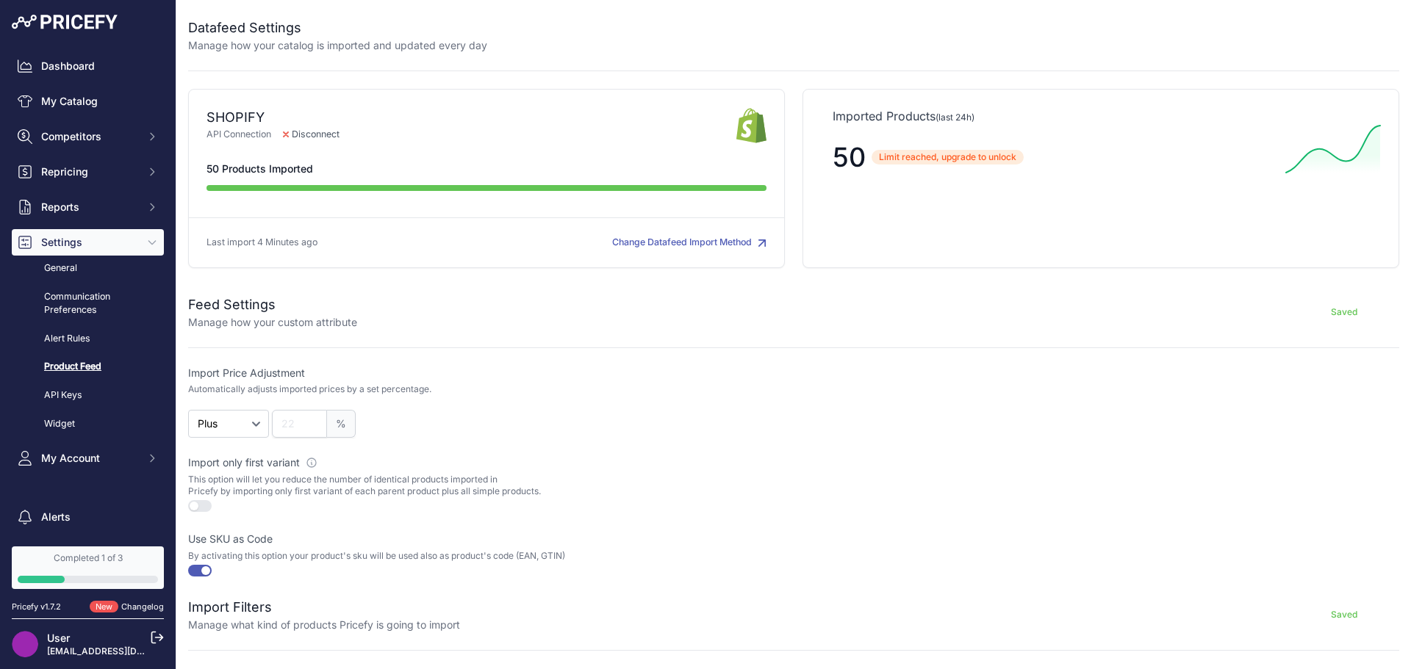
click at [849, 394] on div at bounding box center [1098, 402] width 601 height 73
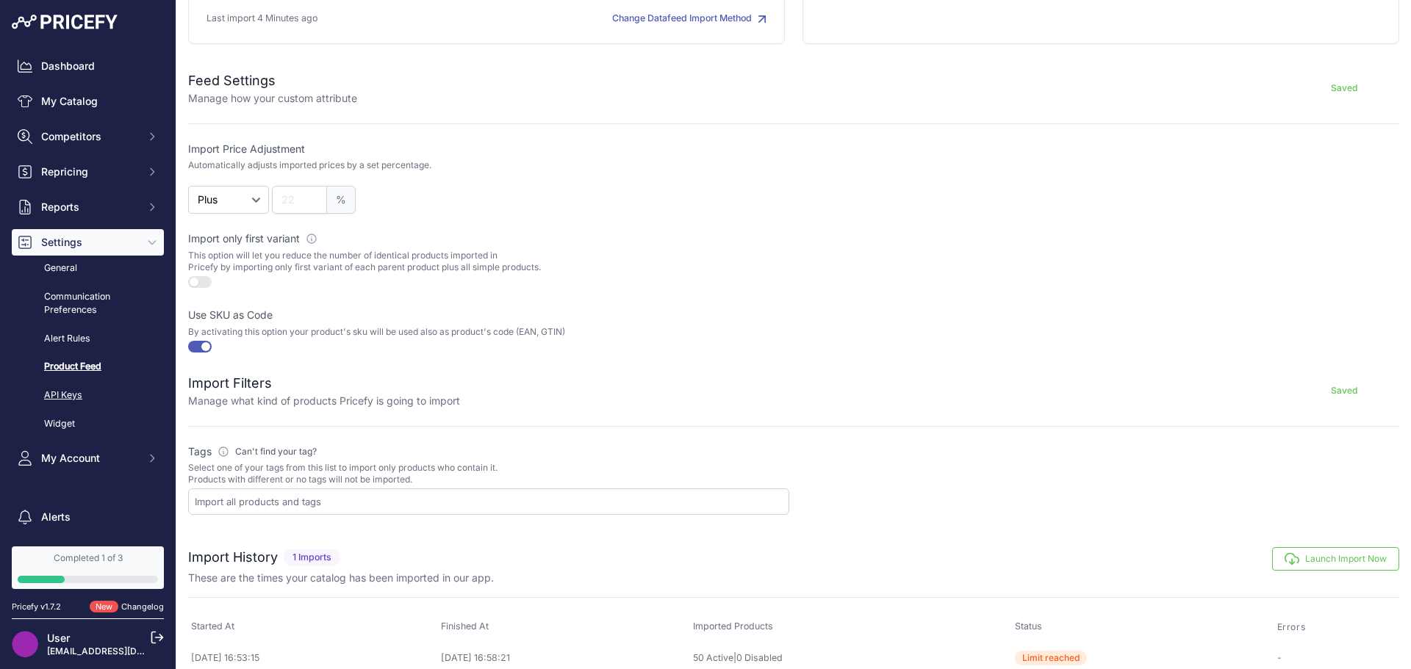
scroll to position [241, 0]
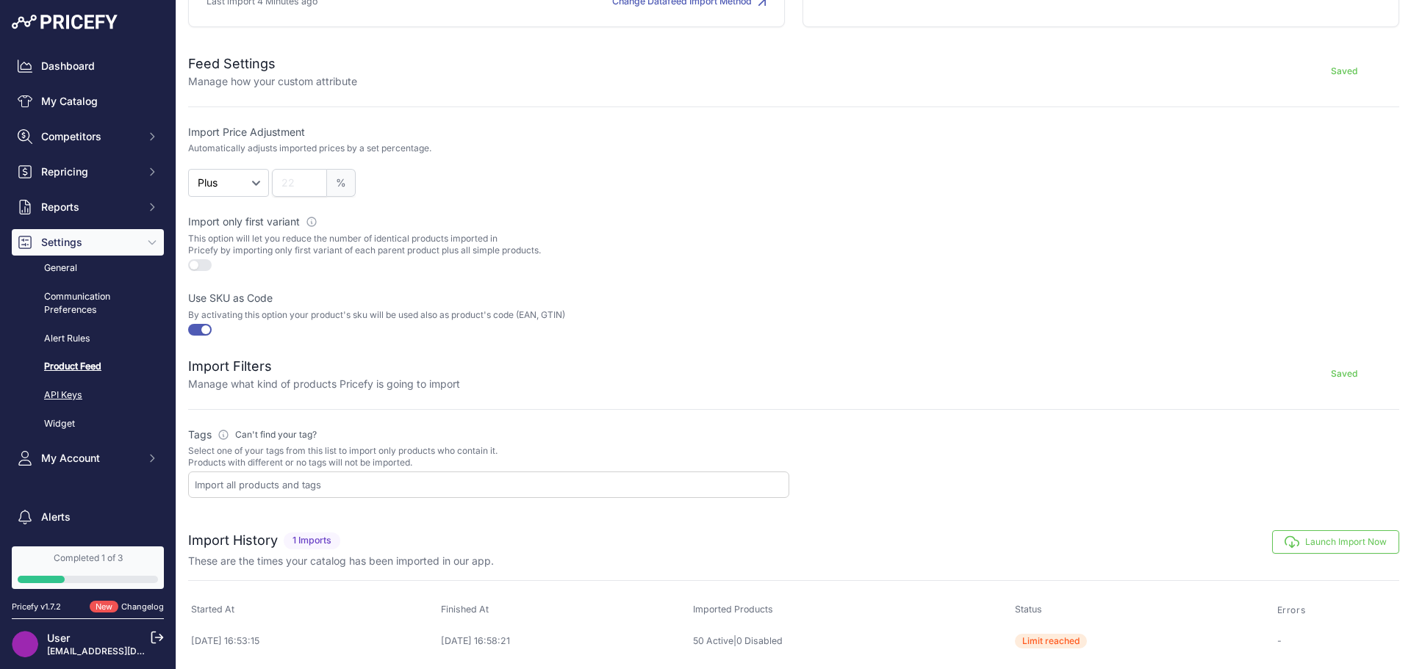
click at [76, 395] on link "API Keys" at bounding box center [88, 396] width 152 height 26
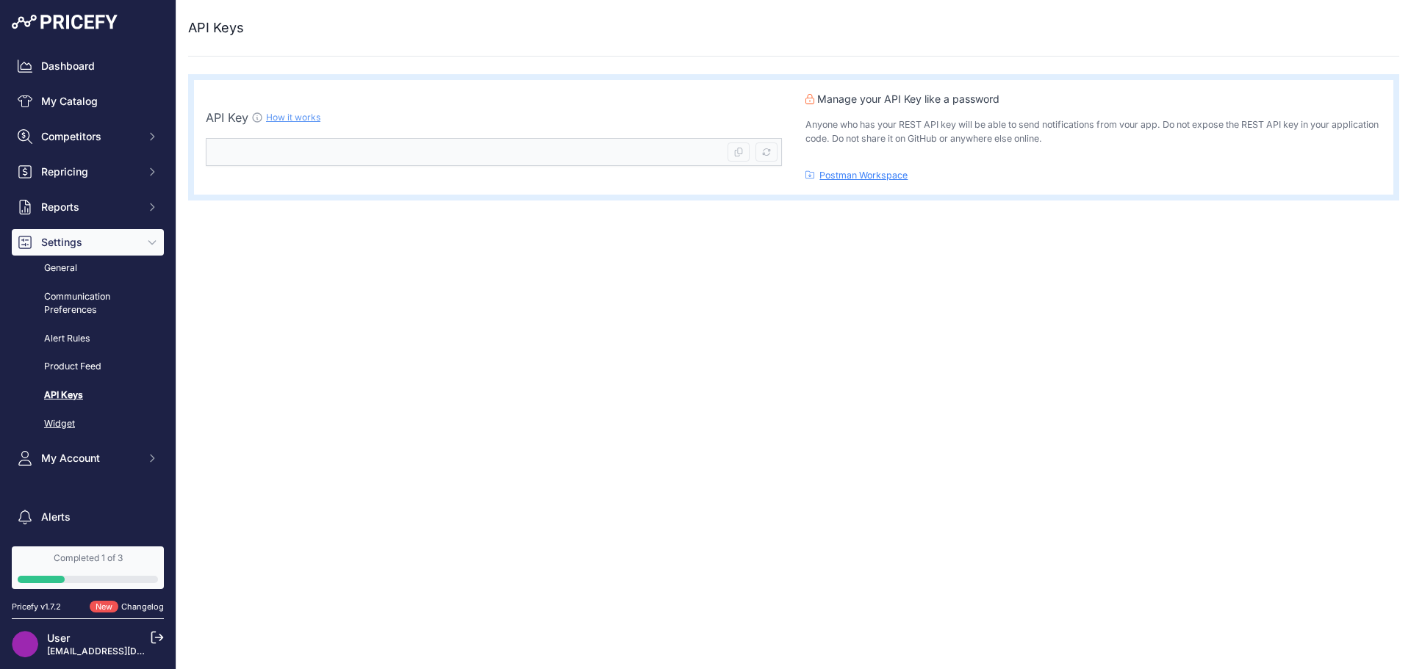
click at [76, 420] on link "Widget" at bounding box center [88, 424] width 152 height 26
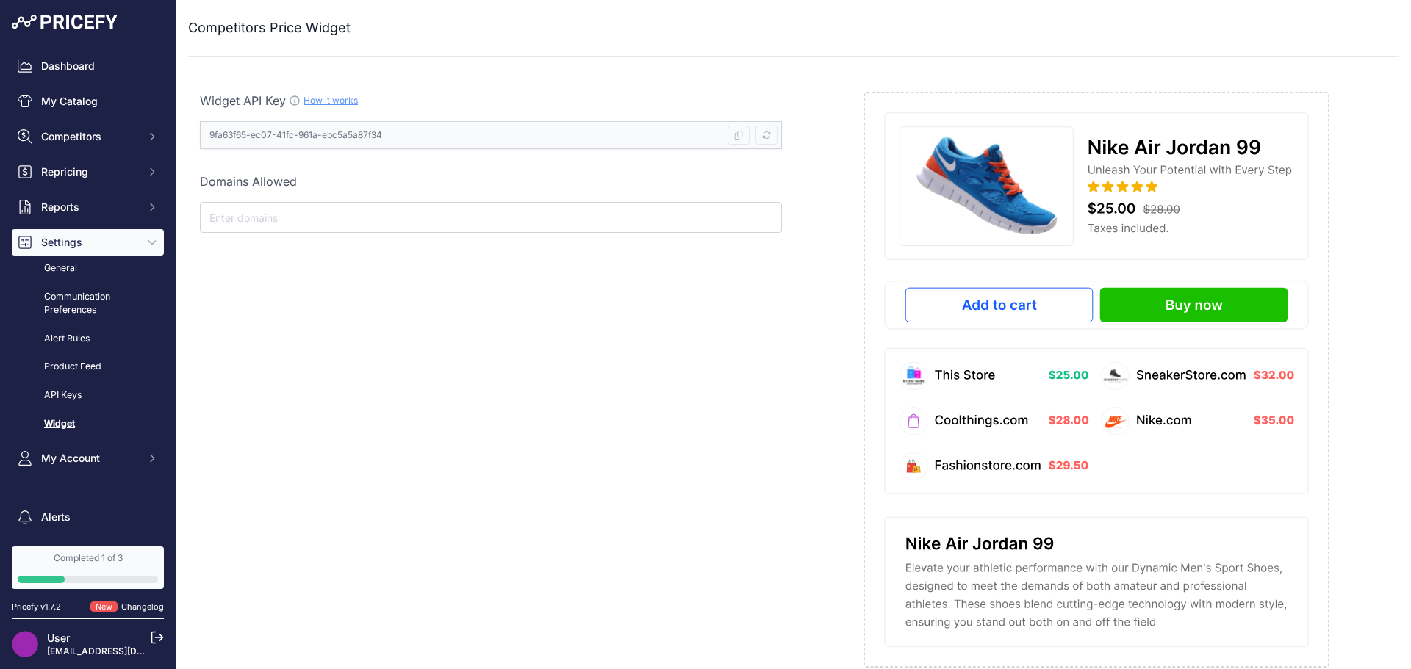
scroll to position [5, 0]
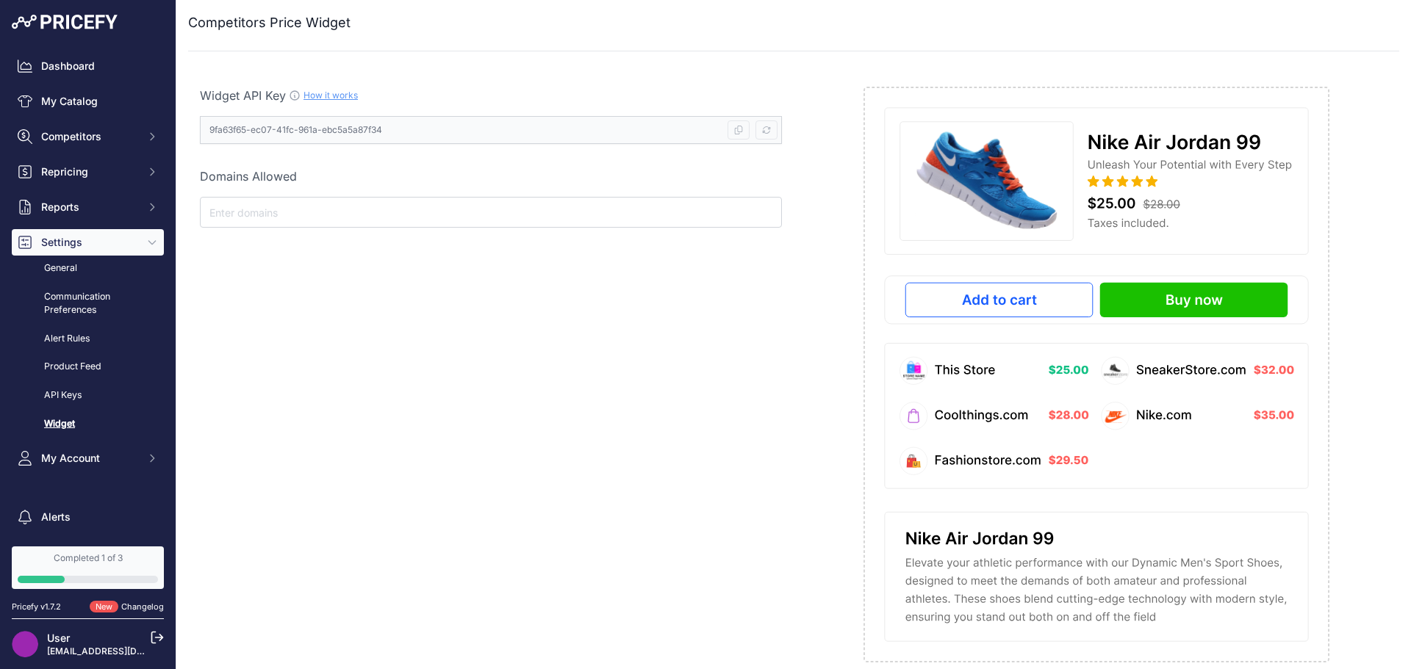
click at [395, 209] on input "text" at bounding box center [490, 213] width 569 height 18
click at [65, 451] on span "My Account" at bounding box center [89, 458] width 96 height 15
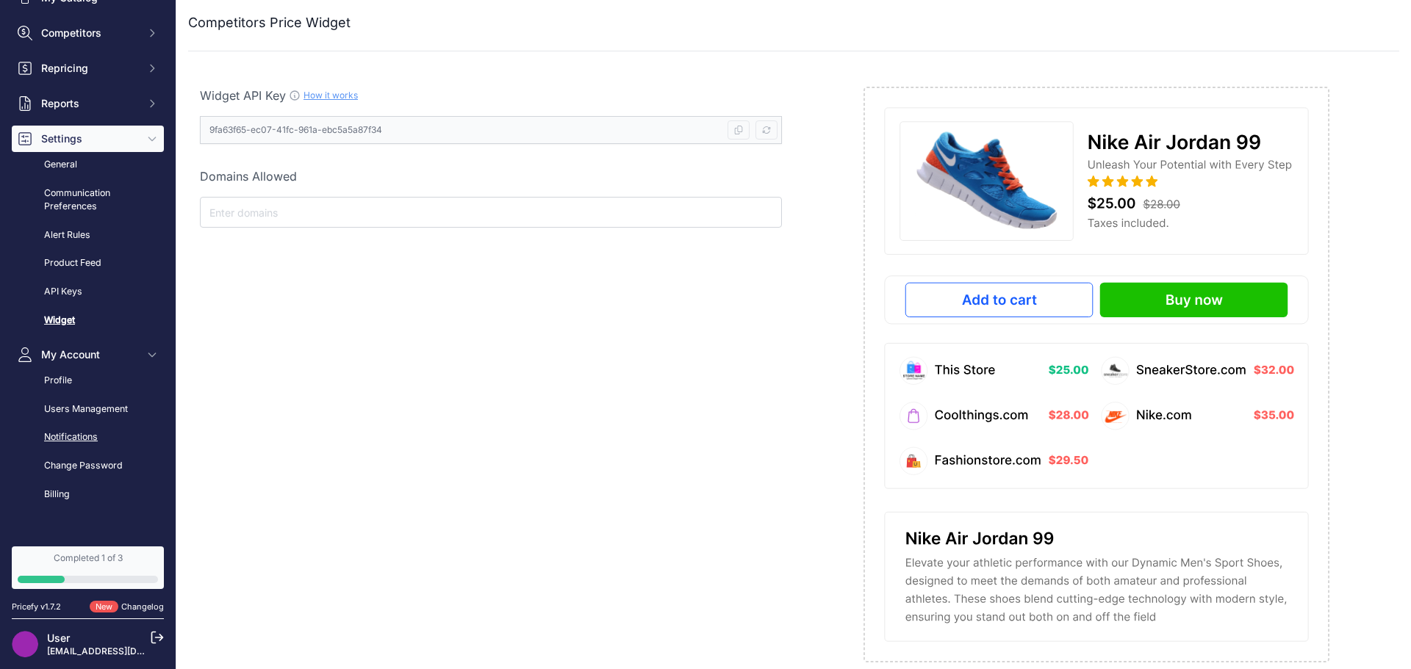
scroll to position [0, 0]
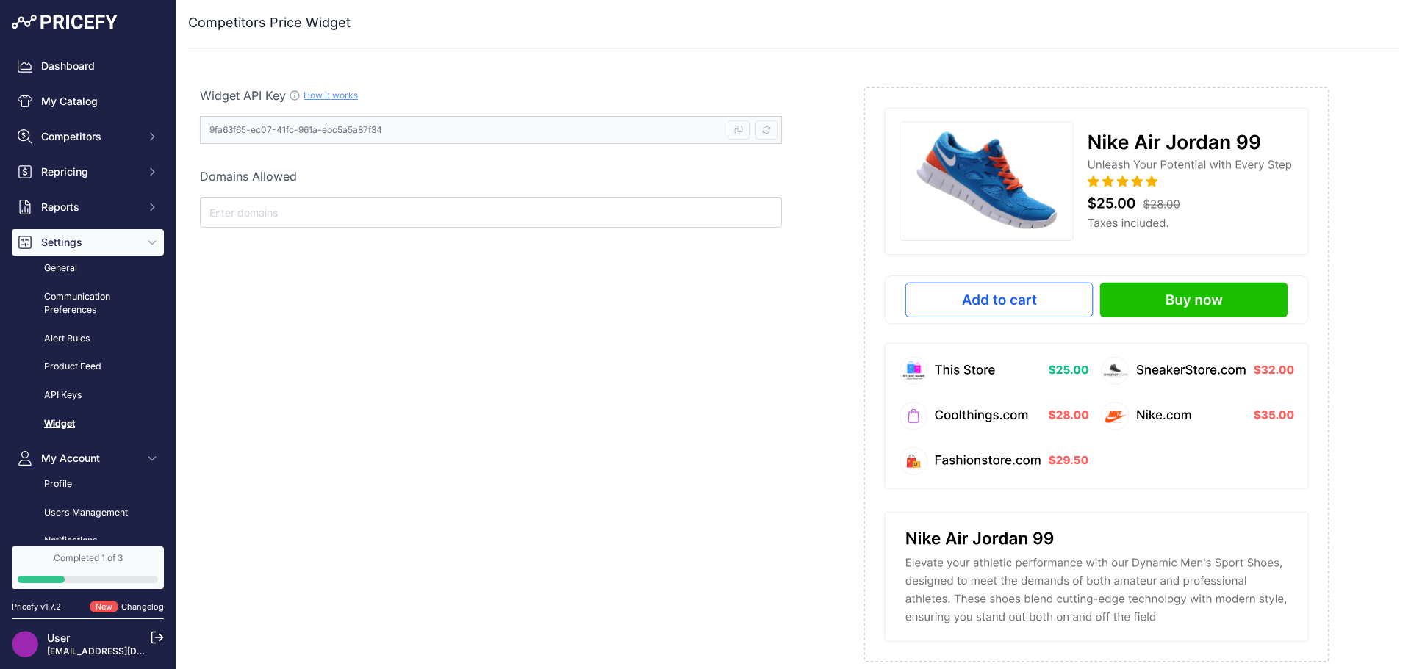
click at [72, 237] on span "Settings" at bounding box center [89, 242] width 96 height 15
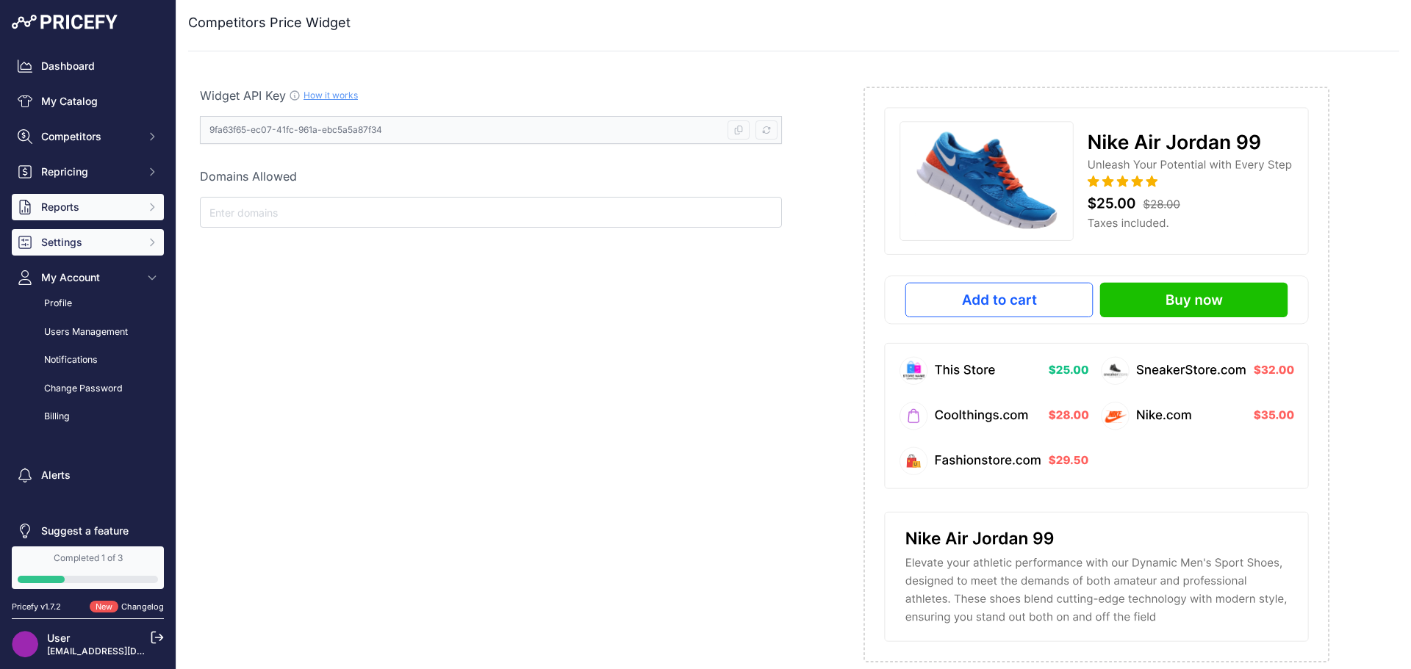
click at [79, 211] on span "Reports" at bounding box center [89, 207] width 96 height 15
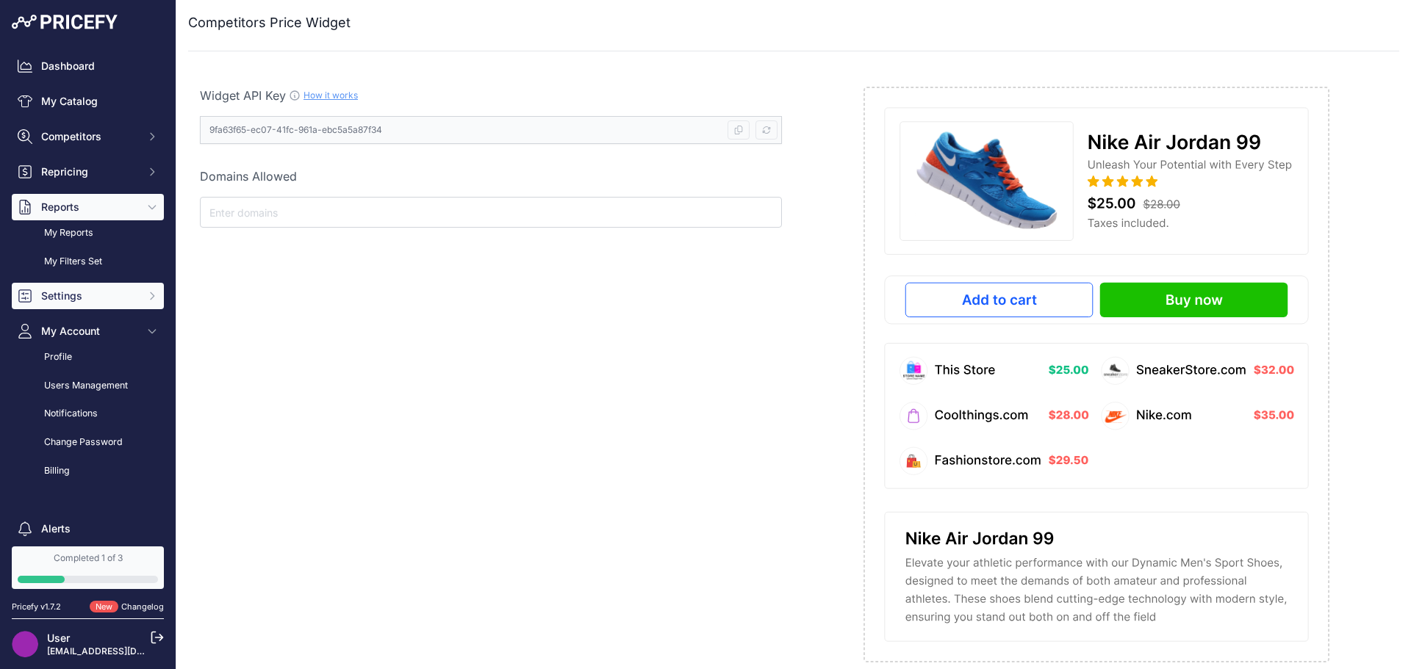
click at [85, 213] on span "Reports" at bounding box center [89, 207] width 96 height 15
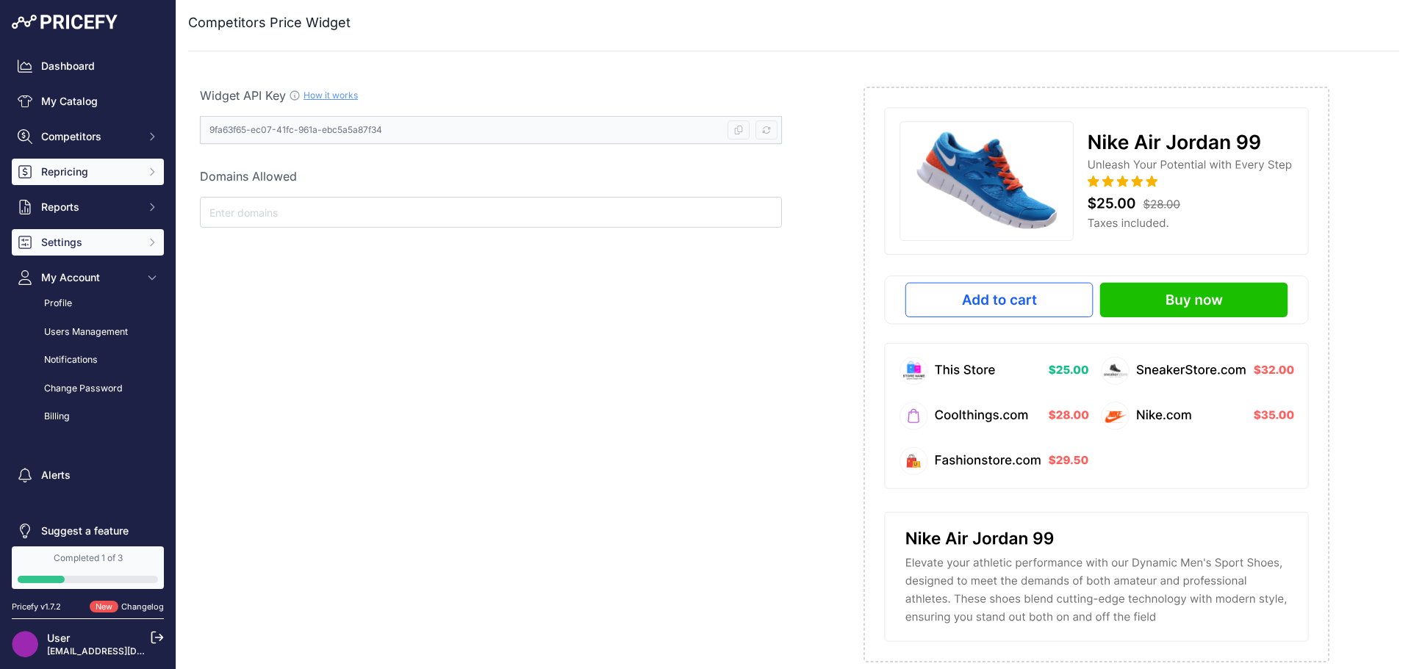
click at [85, 173] on span "Repricing" at bounding box center [89, 172] width 96 height 15
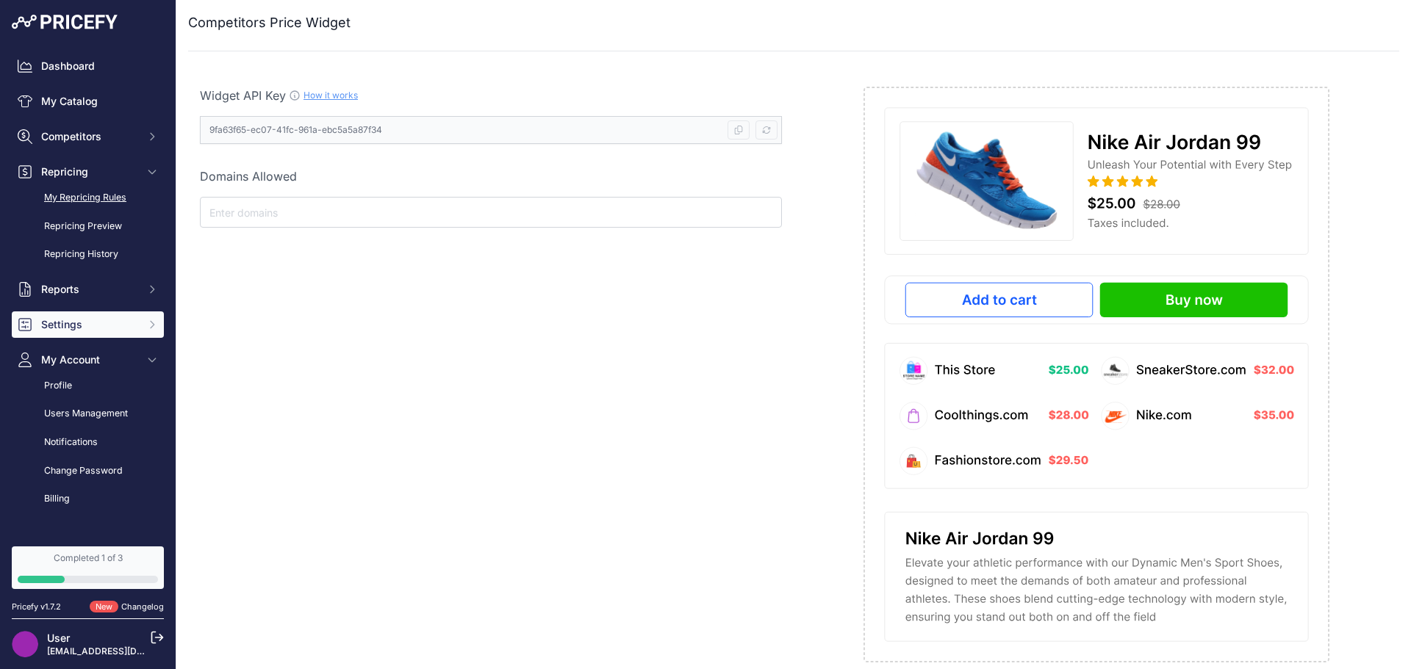
click at [92, 193] on link "My Repricing Rules" at bounding box center [88, 198] width 152 height 26
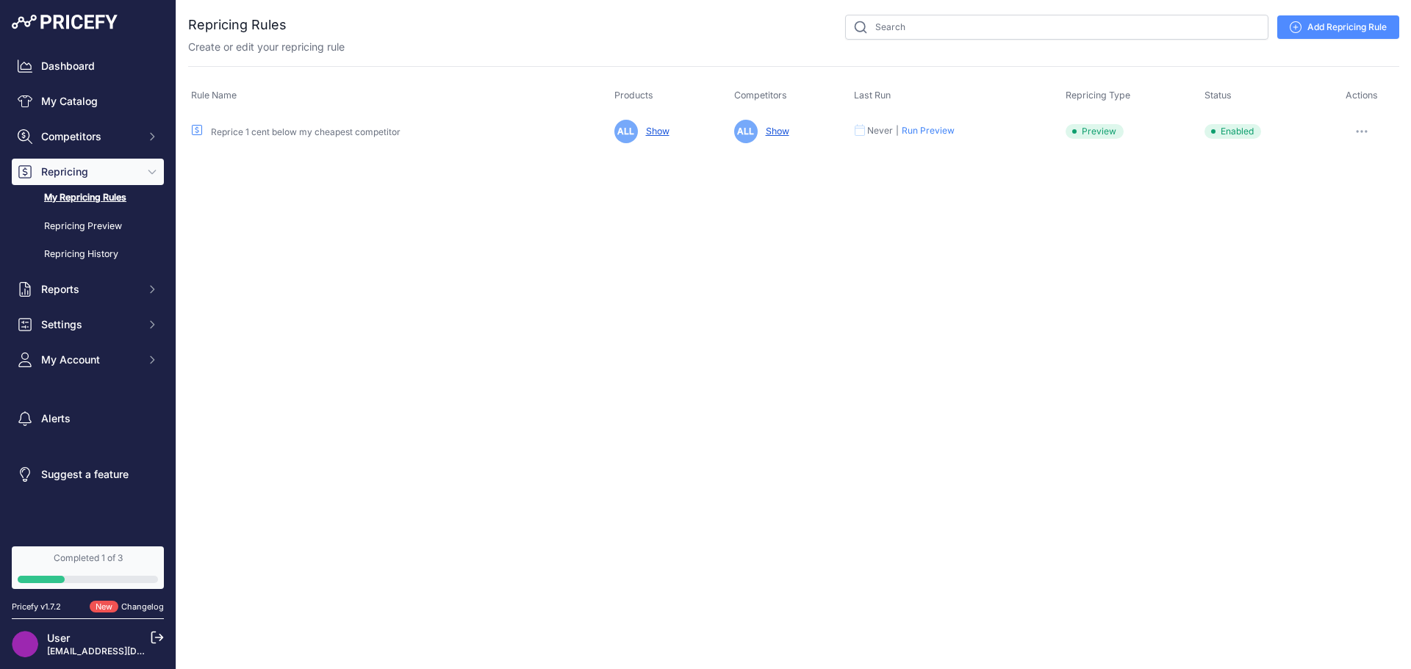
click at [1358, 124] on button "button" at bounding box center [1361, 131] width 29 height 21
click at [1339, 225] on button "Disable" at bounding box center [1349, 233] width 94 height 24
click at [73, 129] on button "Competitors" at bounding box center [88, 136] width 152 height 26
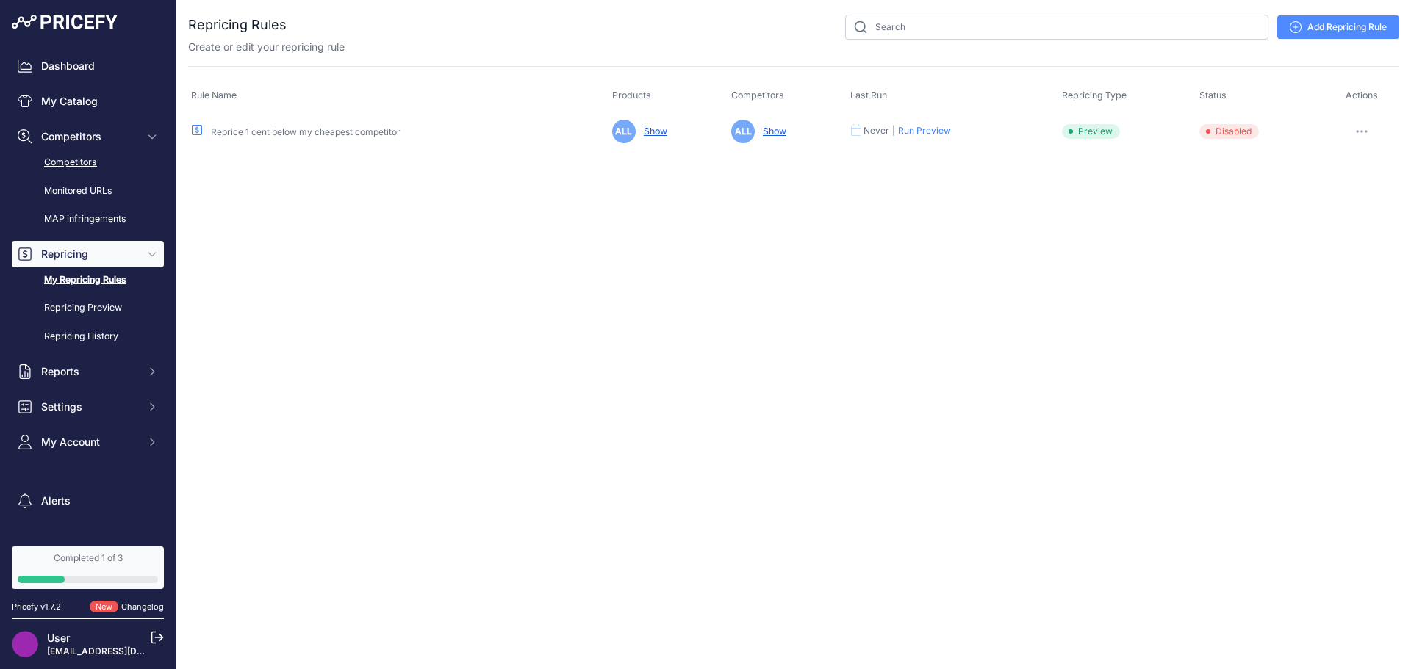
click at [88, 167] on link "Competitors" at bounding box center [88, 163] width 152 height 26
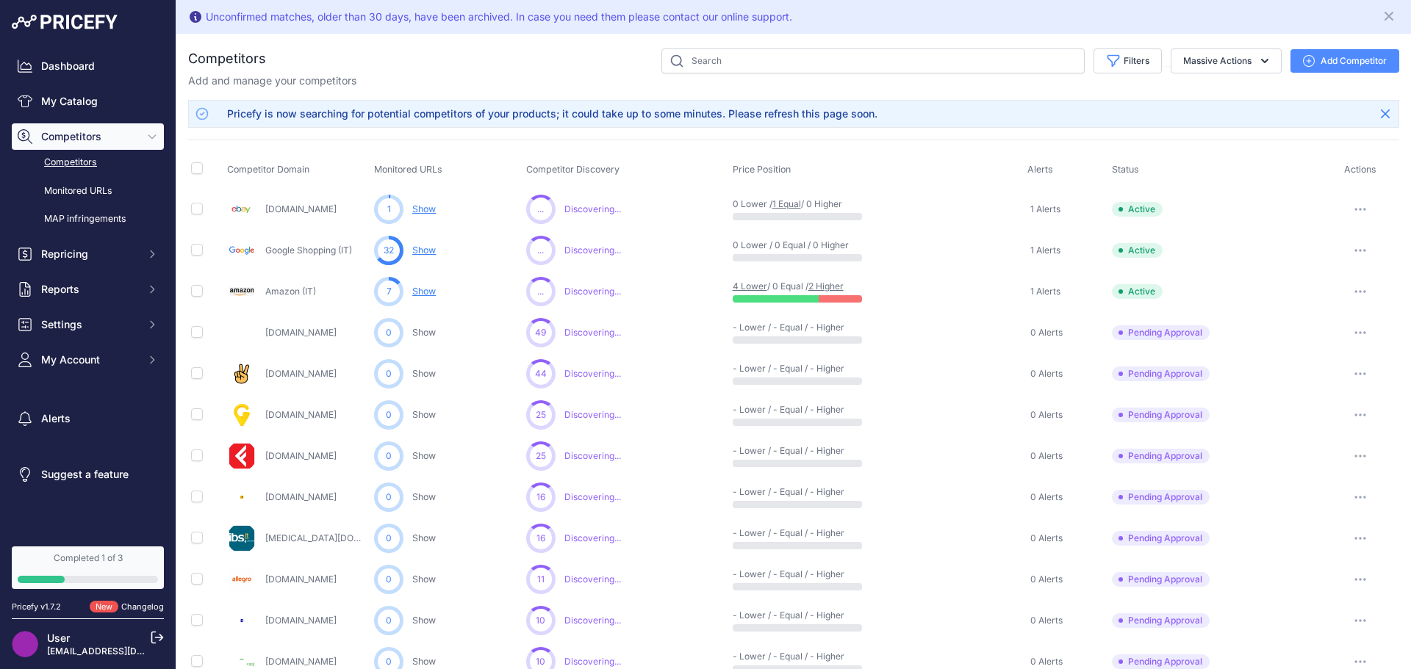
click at [424, 254] on link "Show" at bounding box center [424, 250] width 24 height 11
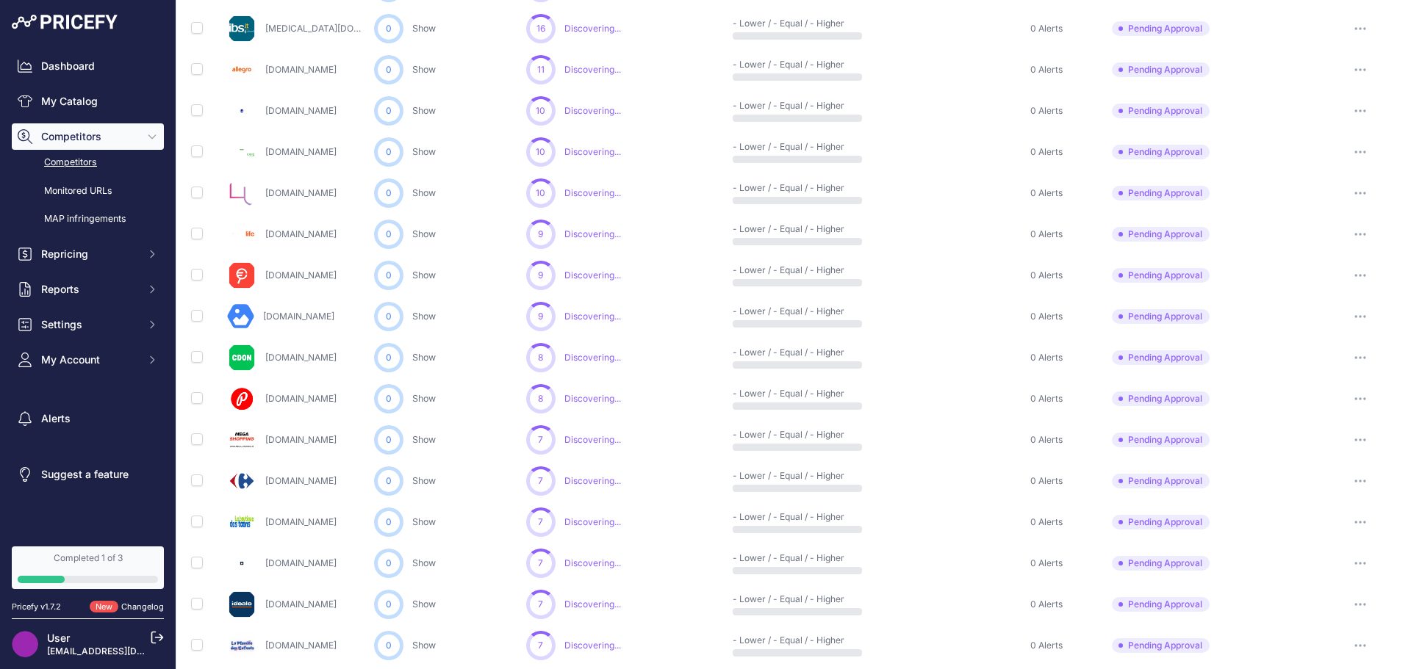
scroll to position [514, 0]
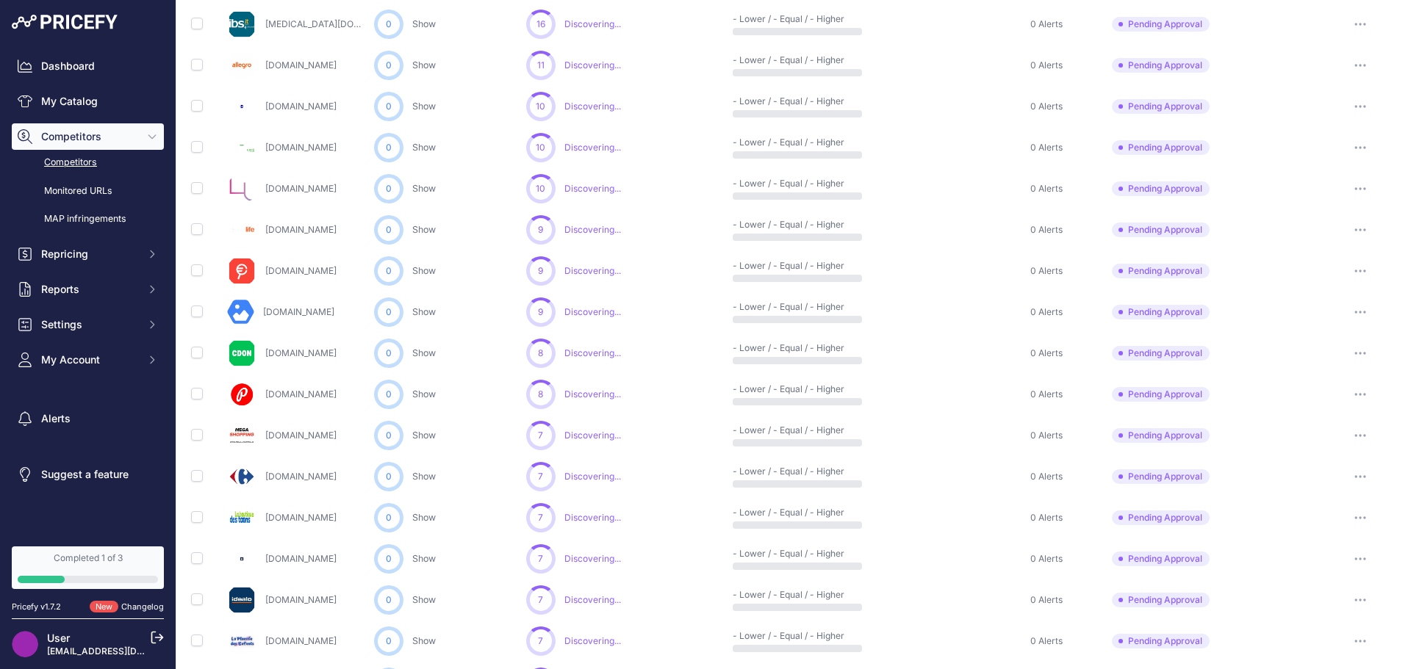
click at [1354, 273] on icon "button" at bounding box center [1360, 271] width 12 height 3
click at [1322, 306] on link "Show Competitor URLs" at bounding box center [1336, 302] width 121 height 24
click at [1352, 277] on button "button" at bounding box center [1359, 271] width 29 height 21
click at [1321, 330] on button "Approve Competitor" at bounding box center [1336, 326] width 121 height 24
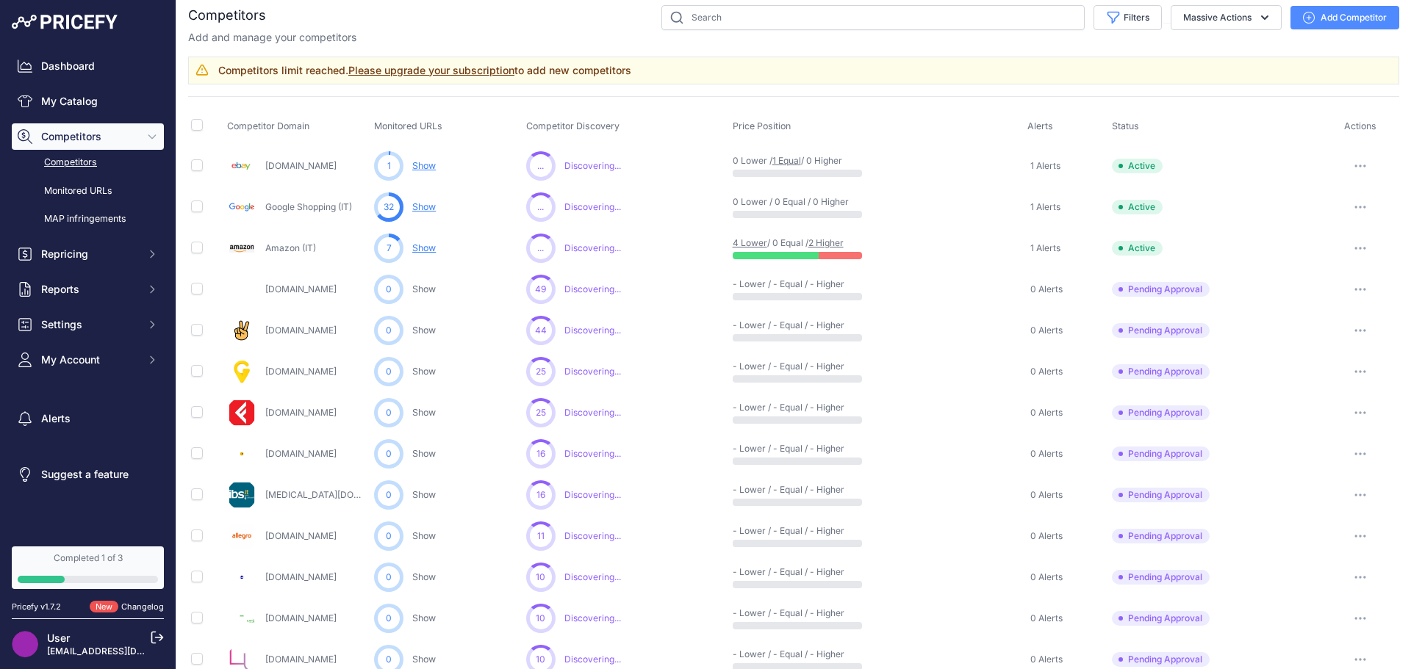
scroll to position [0, 0]
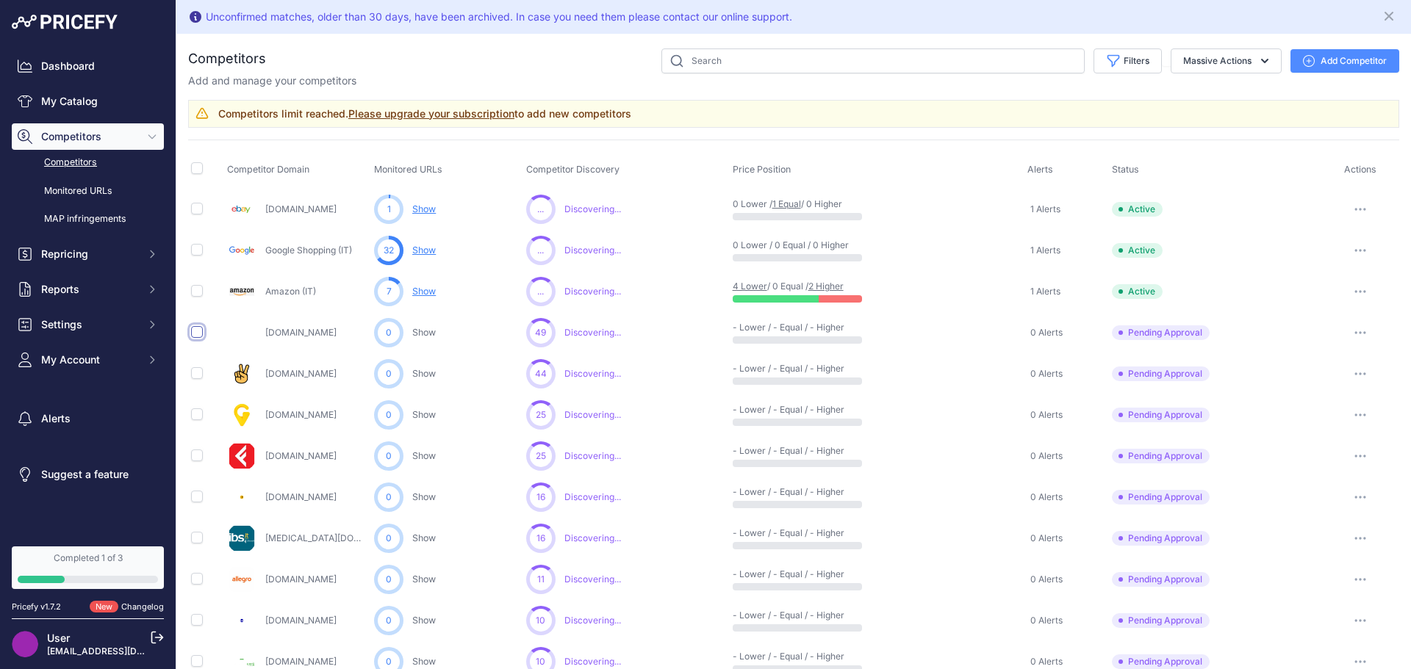
click at [195, 337] on input "checkbox" at bounding box center [197, 332] width 12 height 12
checkbox input "true"
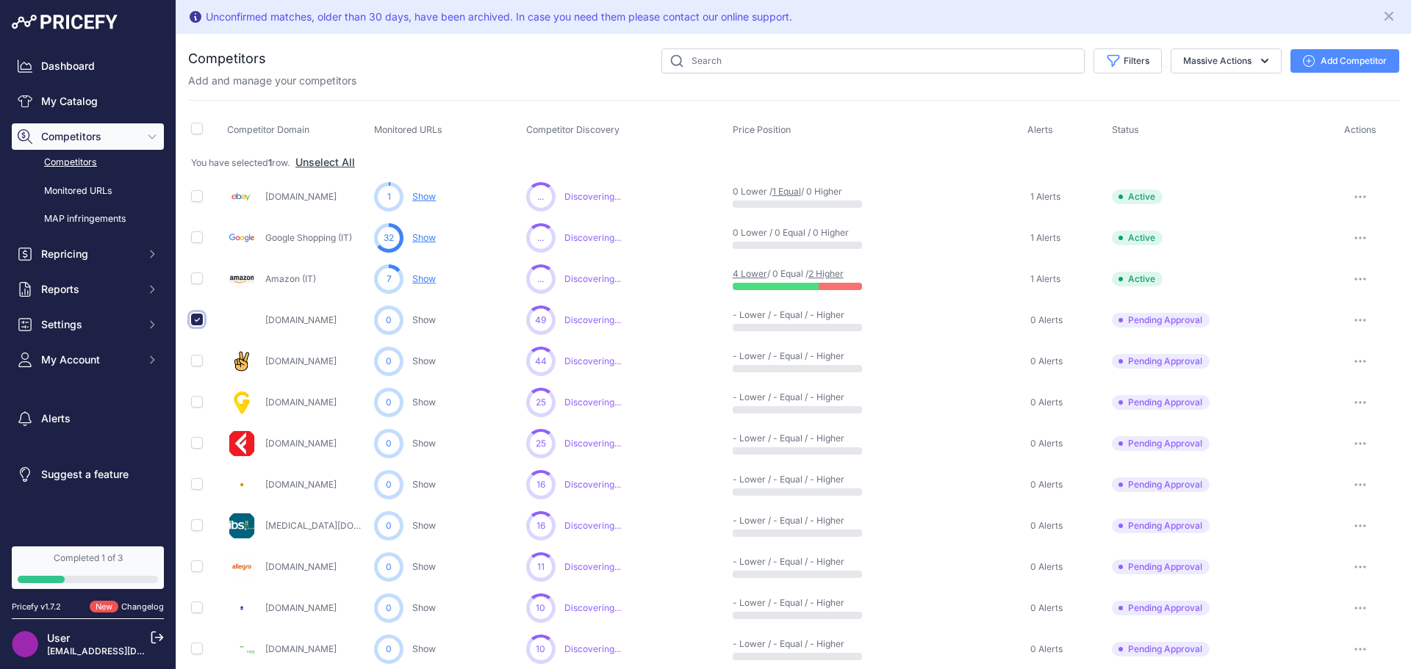
click at [201, 322] on input "checkbox" at bounding box center [197, 320] width 12 height 12
checkbox input "false"
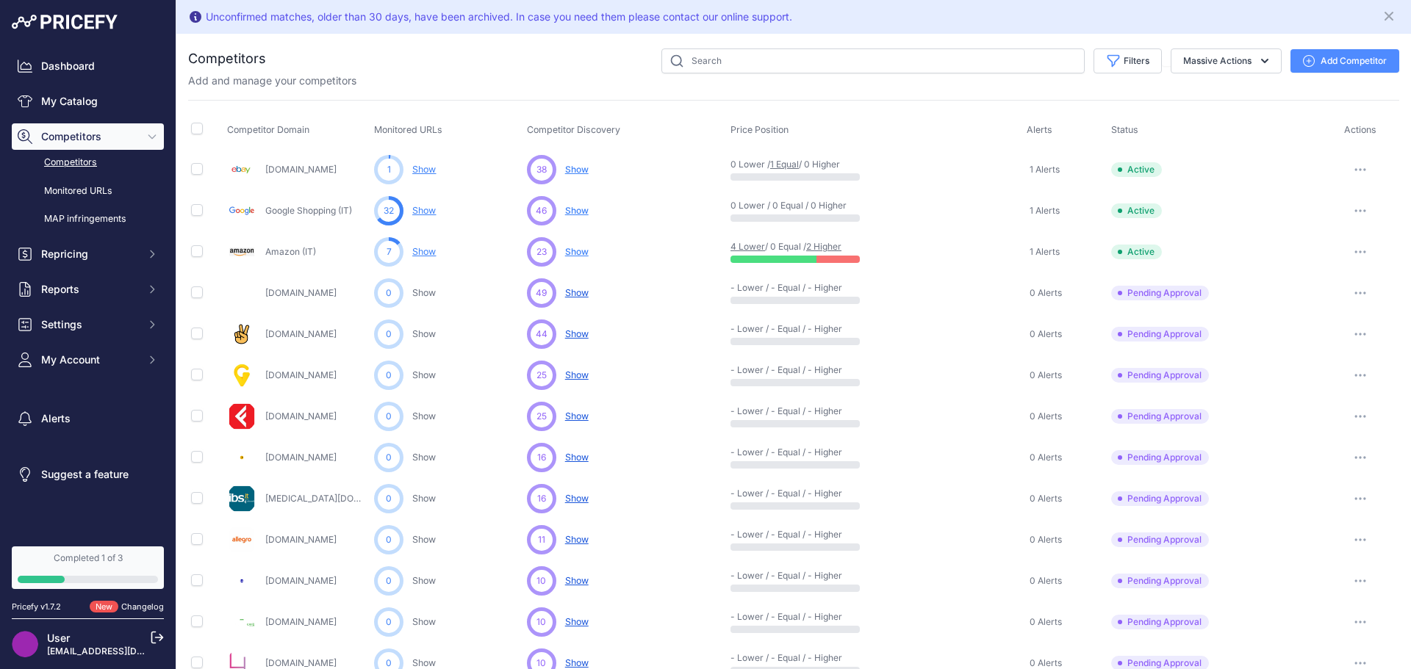
click at [572, 167] on span "Show" at bounding box center [577, 169] width 24 height 11
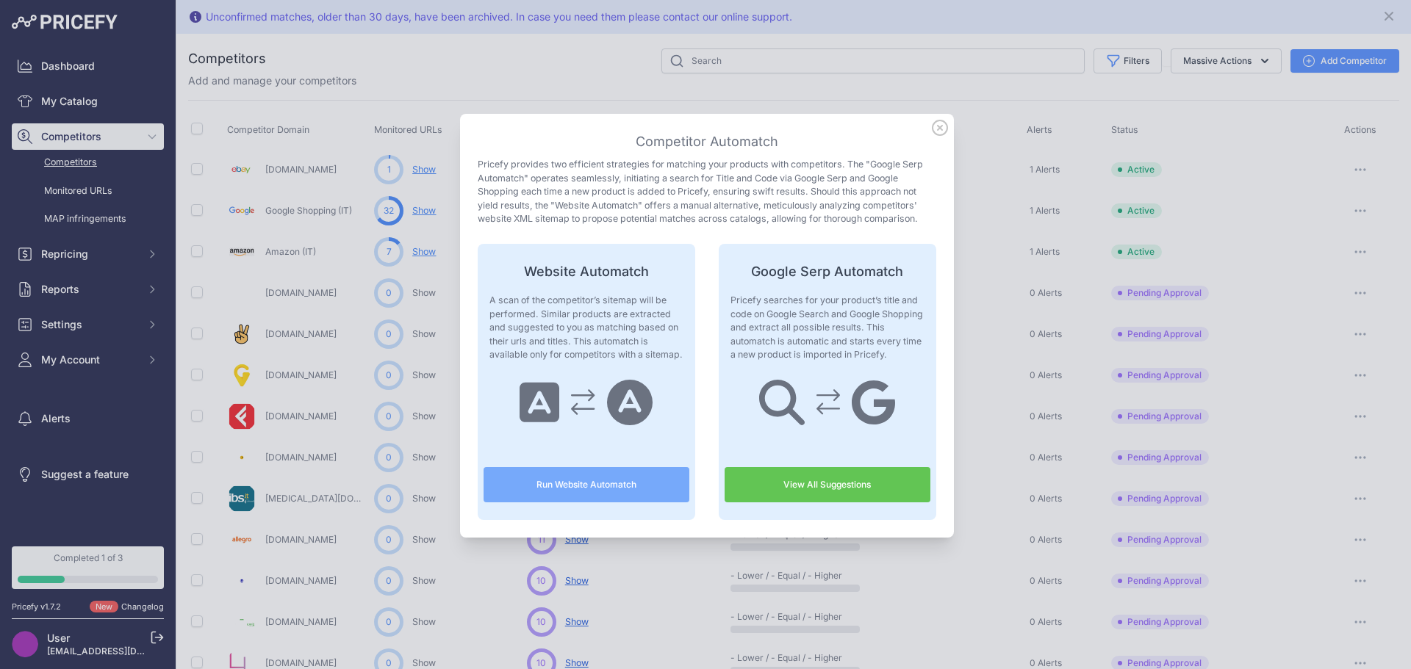
scroll to position [59, 0]
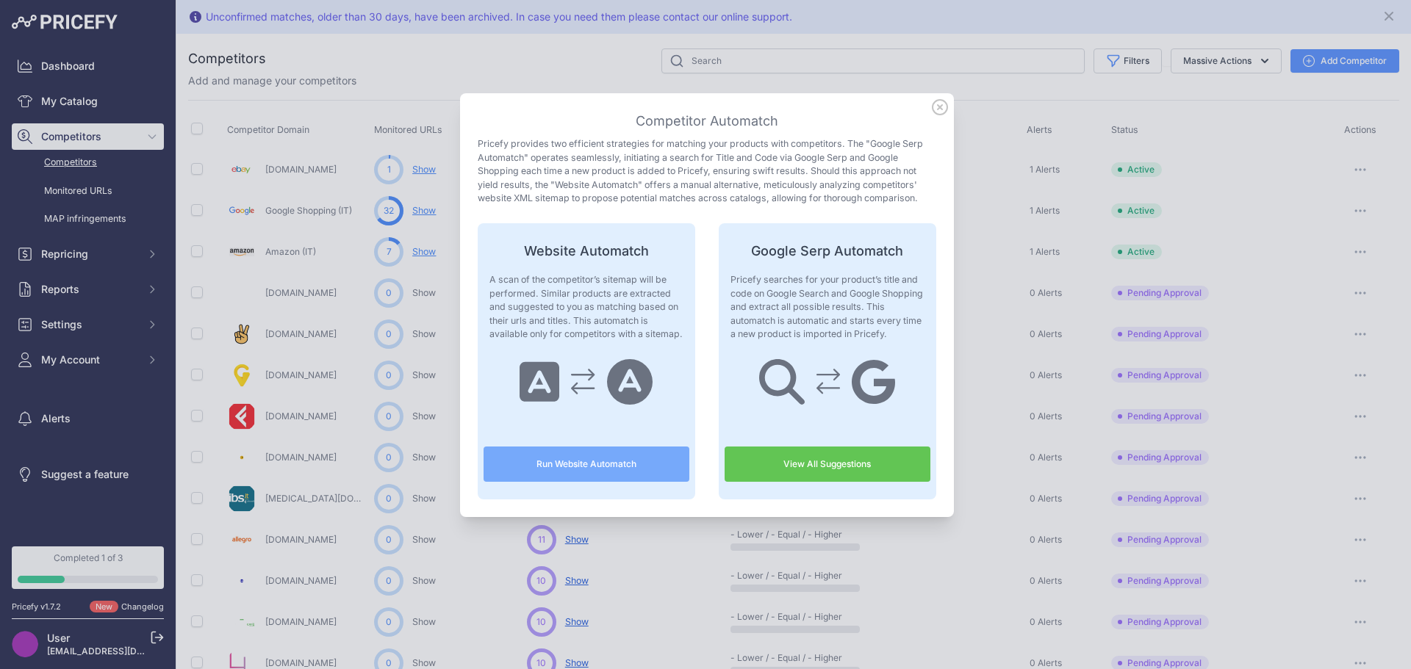
click at [633, 459] on button "Run Website Automatch" at bounding box center [586, 464] width 206 height 35
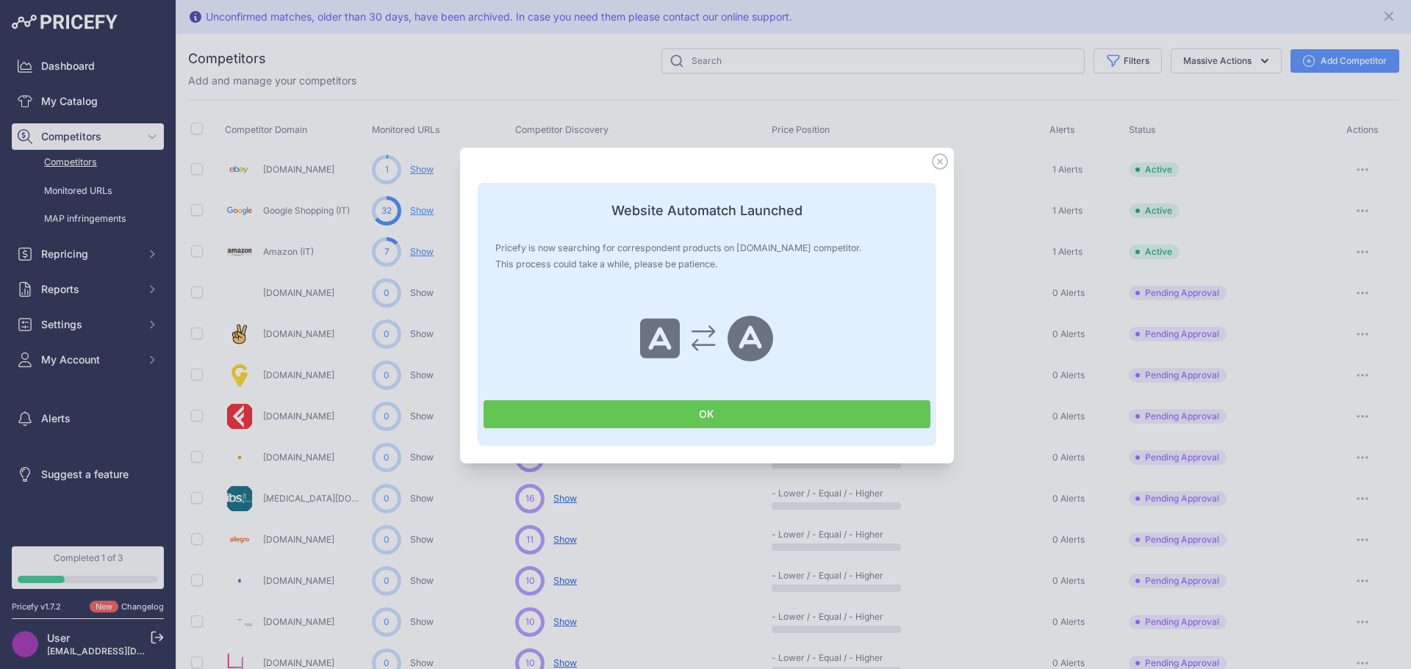
click at [750, 408] on button "OK" at bounding box center [706, 414] width 447 height 28
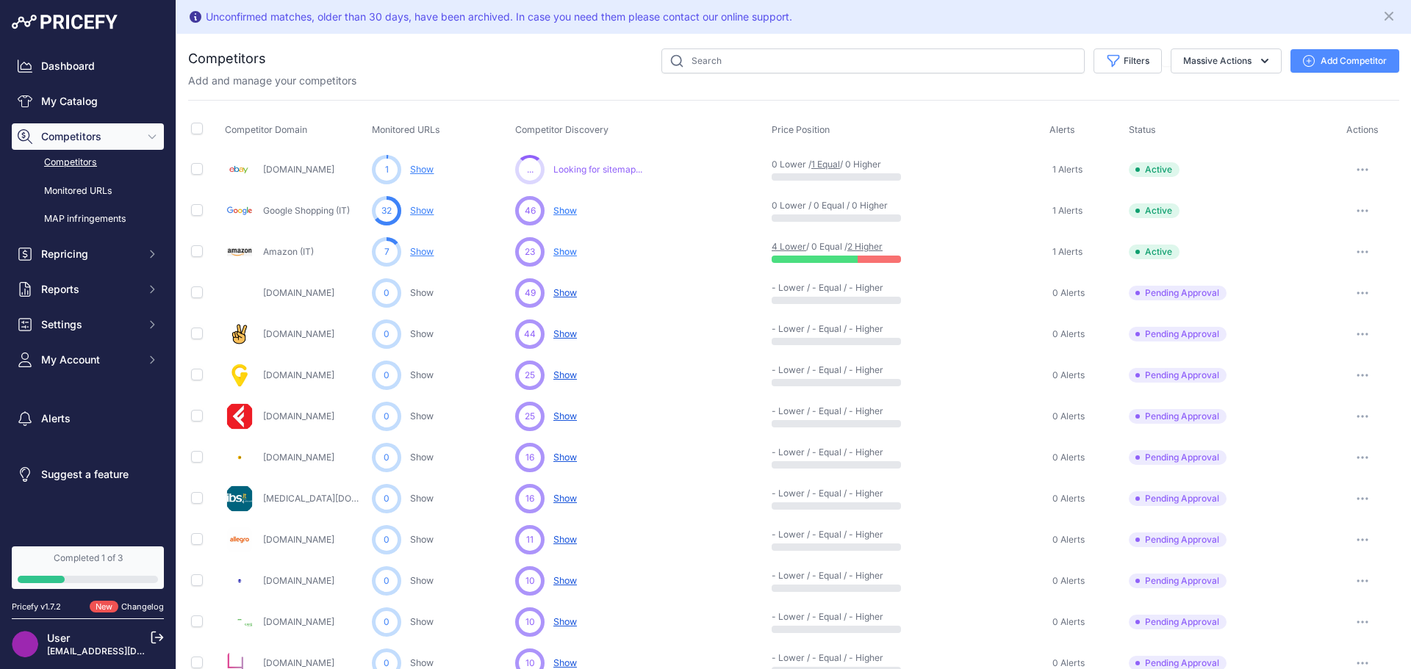
click at [564, 210] on span "Show" at bounding box center [565, 211] width 24 height 12
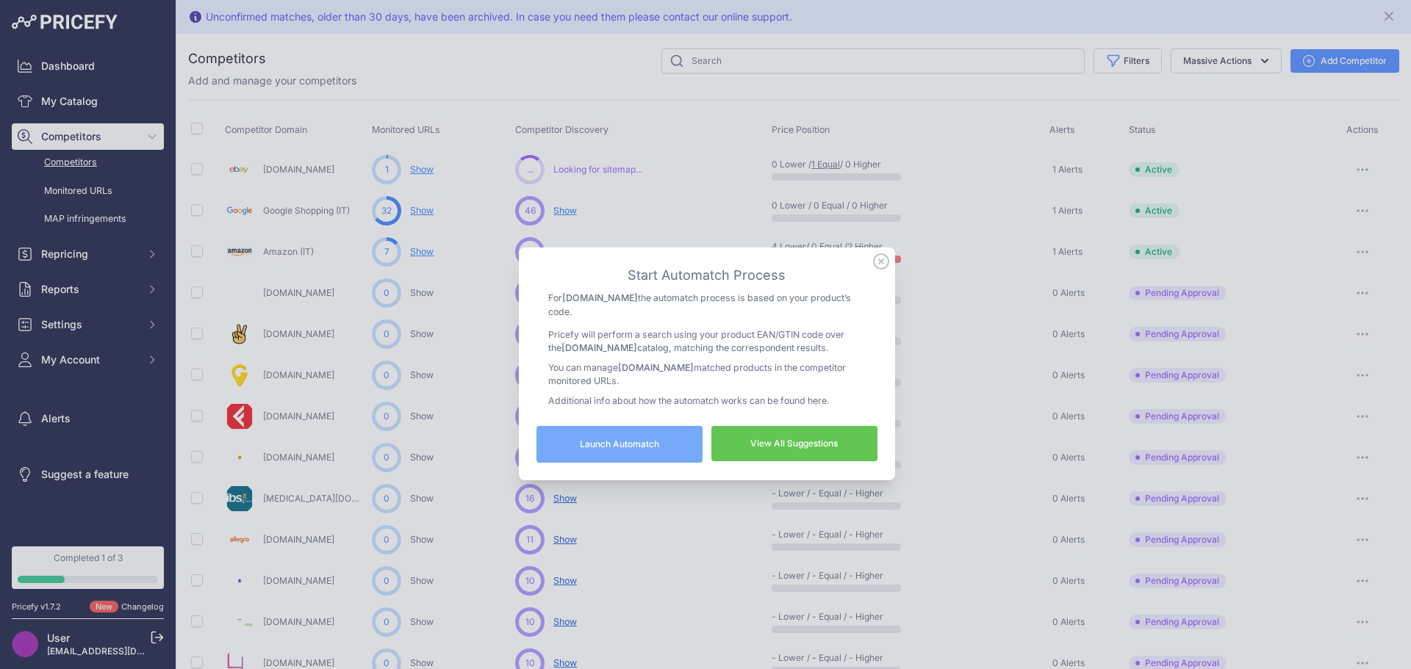
click at [585, 428] on button "Launch Automatch" at bounding box center [619, 444] width 166 height 37
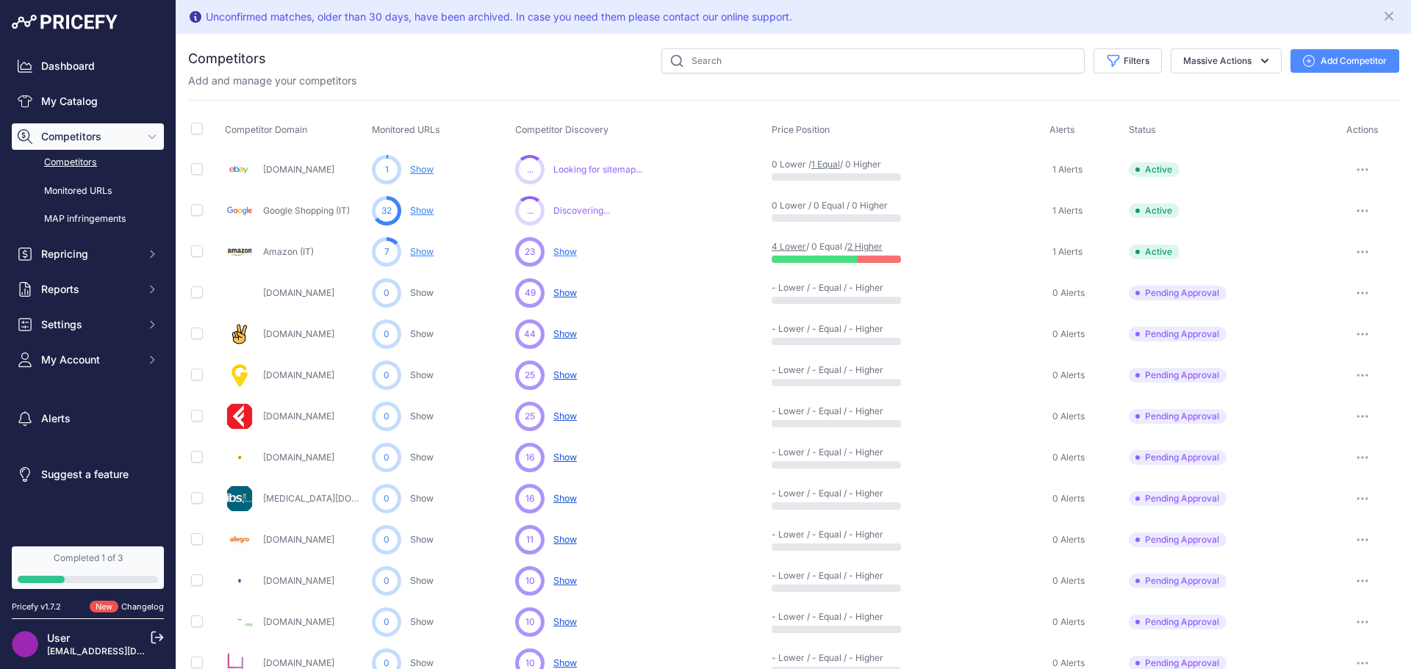
click at [564, 252] on span "Show" at bounding box center [565, 252] width 24 height 12
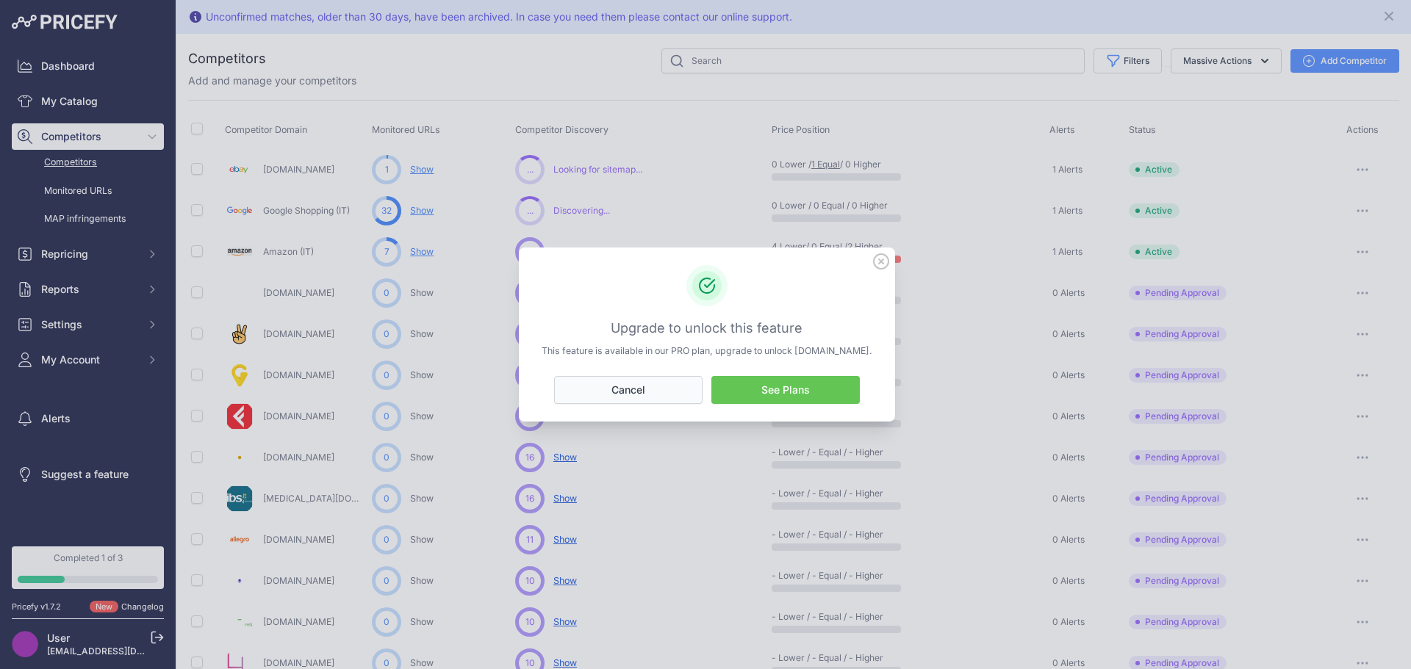
click at [605, 386] on button "Cancel" at bounding box center [628, 390] width 148 height 28
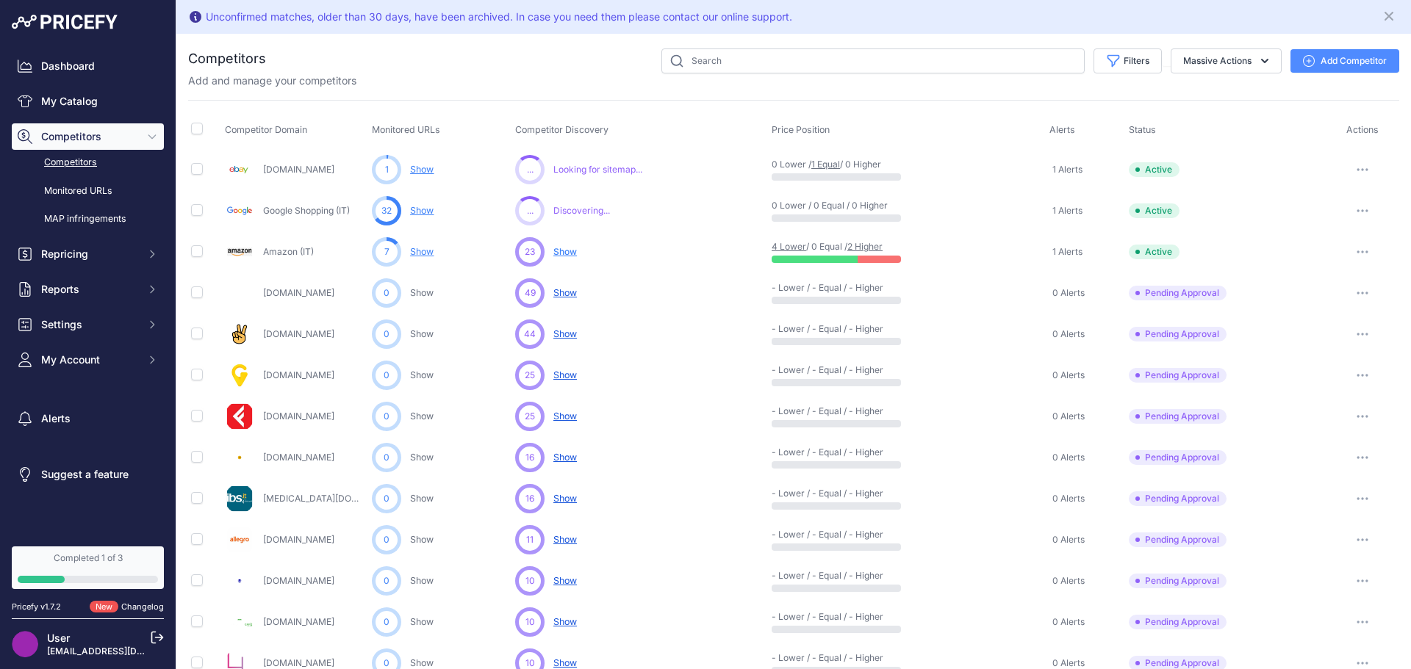
click at [432, 254] on link "Show" at bounding box center [422, 251] width 24 height 11
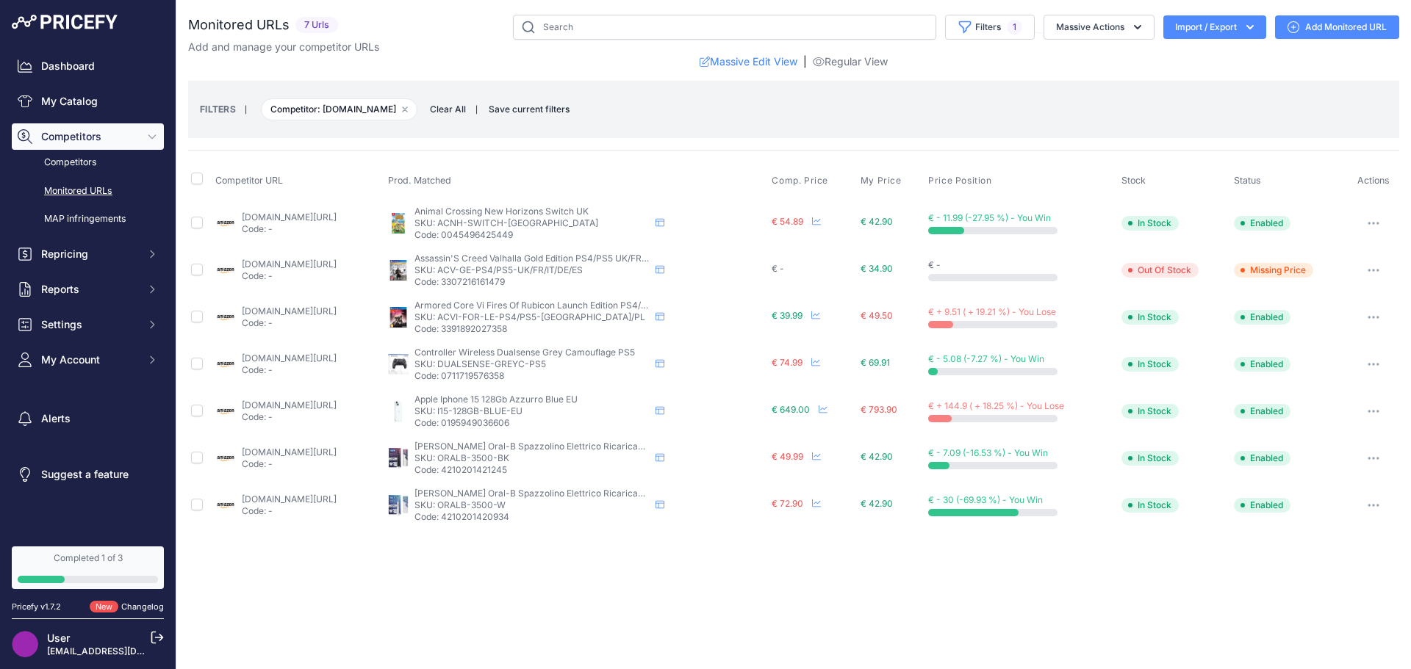
click at [1365, 262] on button "button" at bounding box center [1373, 270] width 29 height 21
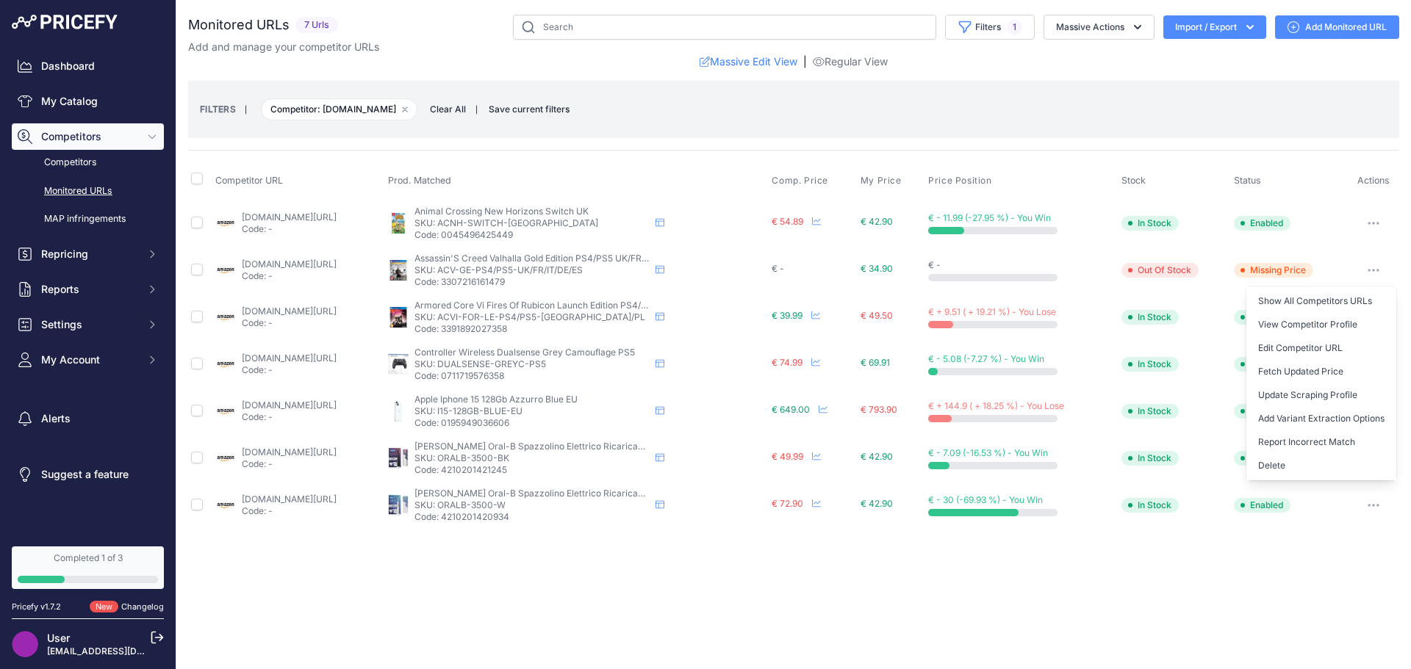
click at [1365, 262] on button "button" at bounding box center [1373, 270] width 29 height 21
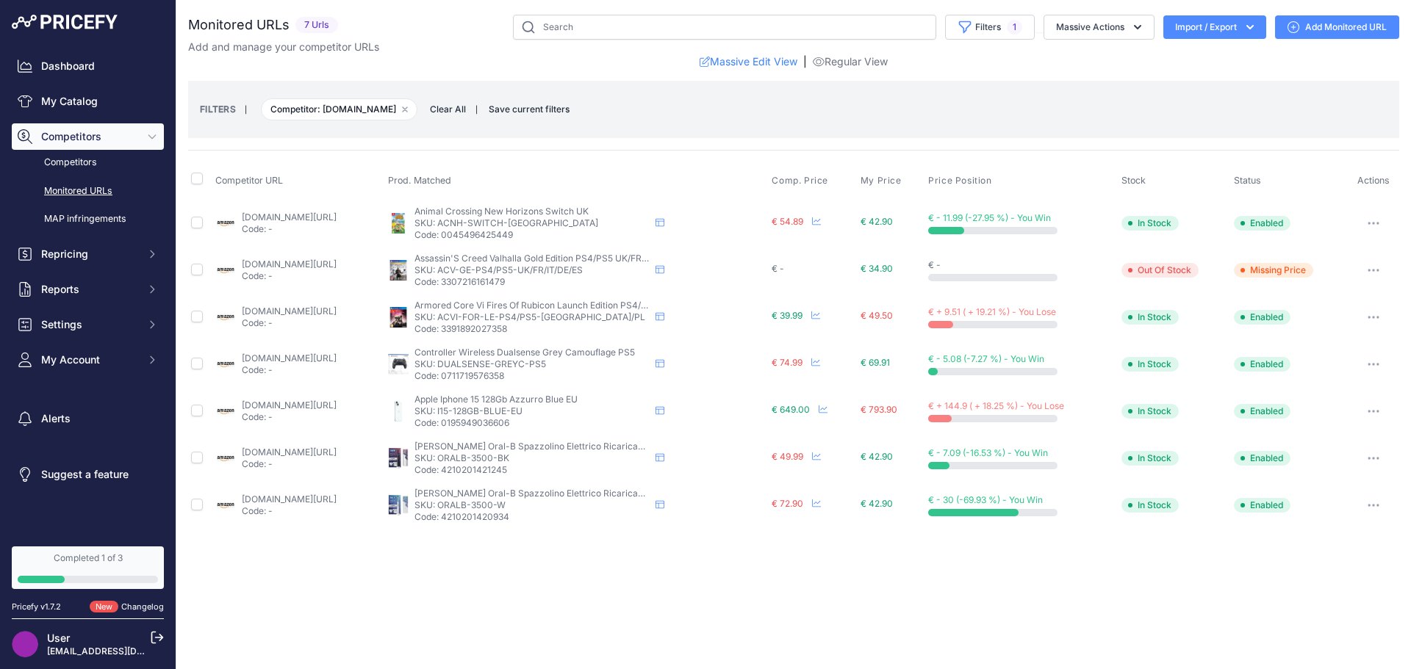
click at [79, 137] on span "Competitors" at bounding box center [89, 136] width 96 height 15
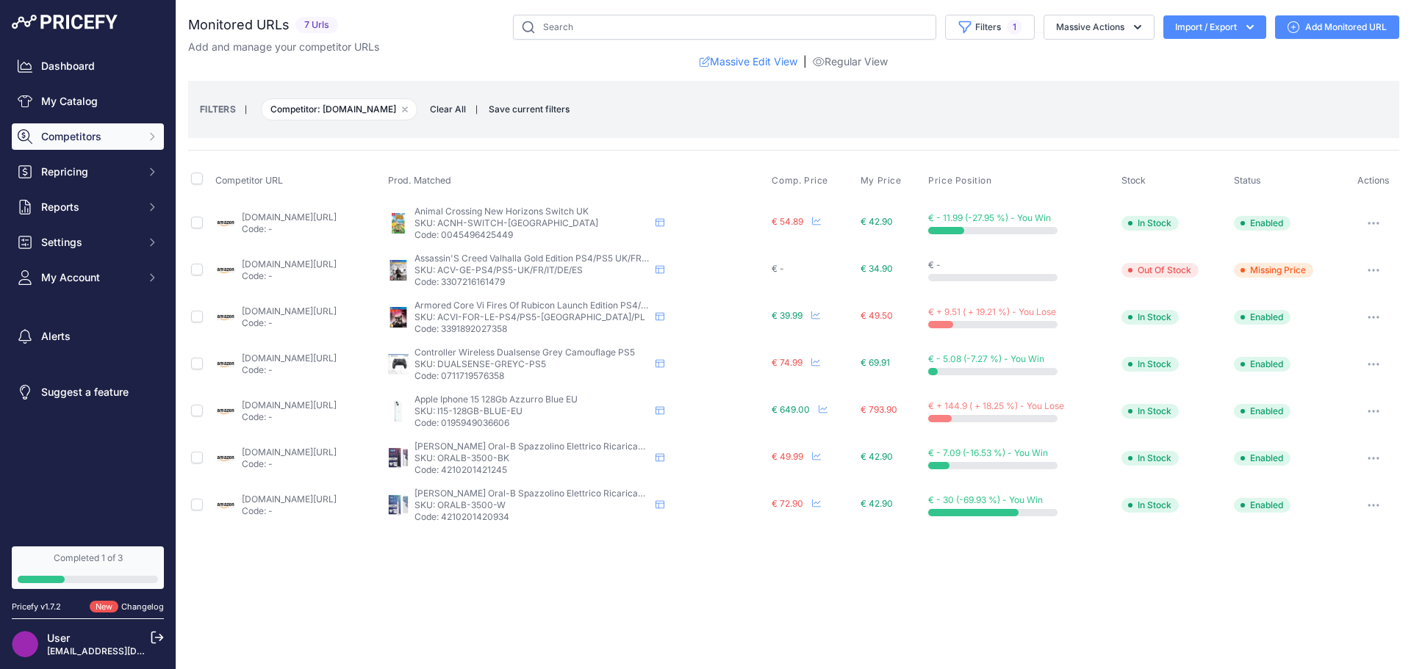
click at [79, 137] on span "Competitors" at bounding box center [89, 136] width 96 height 15
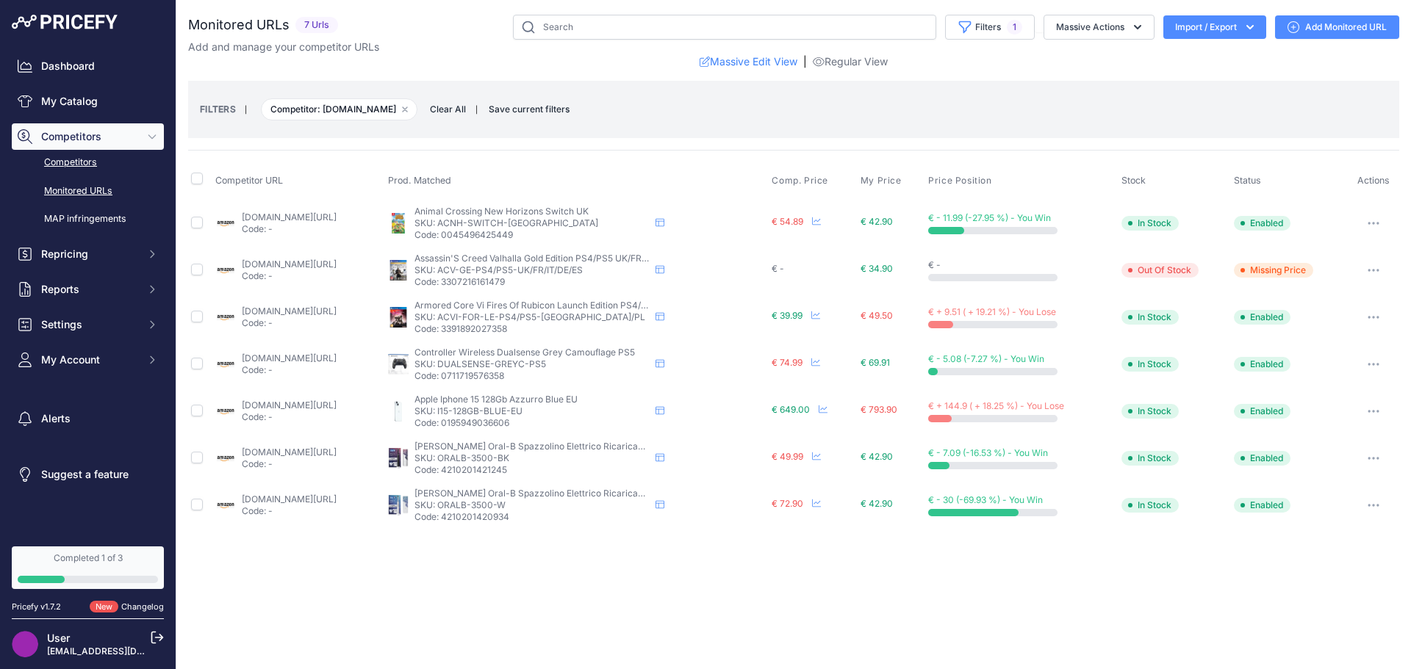
click at [82, 162] on link "Competitors" at bounding box center [88, 163] width 152 height 26
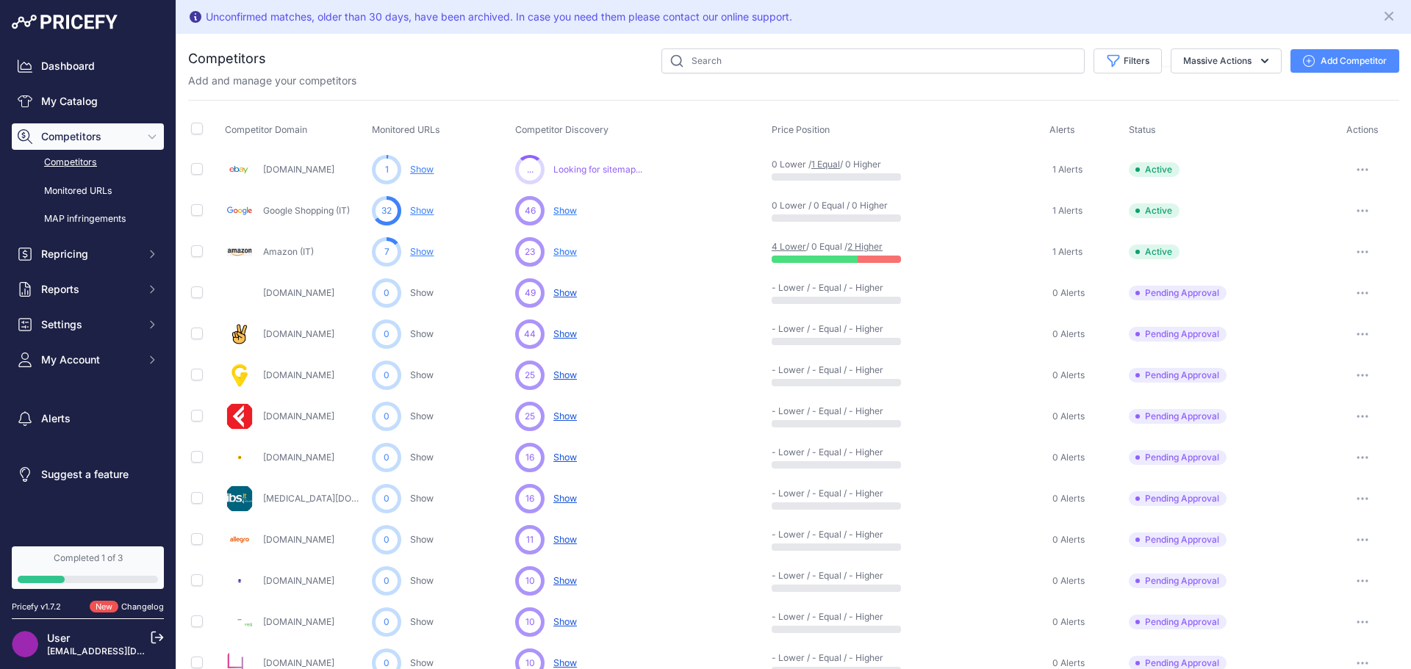
click at [1359, 259] on button "button" at bounding box center [1362, 252] width 29 height 21
click at [1304, 312] on button "Disable" at bounding box center [1334, 307] width 123 height 24
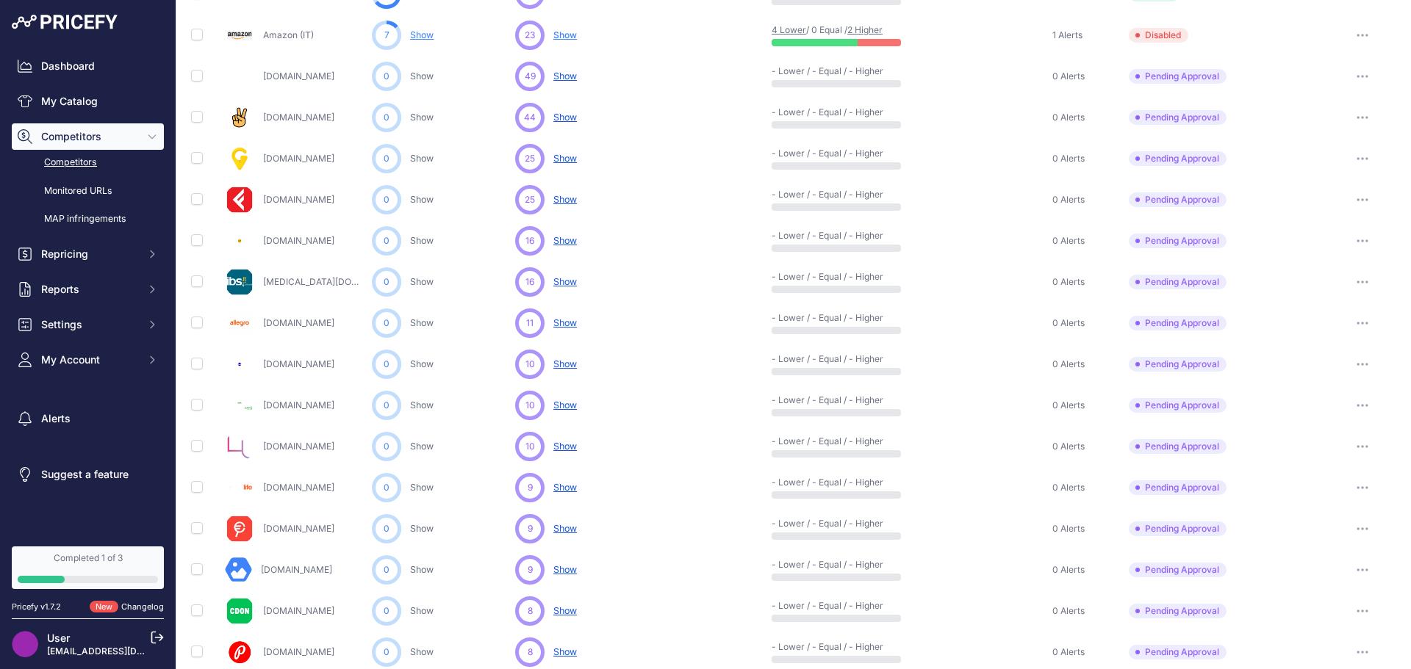
scroll to position [220, 0]
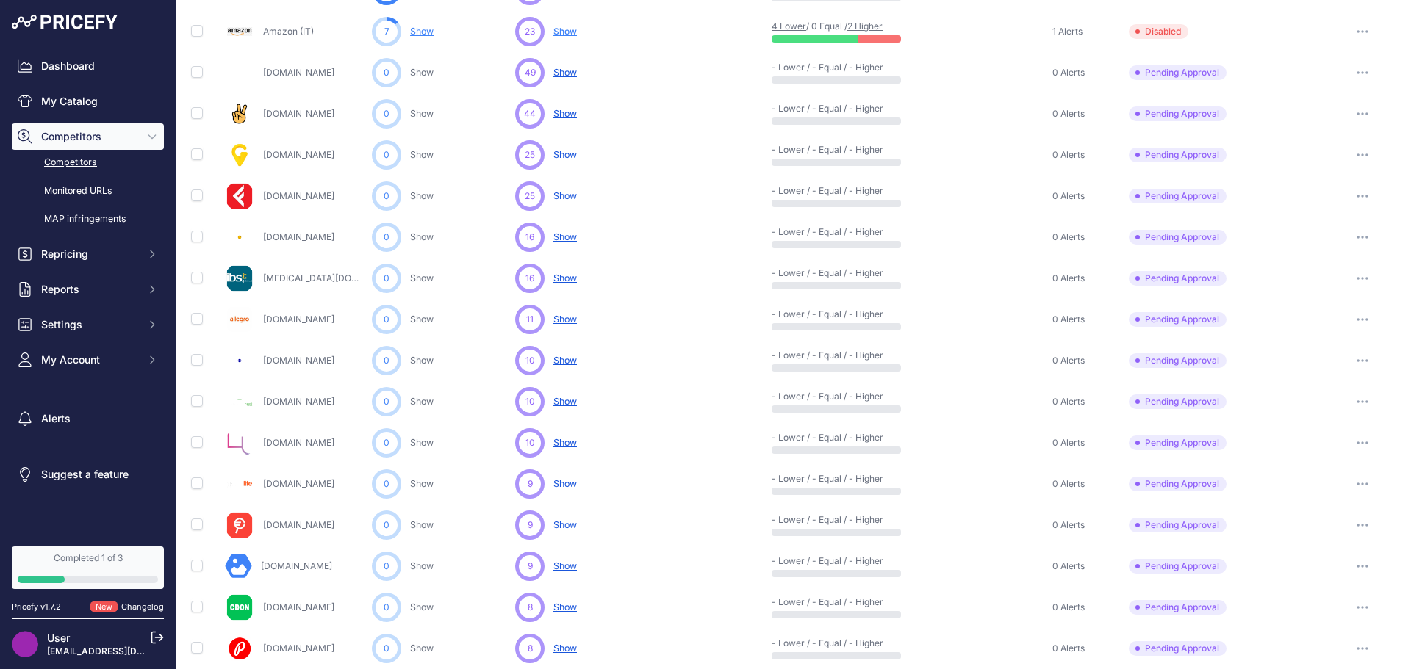
click at [1348, 519] on button "button" at bounding box center [1362, 525] width 29 height 21
click at [1313, 578] on button "Approve Competitor" at bounding box center [1336, 580] width 121 height 24
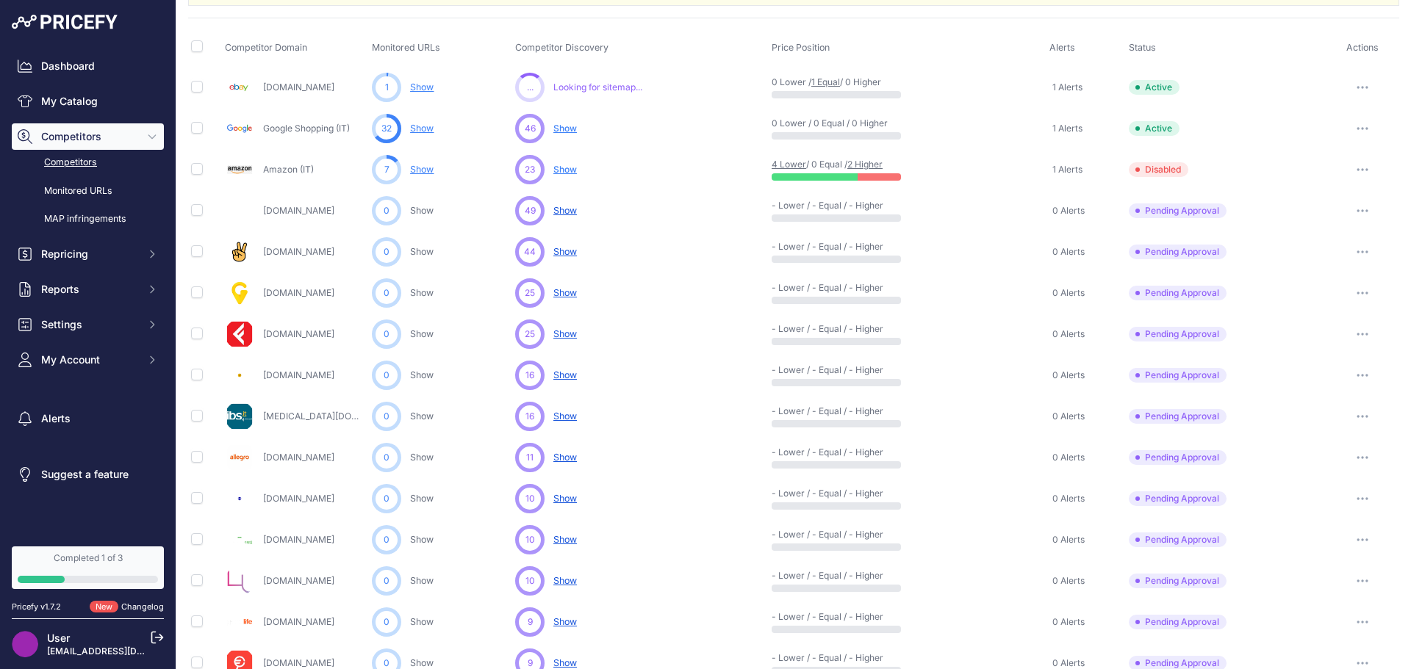
scroll to position [0, 0]
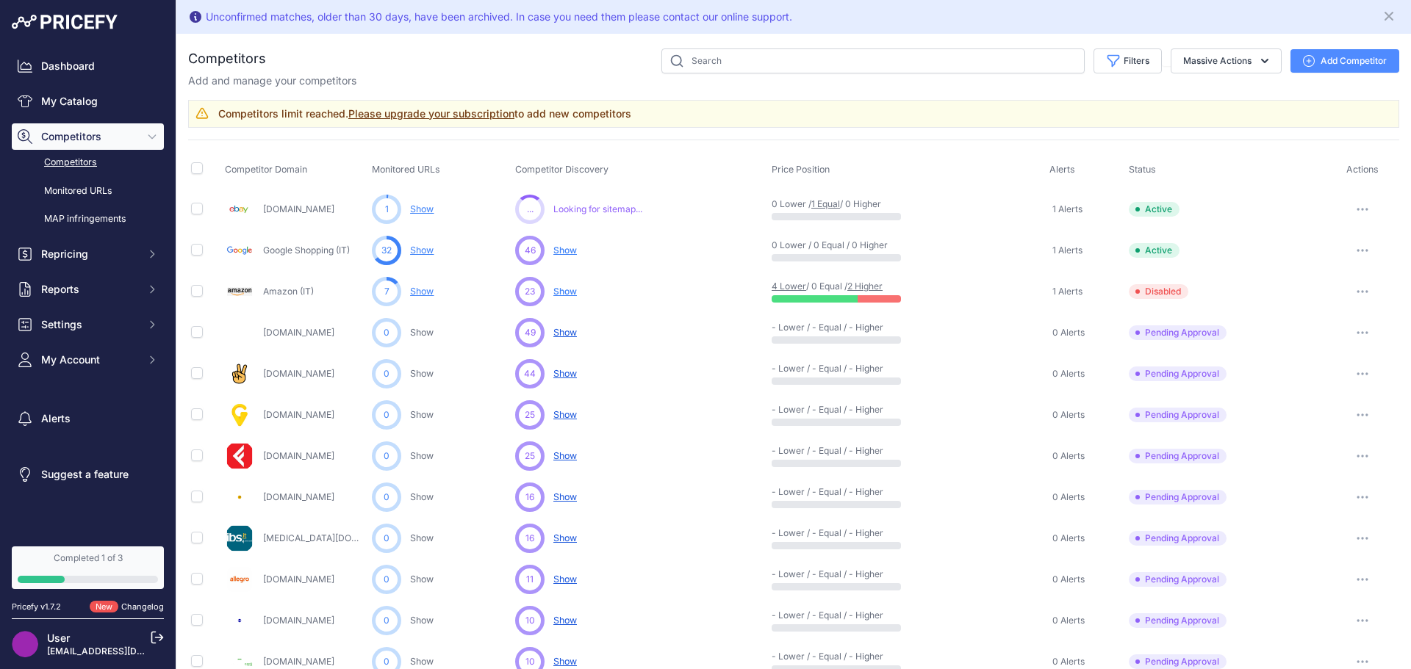
click at [1358, 292] on button "button" at bounding box center [1362, 291] width 29 height 21
click at [0, 0] on button "Delete" at bounding box center [0, 0] width 0 height 0
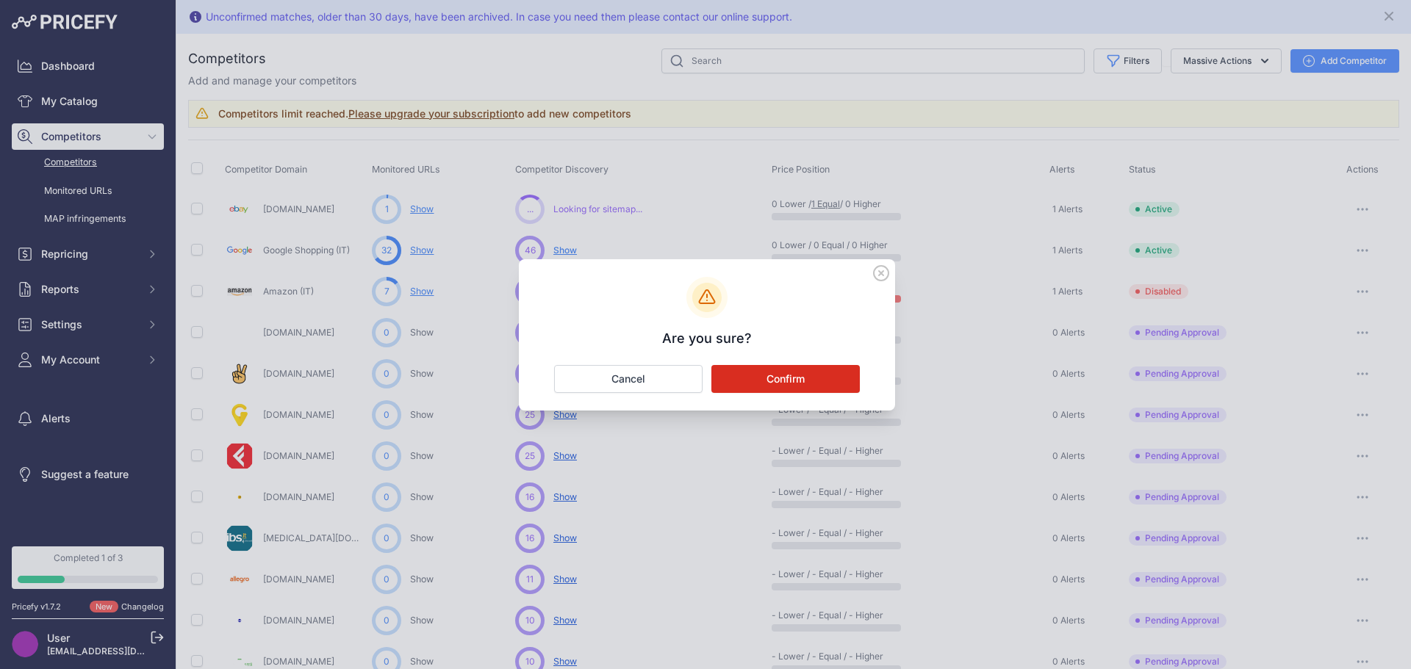
click at [787, 379] on button "Confirm" at bounding box center [785, 379] width 148 height 28
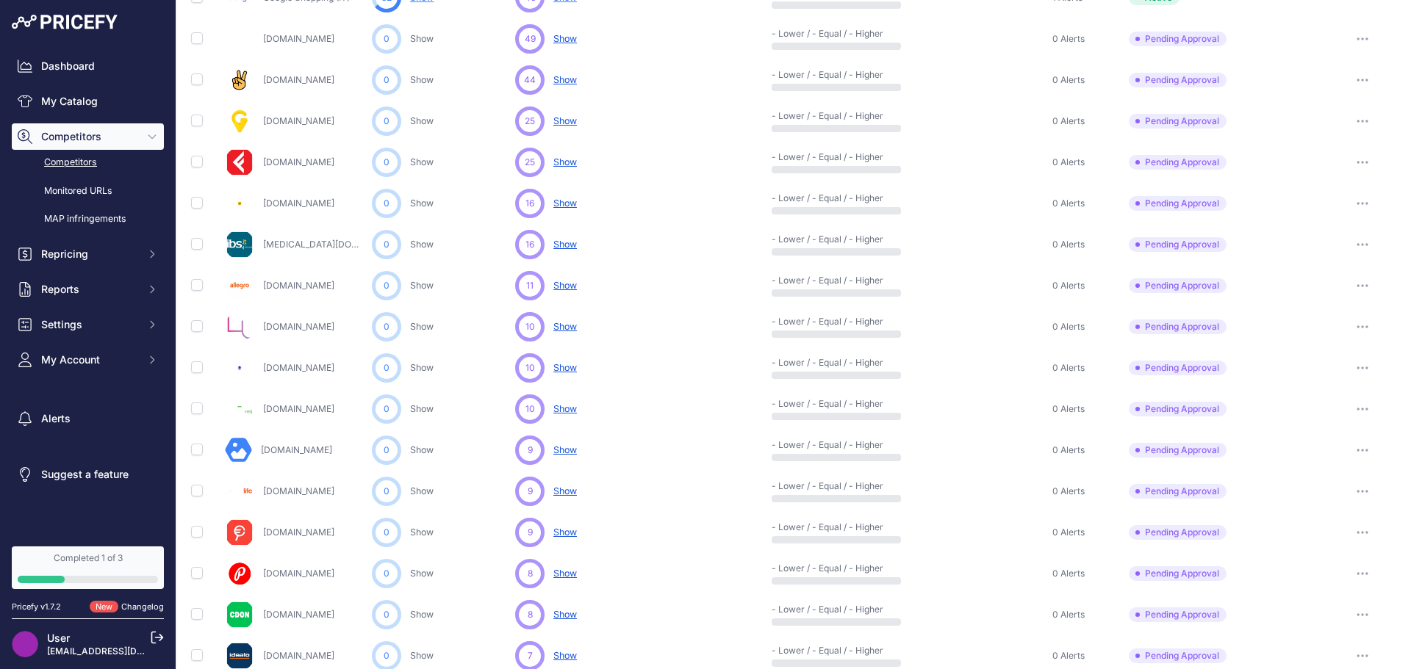
scroll to position [220, 0]
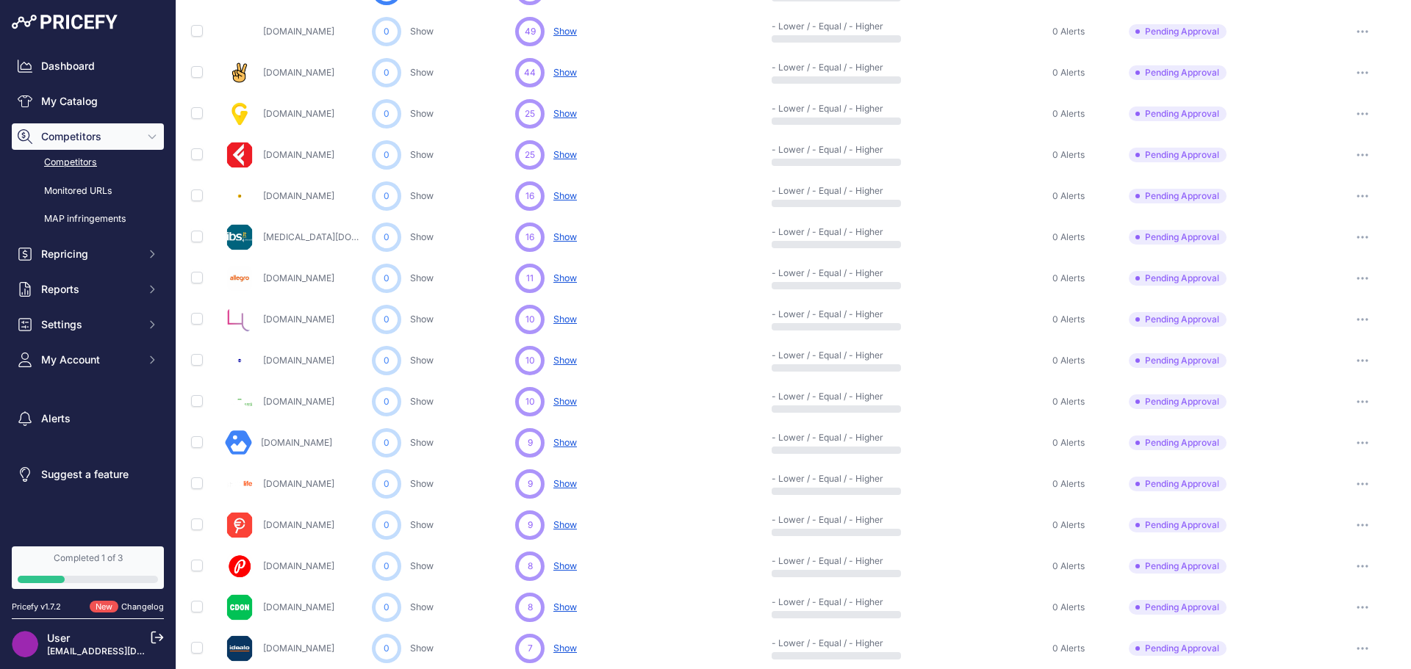
click at [1348, 519] on button "button" at bounding box center [1362, 525] width 29 height 21
click at [1320, 578] on button "Approve Competitor" at bounding box center [1336, 580] width 121 height 24
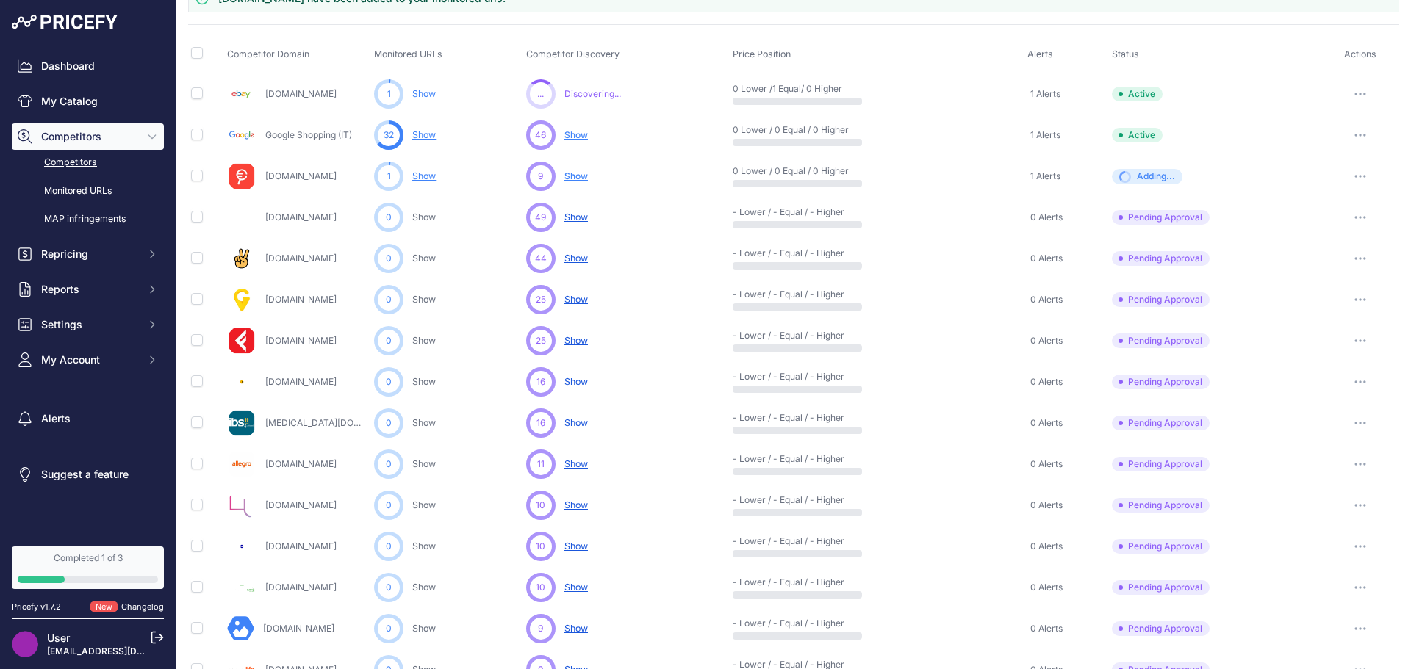
scroll to position [0, 0]
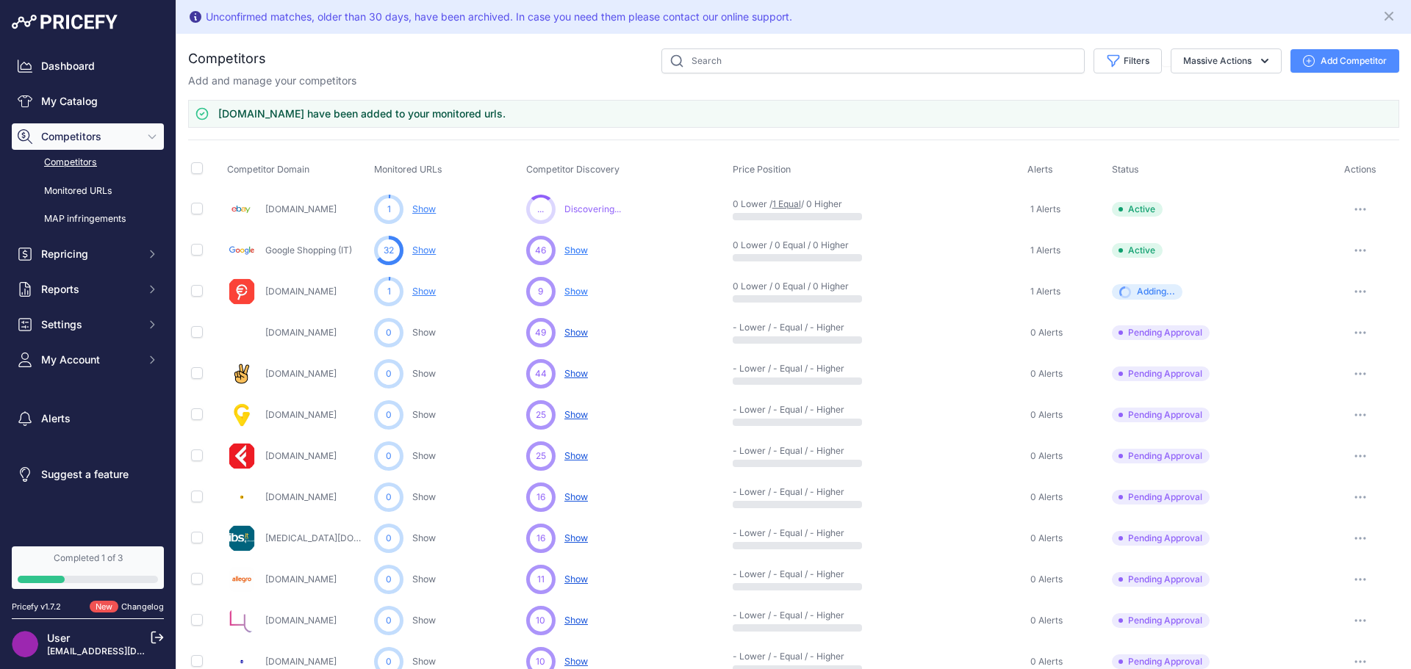
click at [577, 289] on span "Show" at bounding box center [576, 291] width 24 height 11
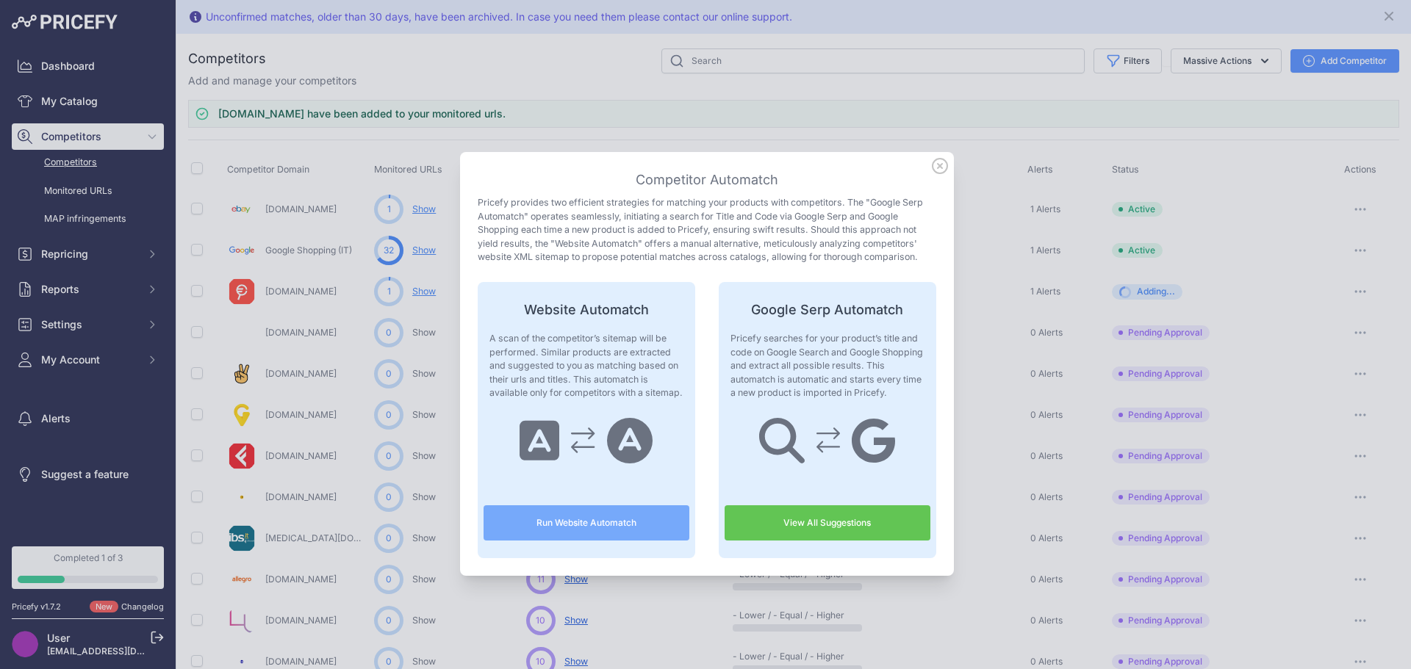
click at [854, 525] on link "View All Suggestions" at bounding box center [828, 523] width 206 height 35
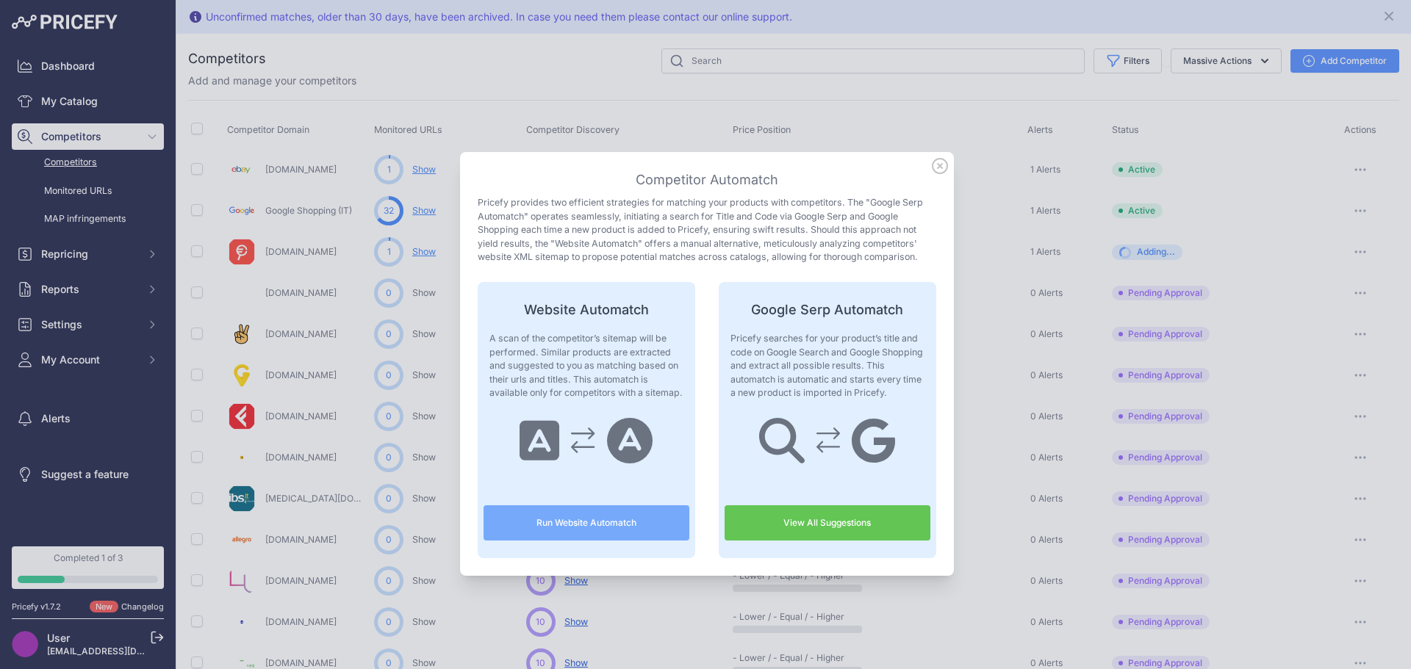
click at [935, 162] on icon at bounding box center [940, 166] width 16 height 16
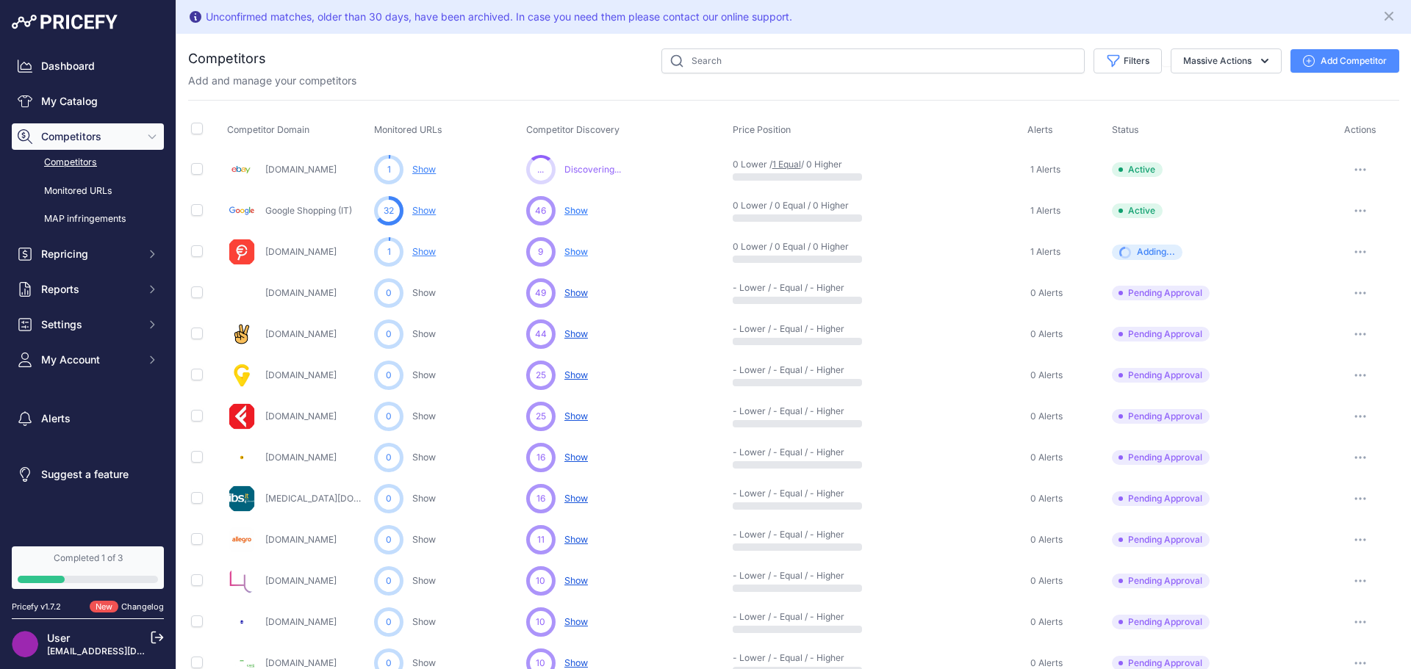
click at [574, 254] on span "Show" at bounding box center [576, 251] width 24 height 11
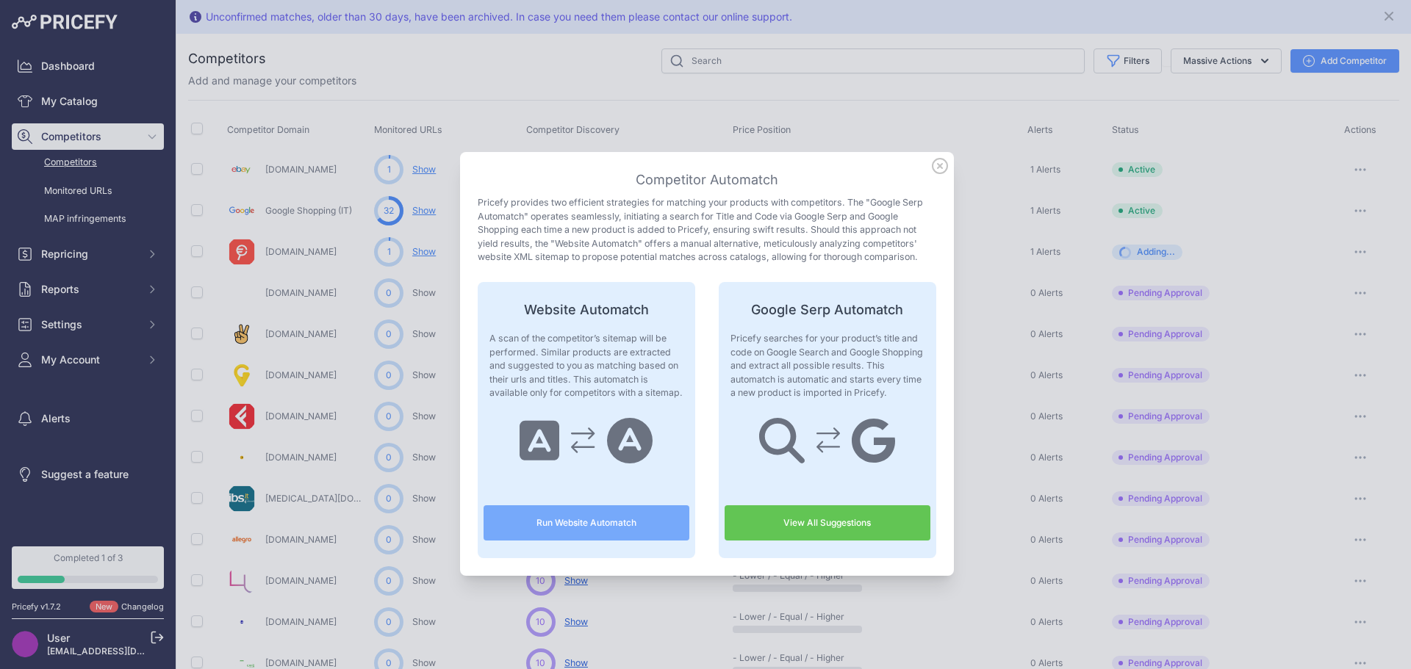
click at [597, 520] on button "Run Website Automatch" at bounding box center [586, 523] width 206 height 35
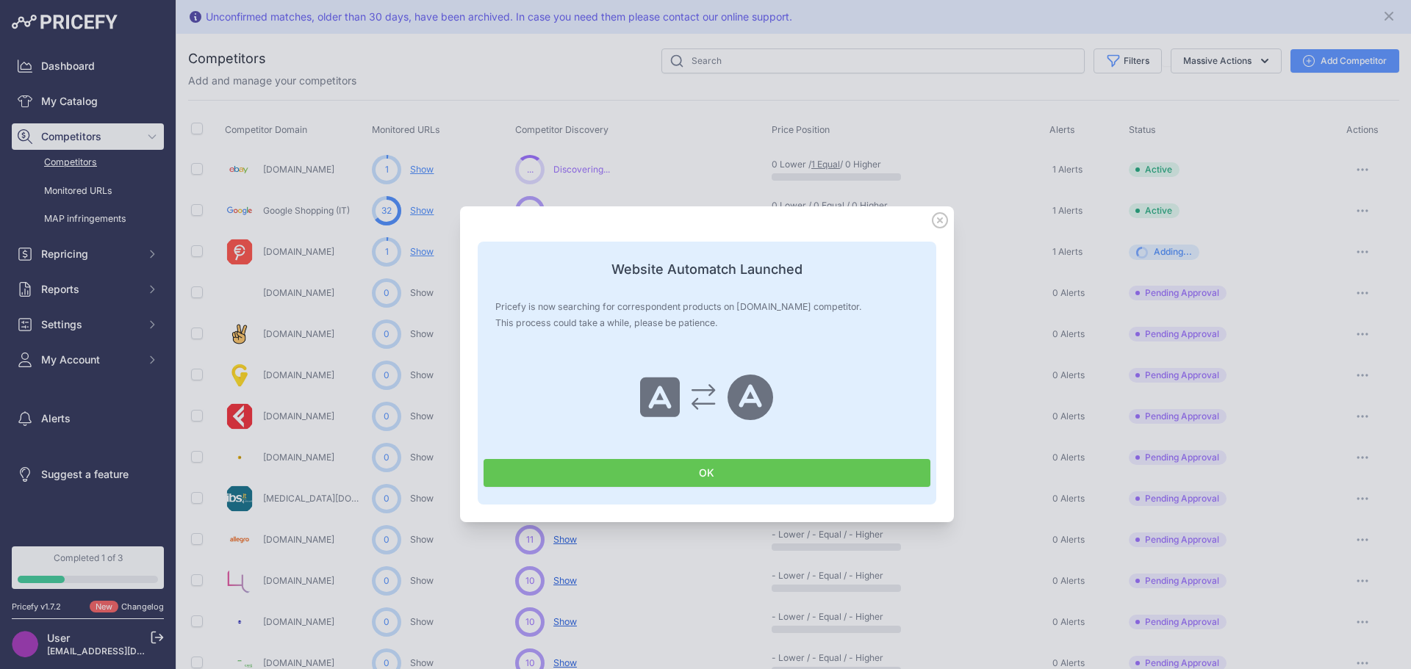
click at [774, 474] on button "OK" at bounding box center [706, 473] width 447 height 28
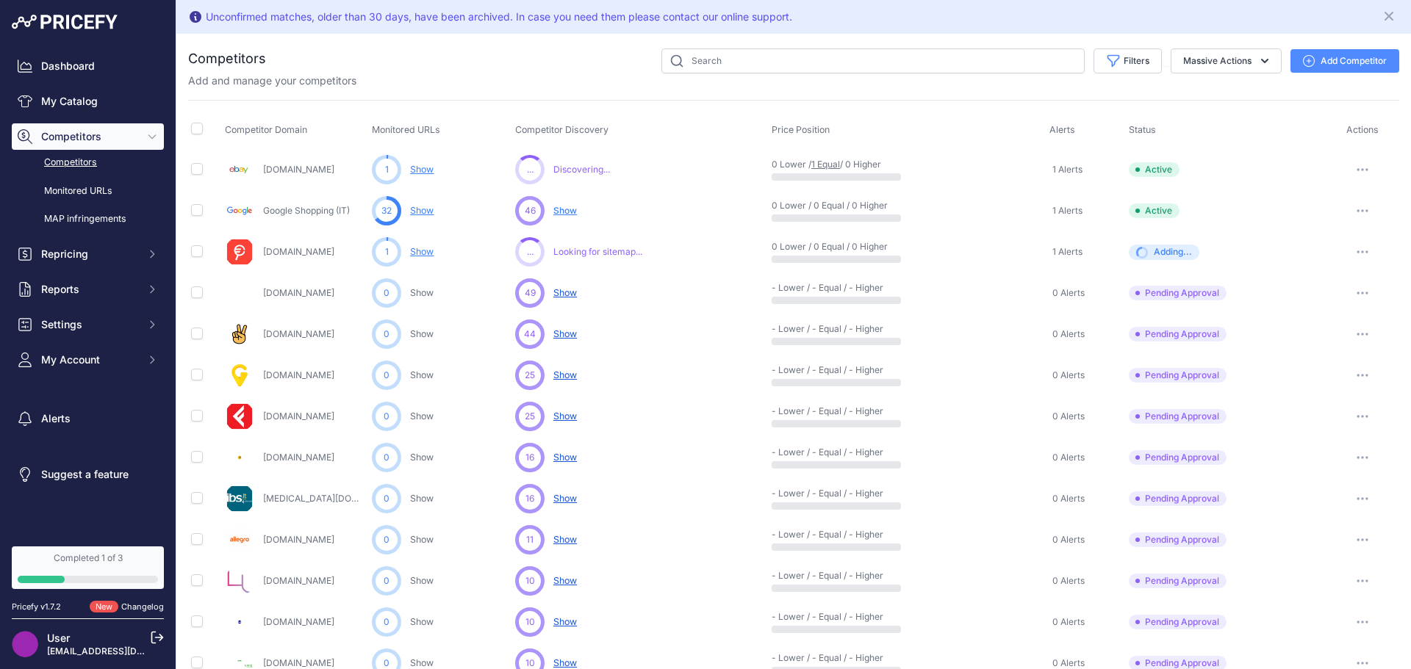
click at [425, 254] on link "Show" at bounding box center [422, 251] width 24 height 11
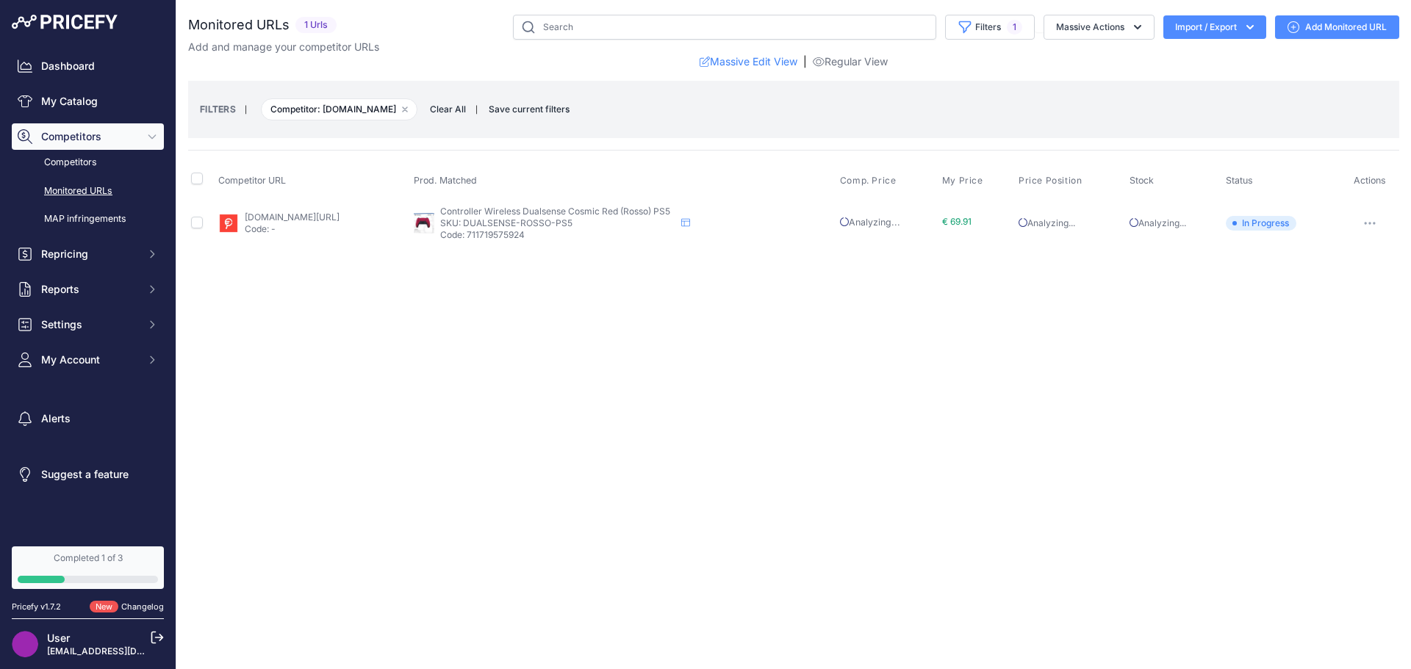
click at [339, 217] on link "trovaprezzi.it/prezzo_accessori-videogiochi_dualsense_cosmic_red.aspx?prirule_j…" at bounding box center [292, 217] width 95 height 11
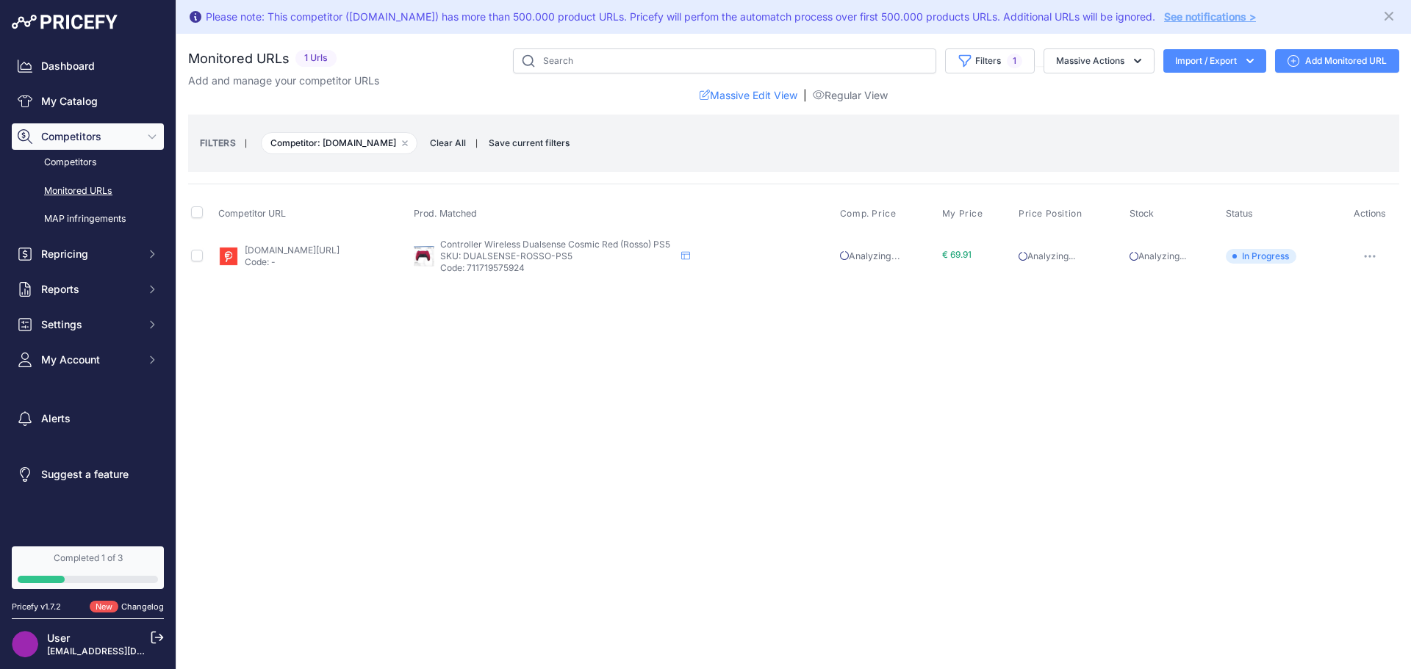
click at [439, 342] on div "Please note: This competitor (ebay.it) has more than 500.000 product URLs. Pric…" at bounding box center [793, 334] width 1234 height 669
click at [97, 148] on button "Competitors" at bounding box center [88, 136] width 152 height 26
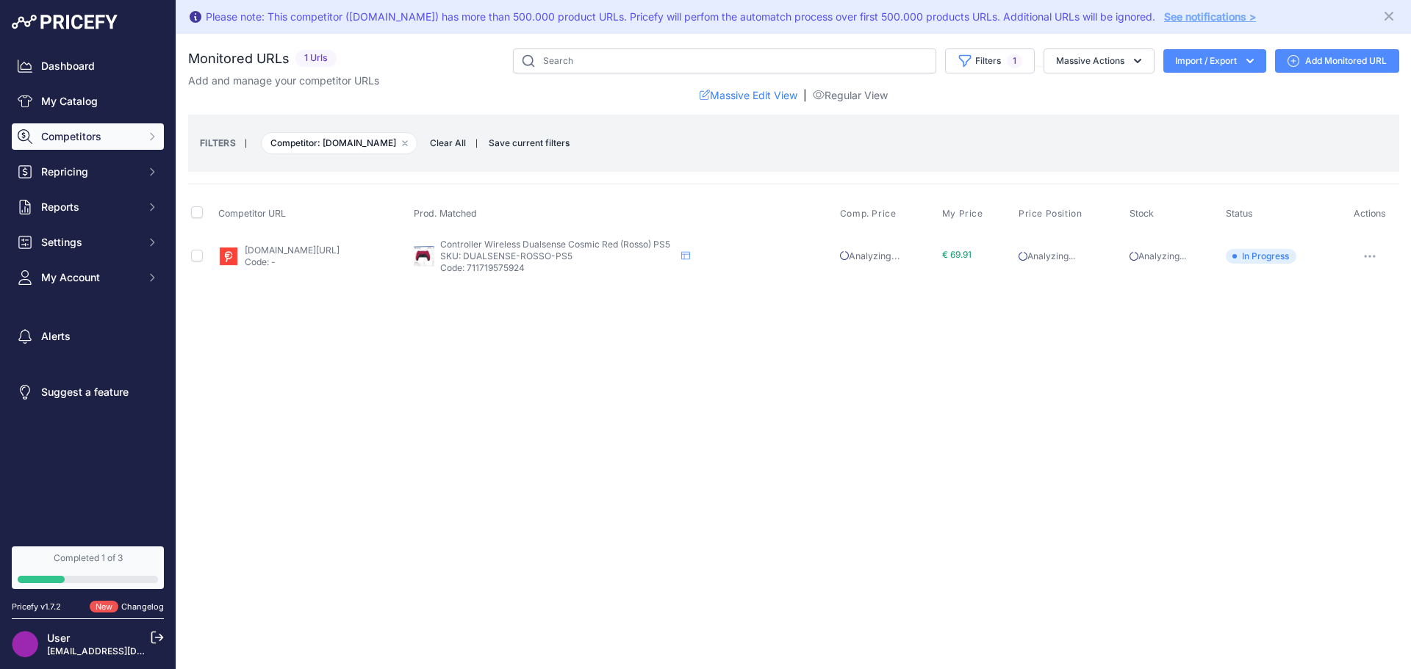
click at [86, 134] on span "Competitors" at bounding box center [89, 136] width 96 height 15
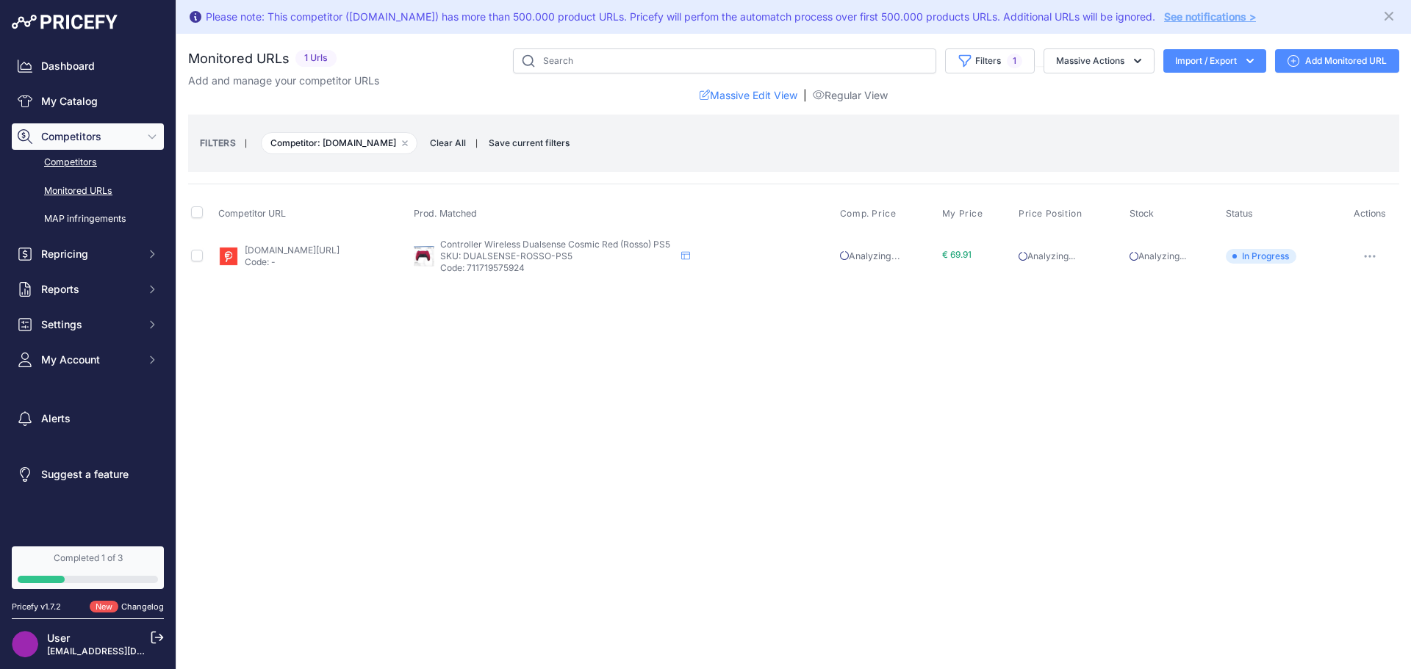
click at [84, 164] on link "Competitors" at bounding box center [88, 163] width 152 height 26
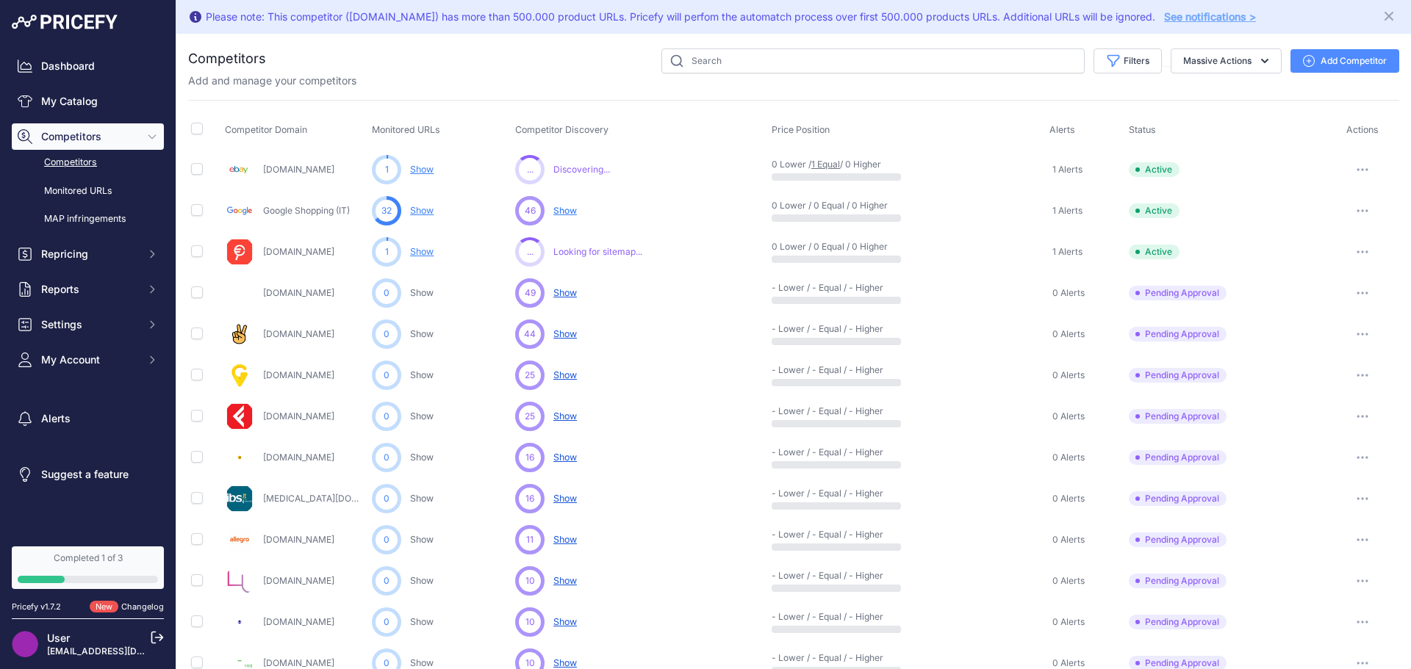
click at [565, 291] on span "Show" at bounding box center [565, 292] width 24 height 11
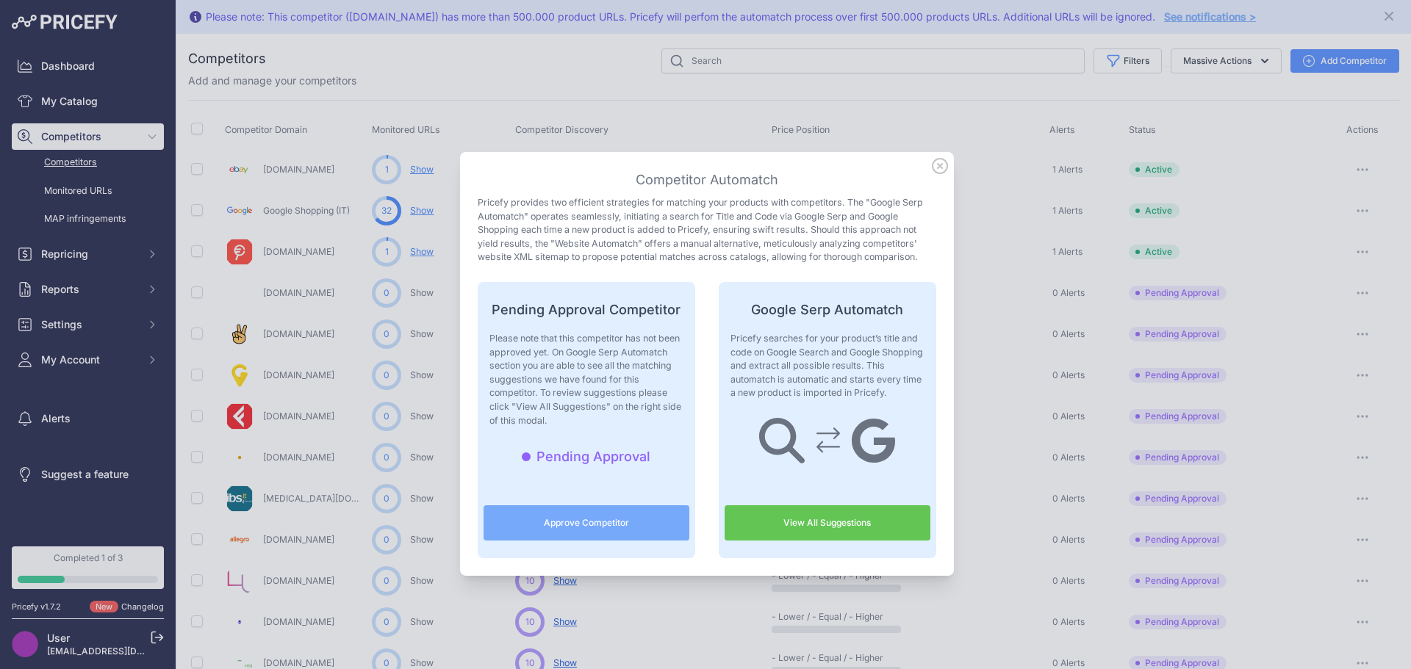
click at [933, 170] on icon at bounding box center [940, 166] width 16 height 16
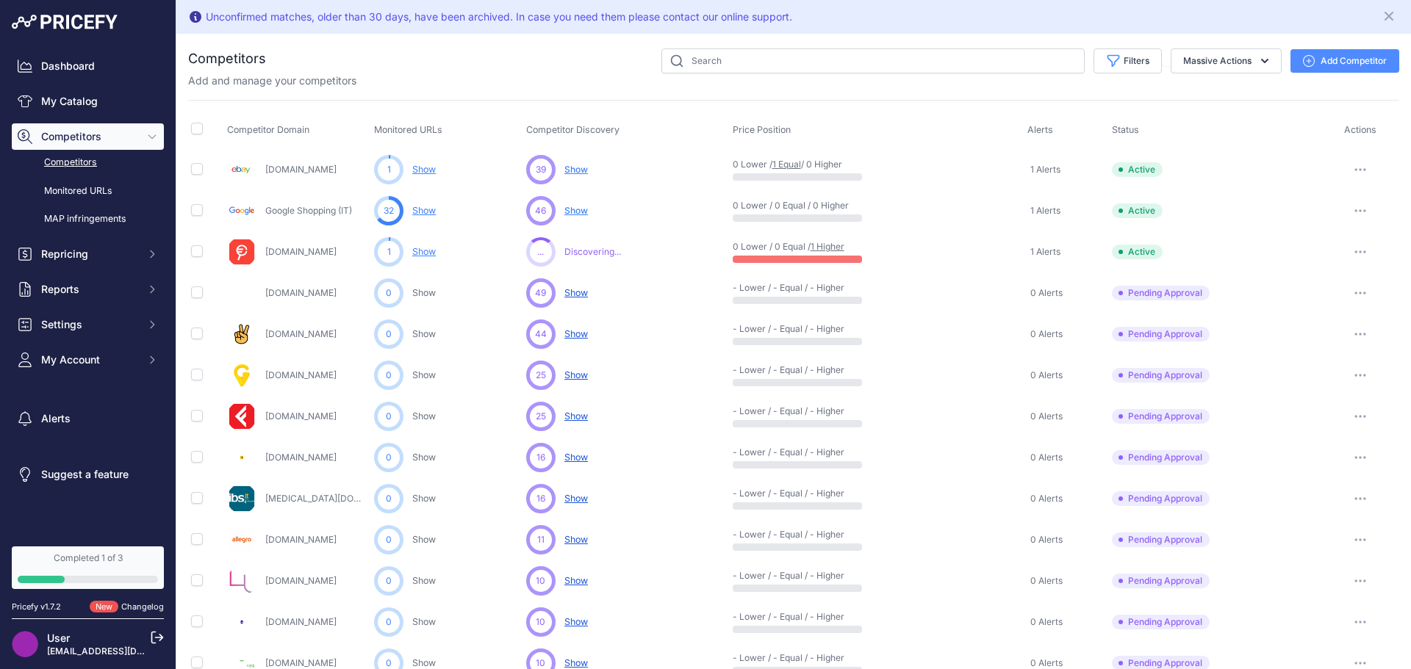
click at [835, 248] on link "1 Higher" at bounding box center [827, 246] width 34 height 11
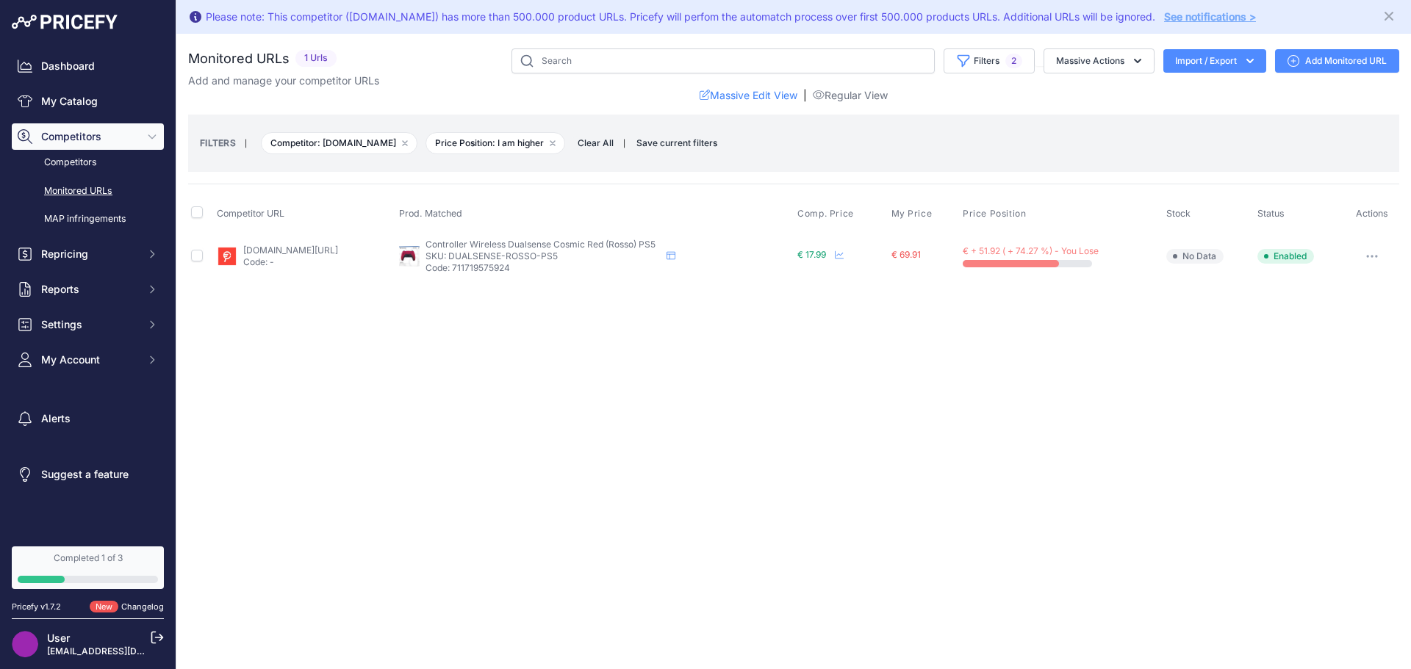
click at [338, 251] on link "trovaprezzi.it/prezzo_accessori-videogiochi_dualsense_cosmic_red.aspx?prirule_j…" at bounding box center [290, 250] width 95 height 11
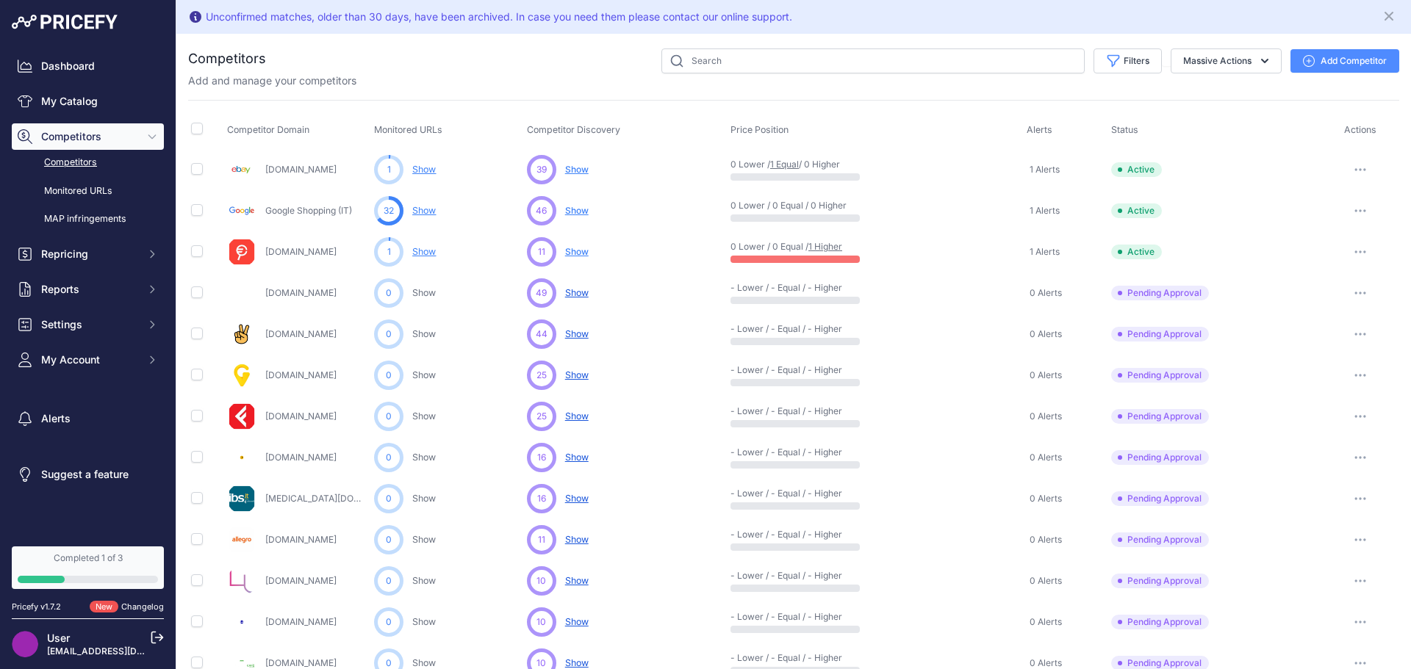
click at [574, 252] on span "Show" at bounding box center [577, 251] width 24 height 11
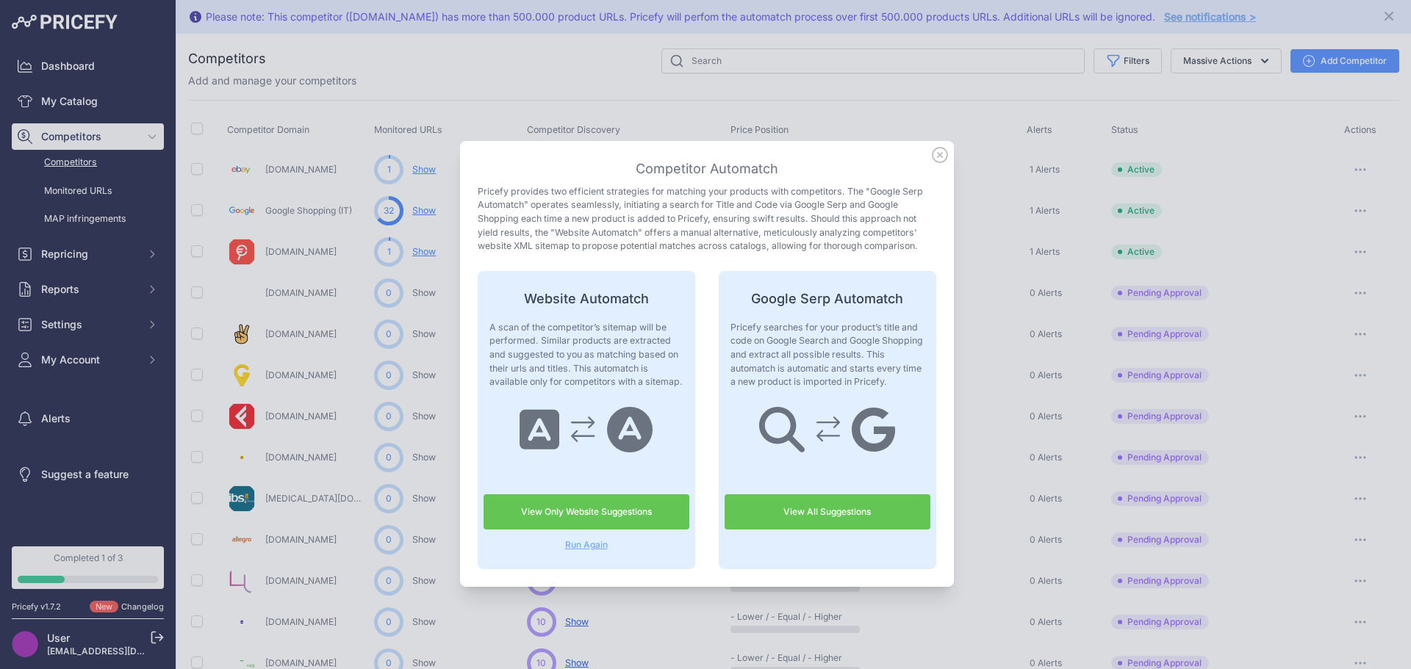
click at [595, 512] on link "View Only Website Suggestions" at bounding box center [586, 512] width 206 height 35
click at [932, 151] on icon at bounding box center [940, 155] width 16 height 16
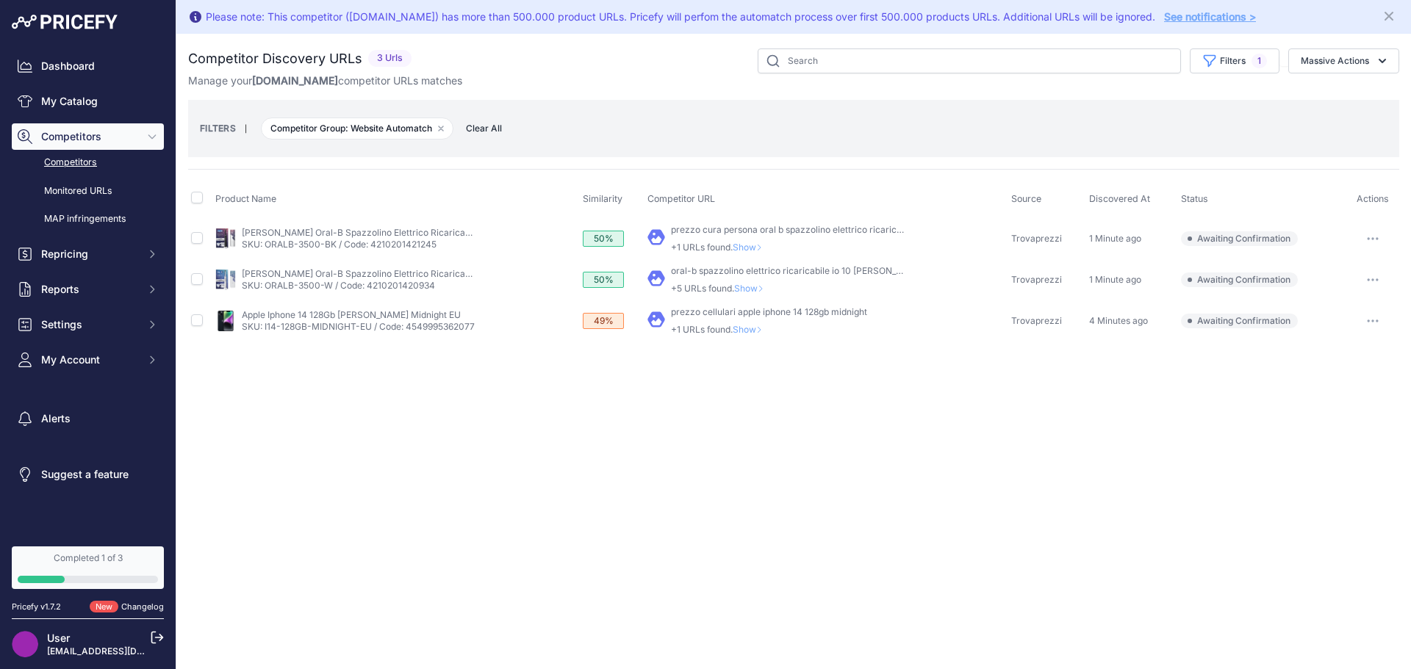
click at [749, 330] on span "Show" at bounding box center [750, 329] width 35 height 11
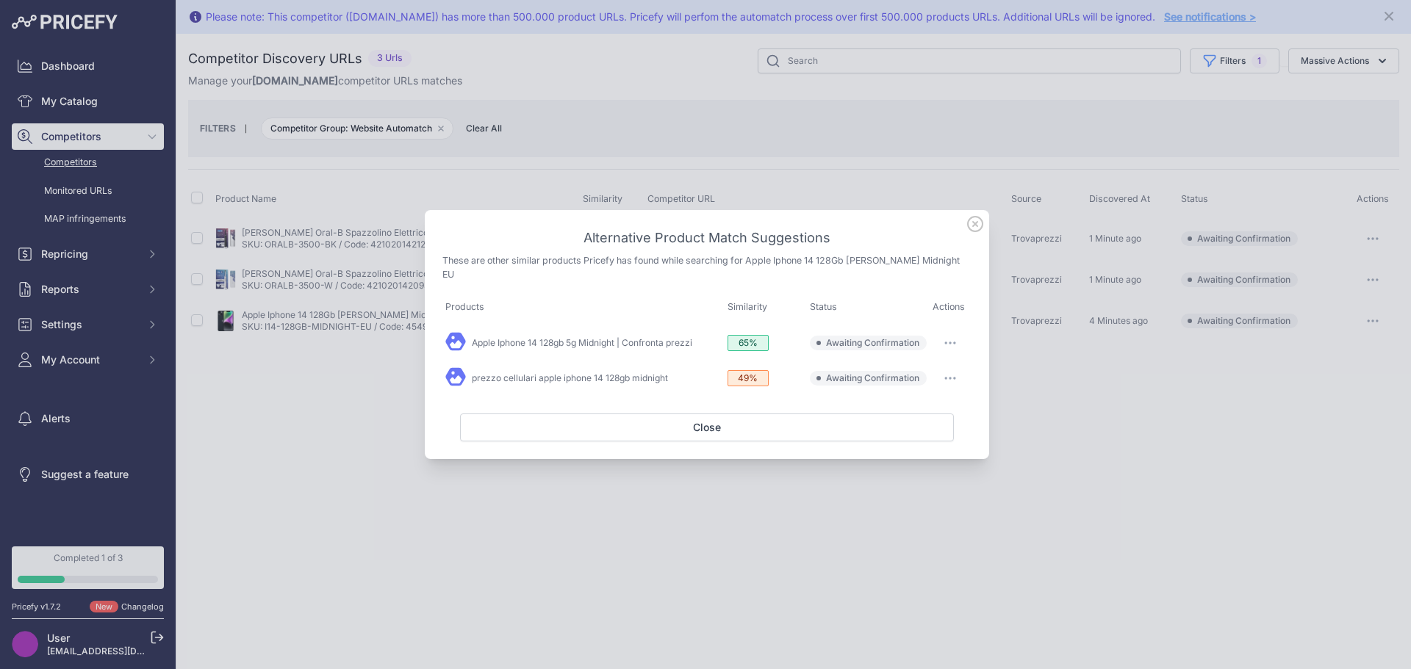
click at [973, 232] on icon at bounding box center [975, 224] width 16 height 16
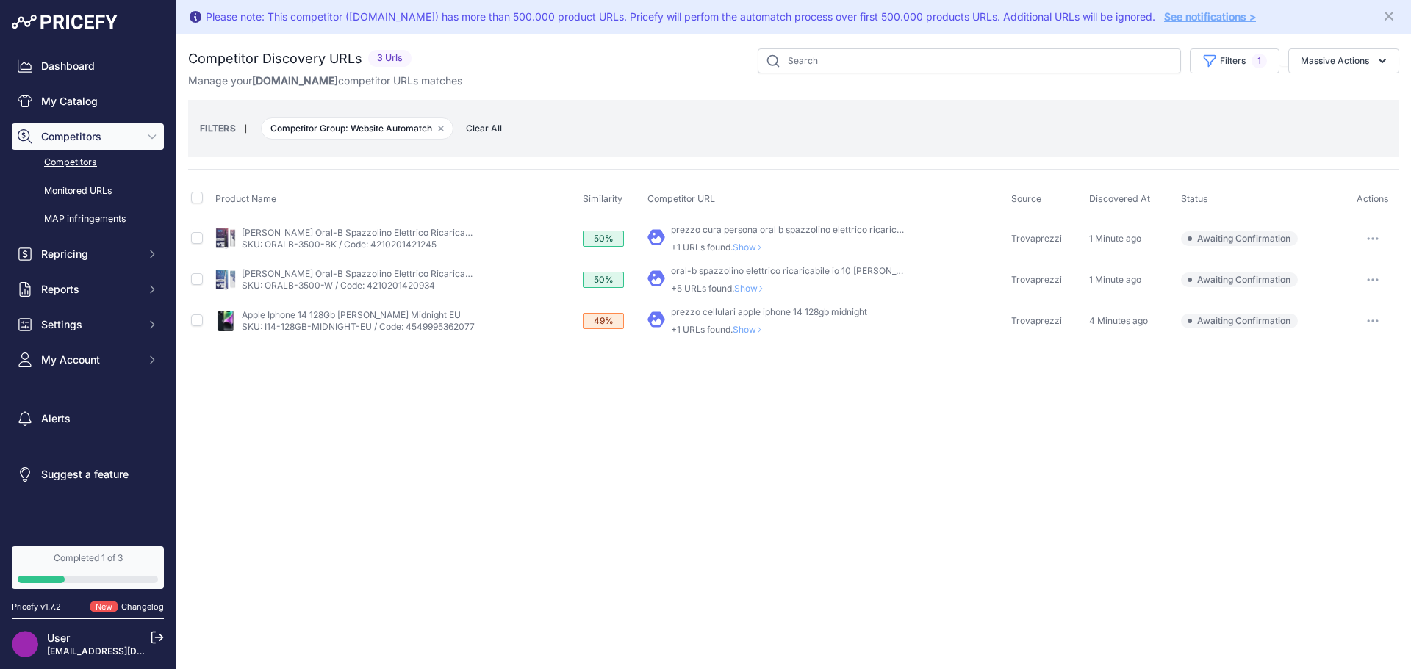
click at [395, 312] on link "Apple Iphone 14 128Gb Mezzanotte Midnight EU" at bounding box center [351, 314] width 219 height 11
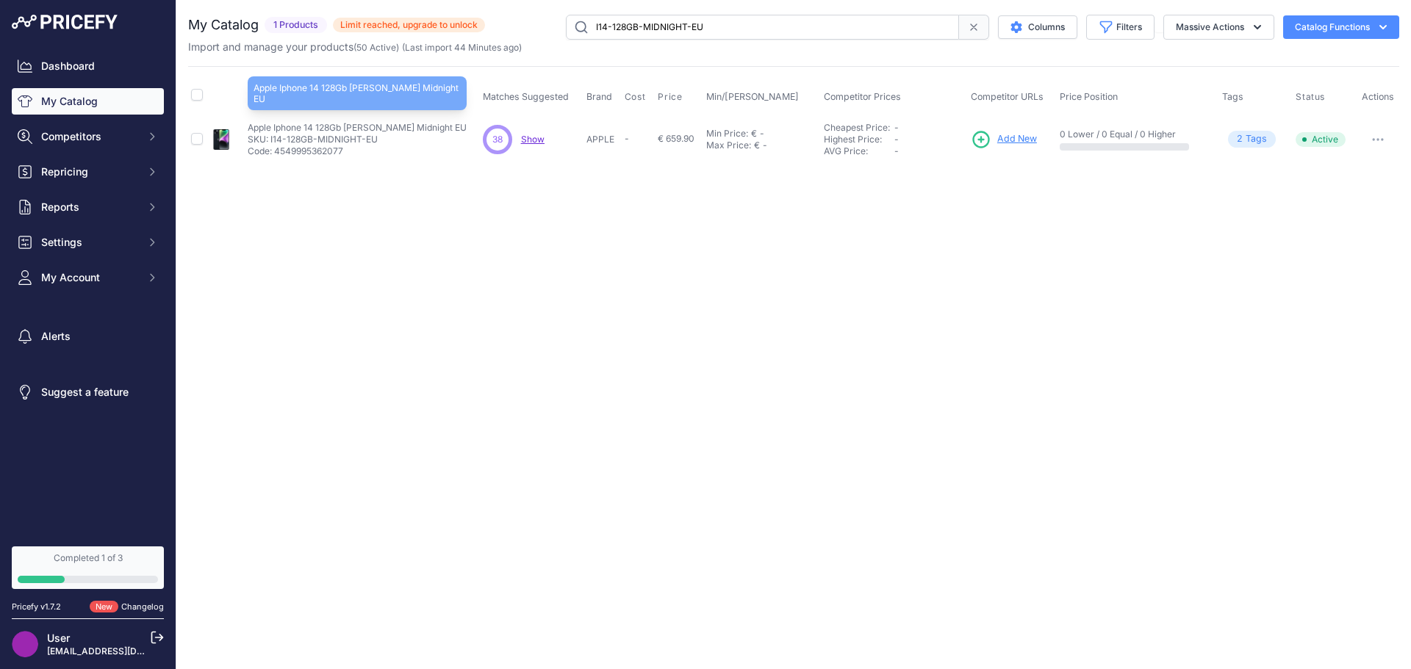
click at [406, 127] on p "Apple Iphone 14 128Gb [PERSON_NAME] Midnight EU" at bounding box center [357, 128] width 219 height 12
